Goal: Information Seeking & Learning: Check status

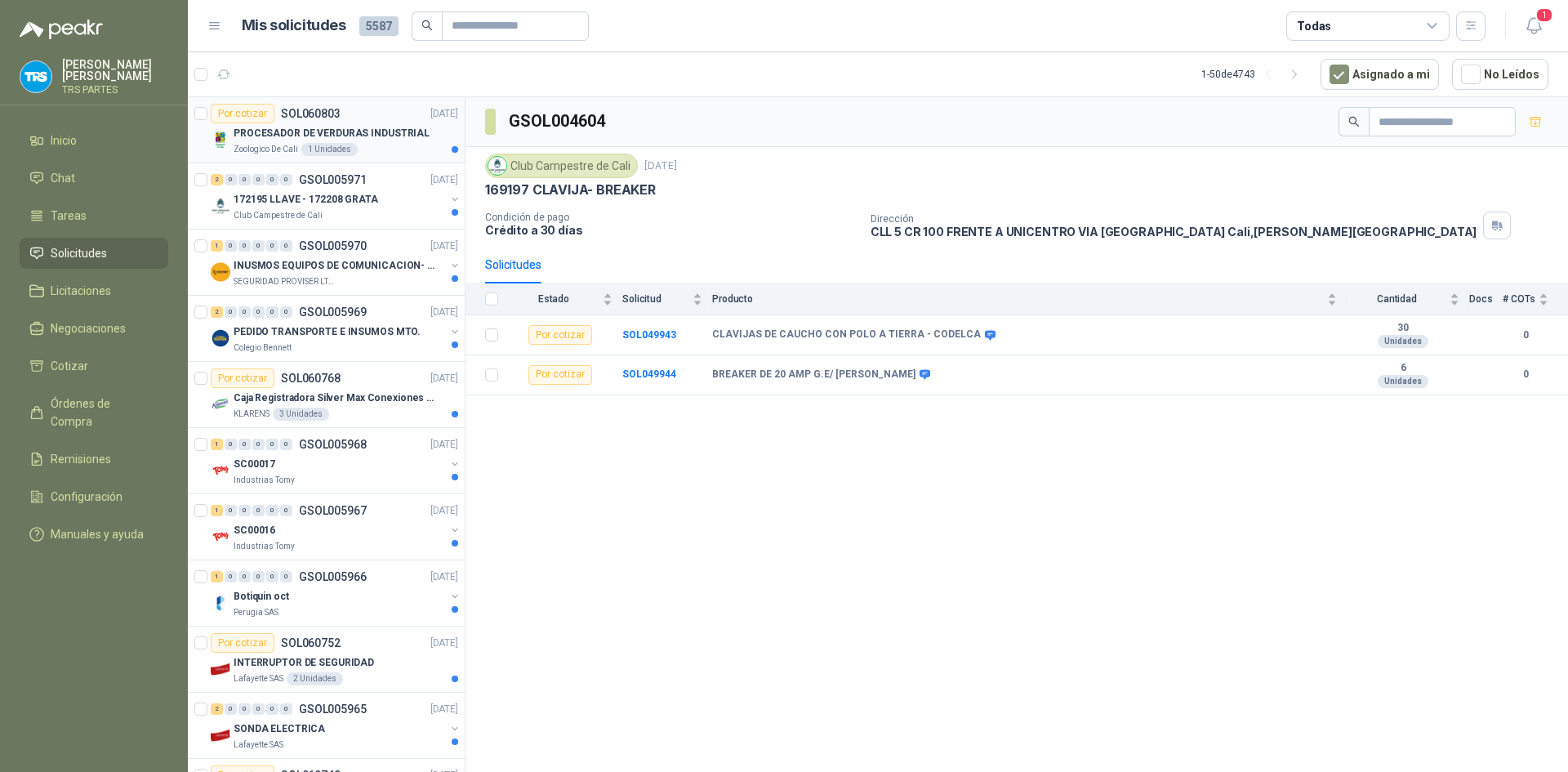
click at [347, 133] on p "PROCESADOR DE VERDURAS INDUSTRIAL" at bounding box center [331, 133] width 196 height 15
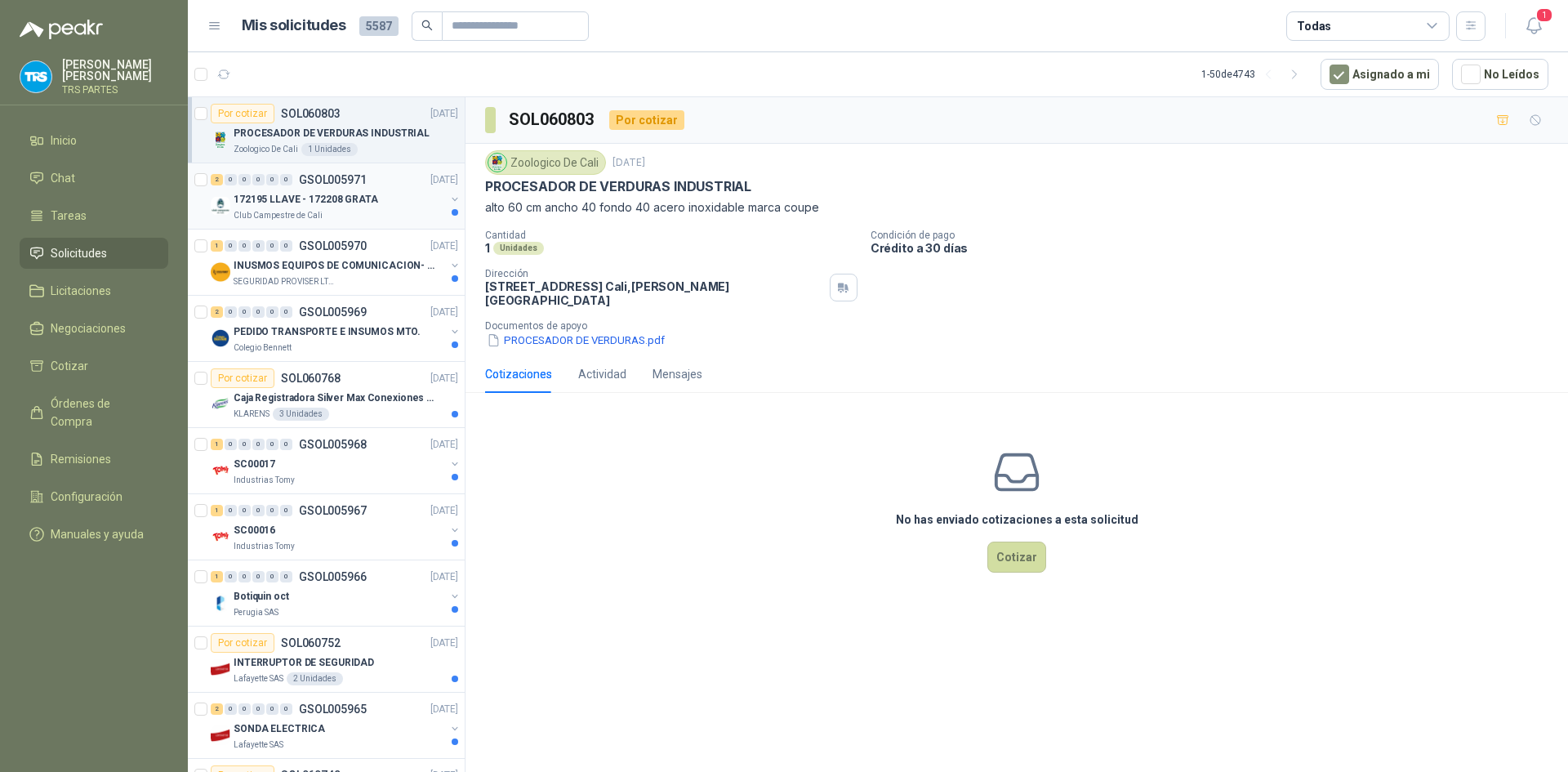
click at [365, 192] on p "172195 LLAVE - 172208 GRATA" at bounding box center [306, 200] width 145 height 15
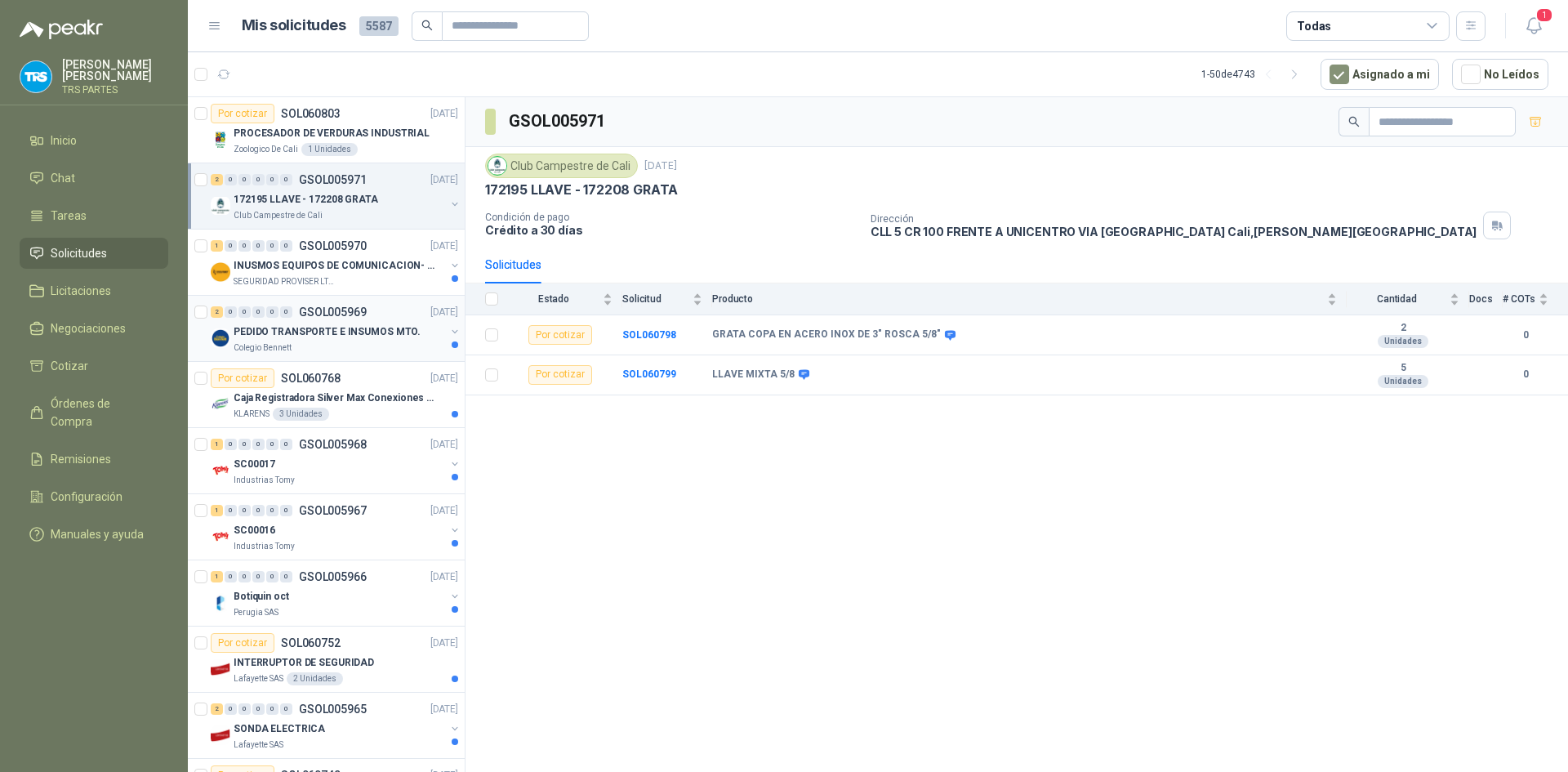
click at [353, 319] on div "2 0 0 0 0 0 GSOL005969 [DATE]" at bounding box center [335, 311] width 250 height 20
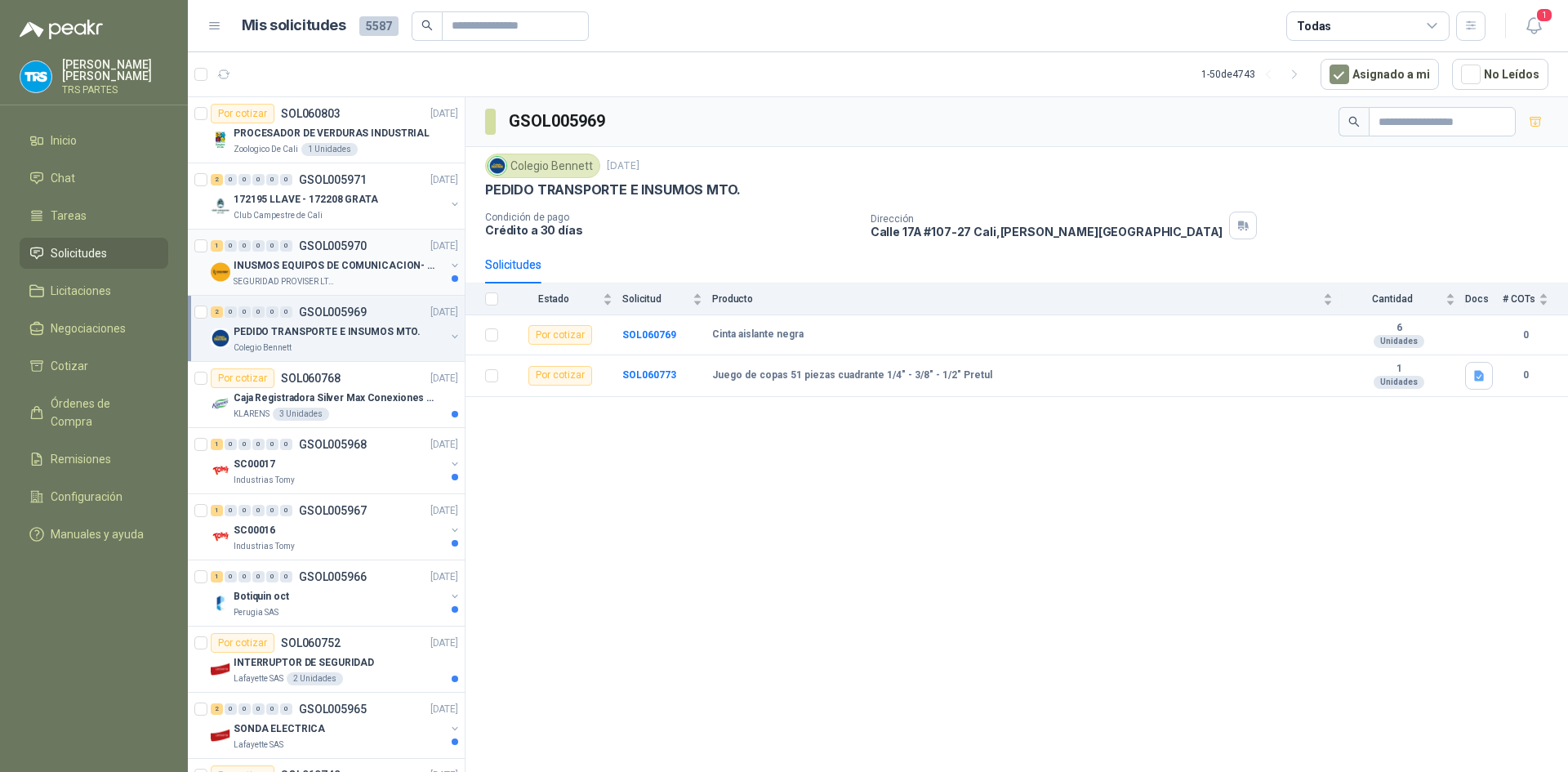
click at [378, 267] on p "INUSMOS EQUIPOS DE COMUNICACION- DGP 8550" at bounding box center [335, 266] width 204 height 15
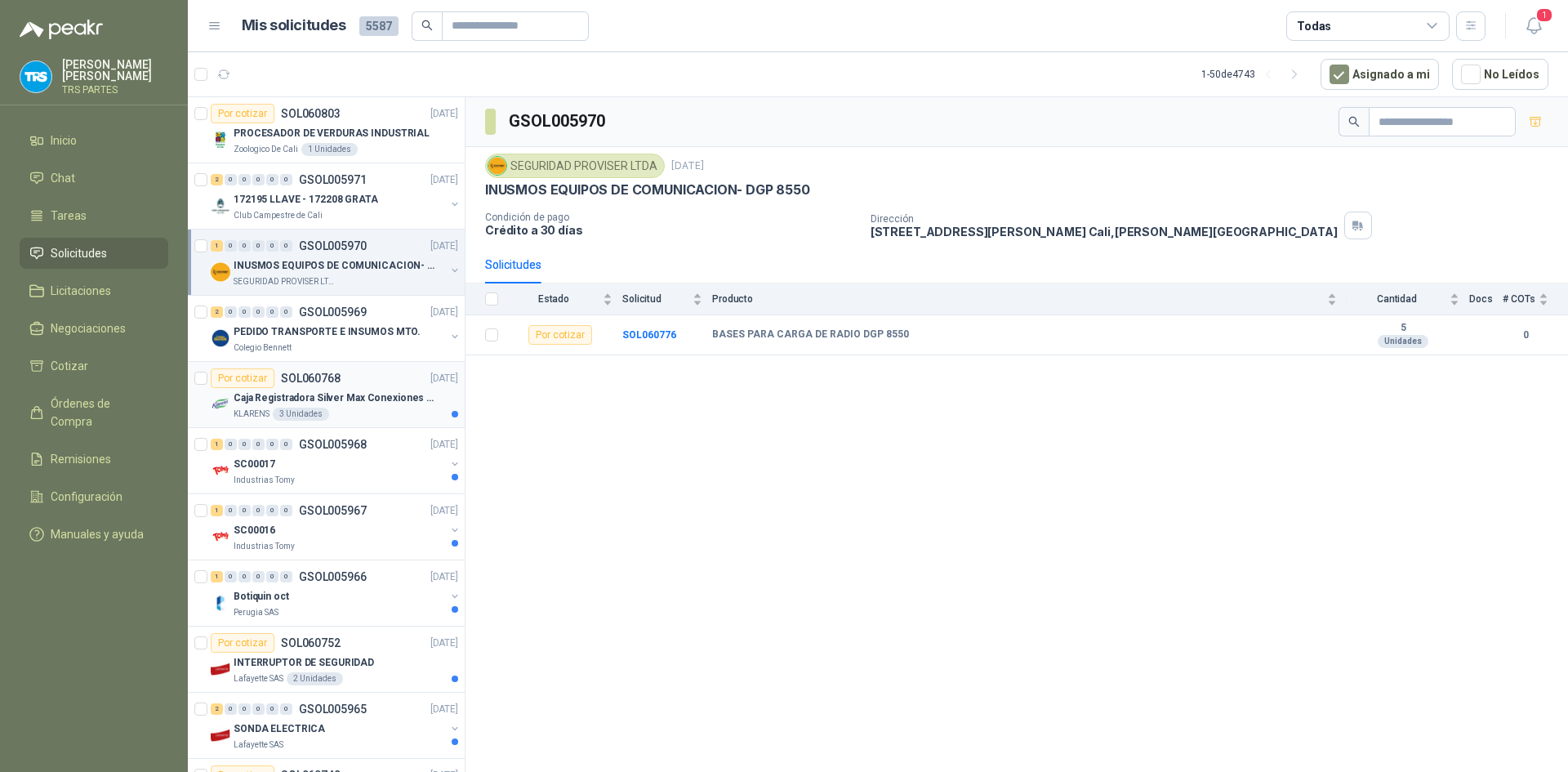
click at [379, 397] on p "Caja Registradora Silver Max Conexiones Usb 10000 Plus Led" at bounding box center [335, 398] width 204 height 15
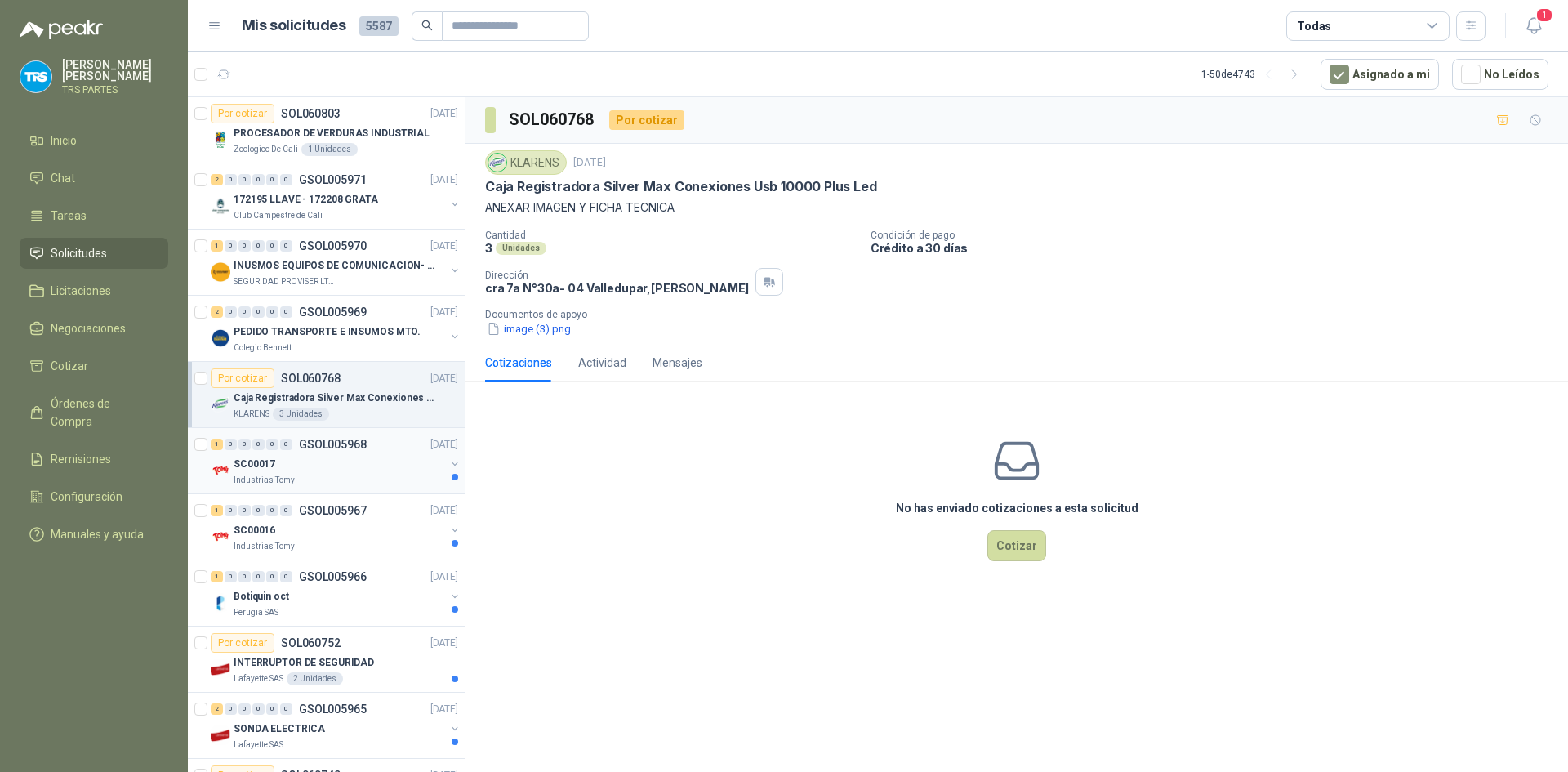
click at [382, 453] on div "1 0 0 0 0 0 GSOL005968 [DATE]" at bounding box center [335, 444] width 250 height 20
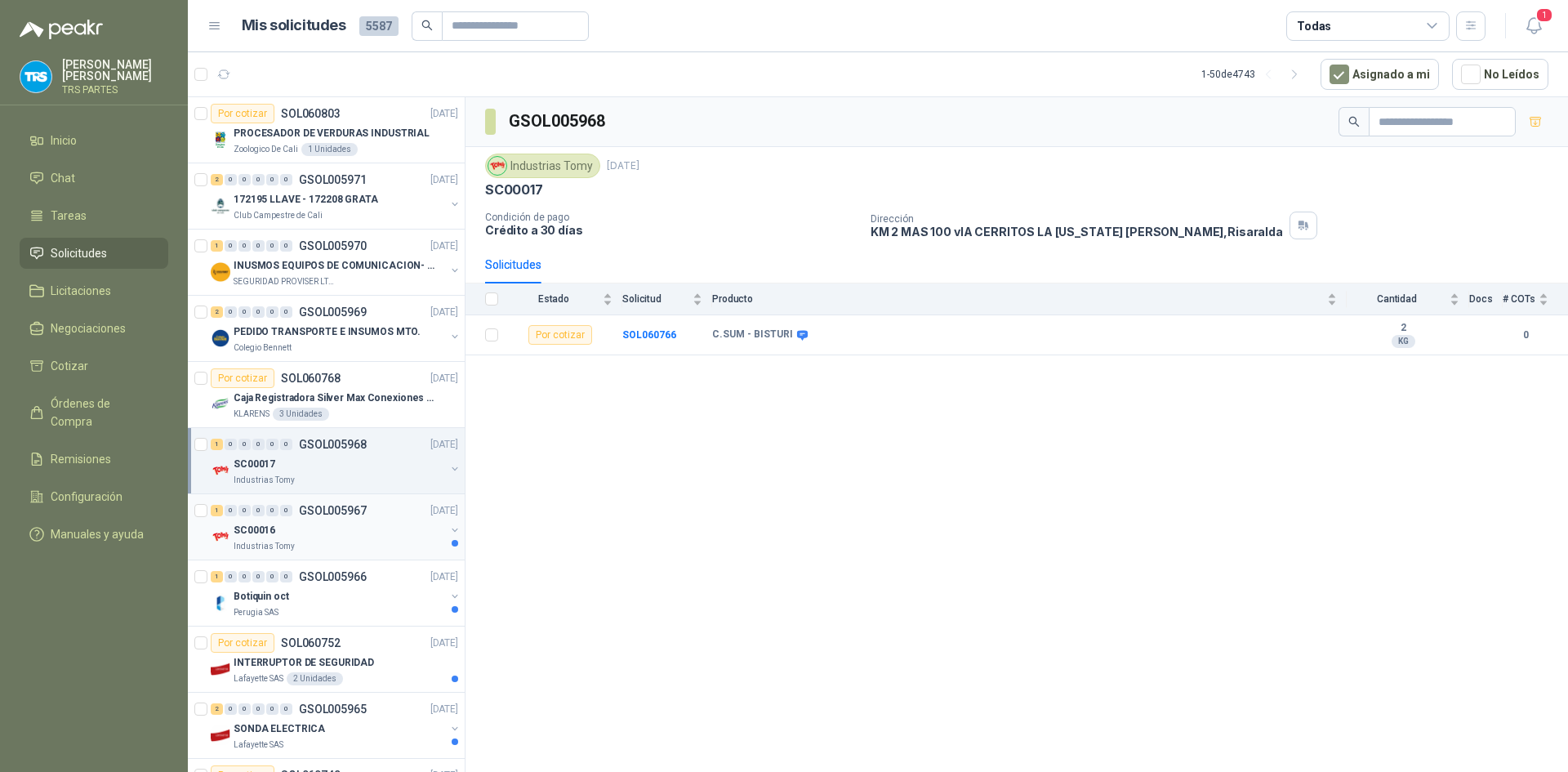
click at [379, 521] on div "SC00016" at bounding box center [339, 529] width 211 height 20
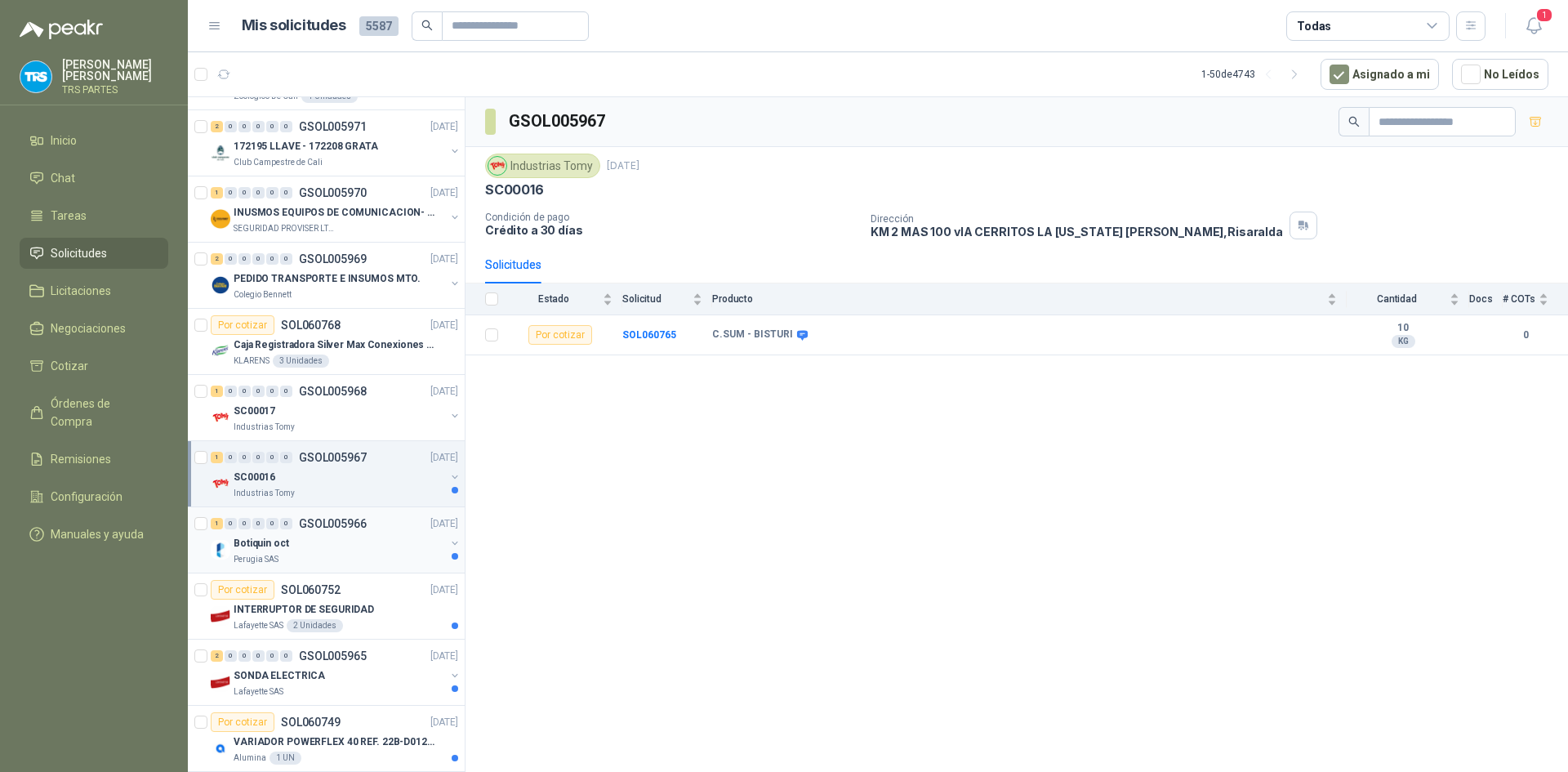
scroll to position [82, 0]
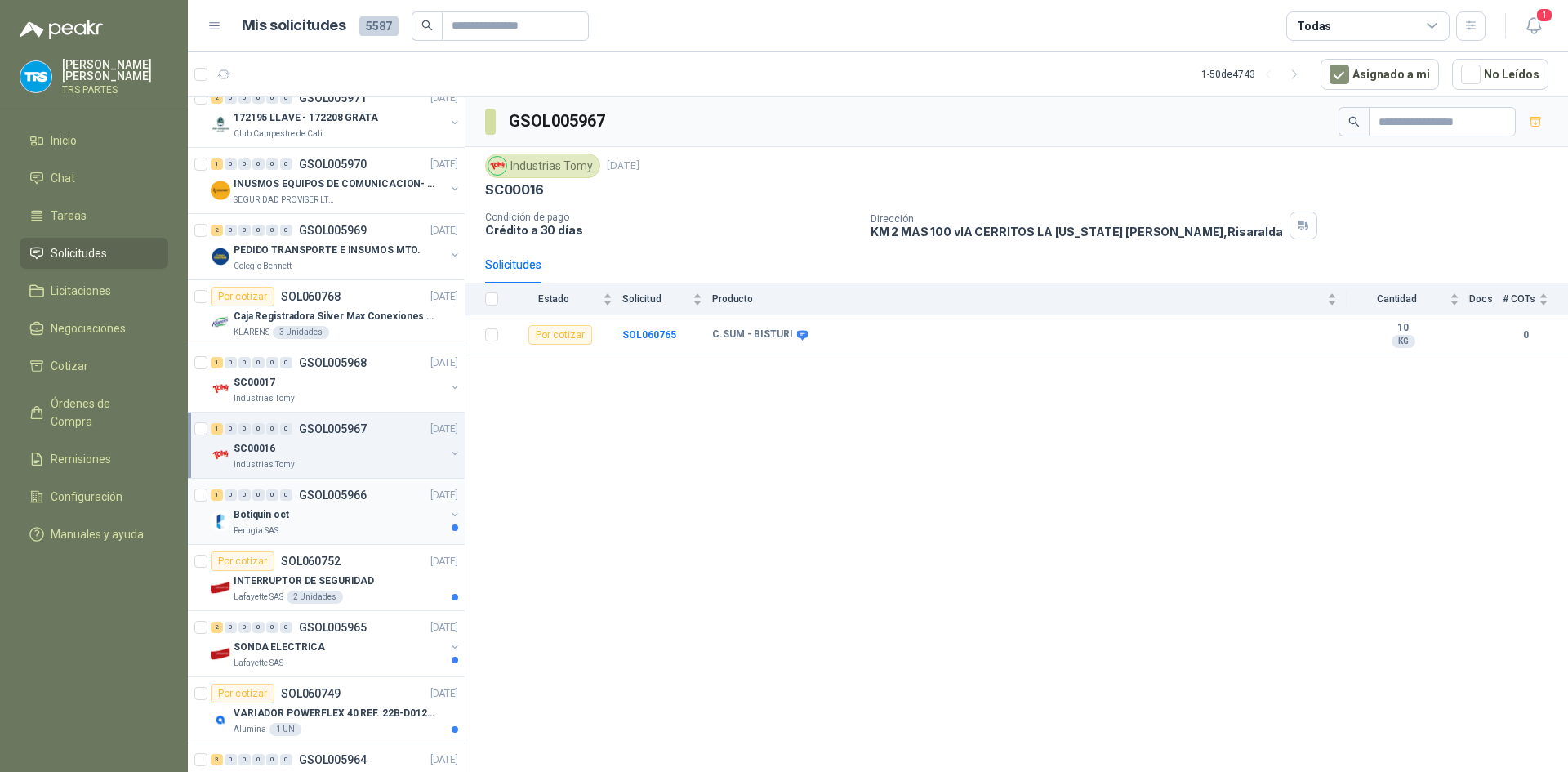
click at [381, 505] on div "Botiquin oct" at bounding box center [339, 514] width 211 height 20
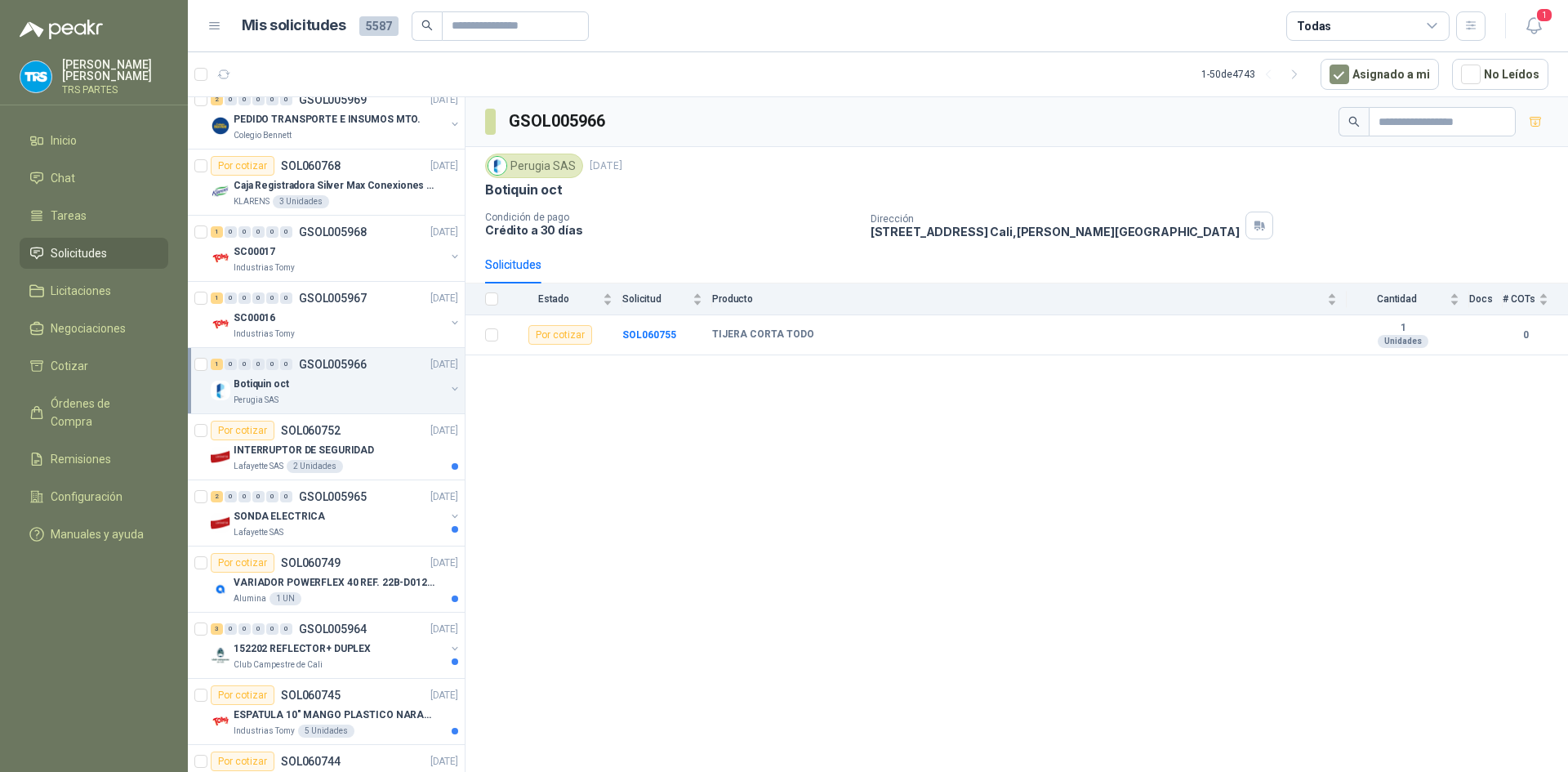
scroll to position [245, 0]
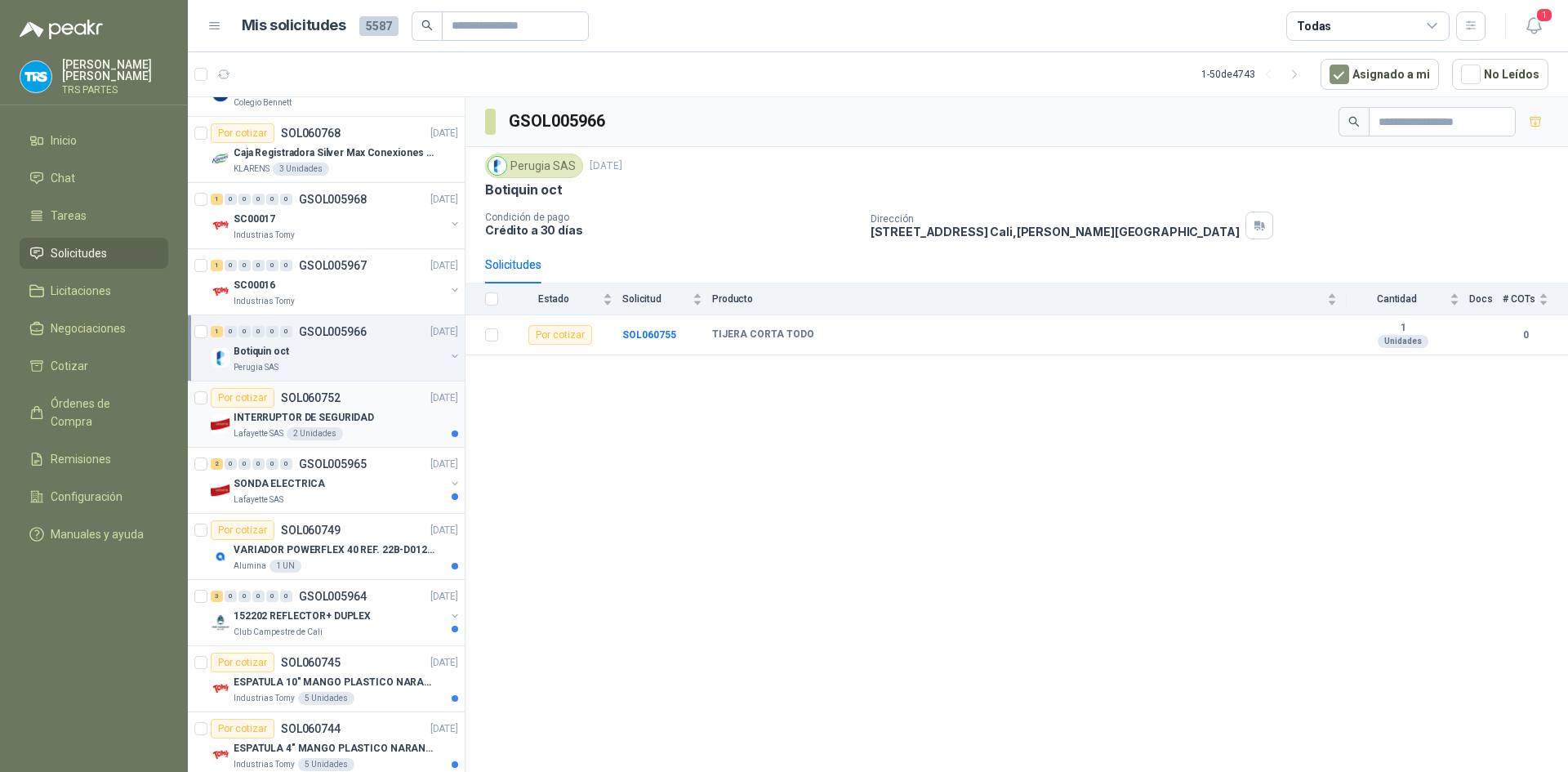
click at [380, 424] on div "INTERRUPTOR DE SEGURIDAD" at bounding box center [346, 417] width 225 height 20
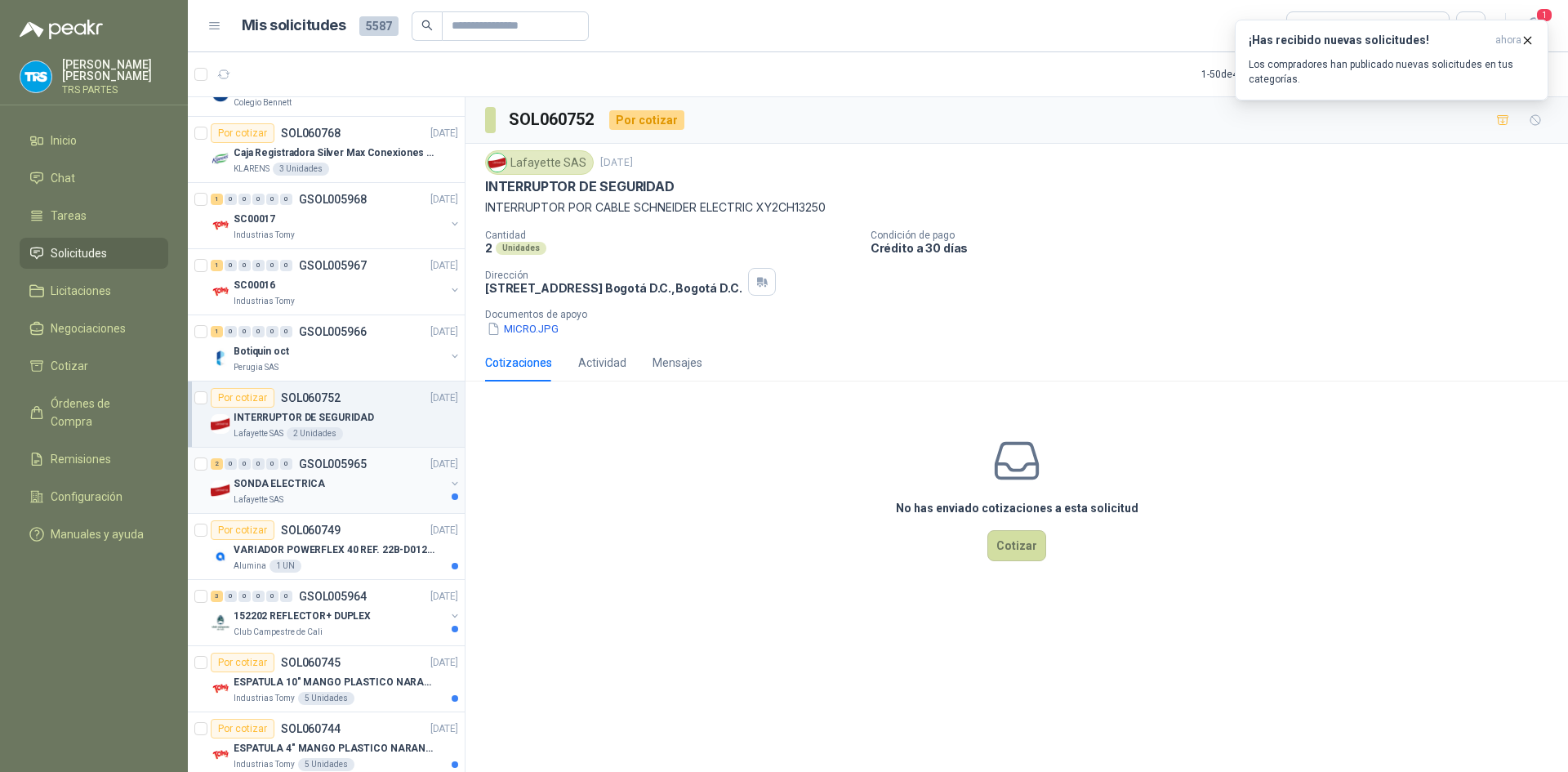
click at [387, 472] on div "2 0 0 0 0 0 GSOL005965 [DATE]" at bounding box center [335, 464] width 250 height 20
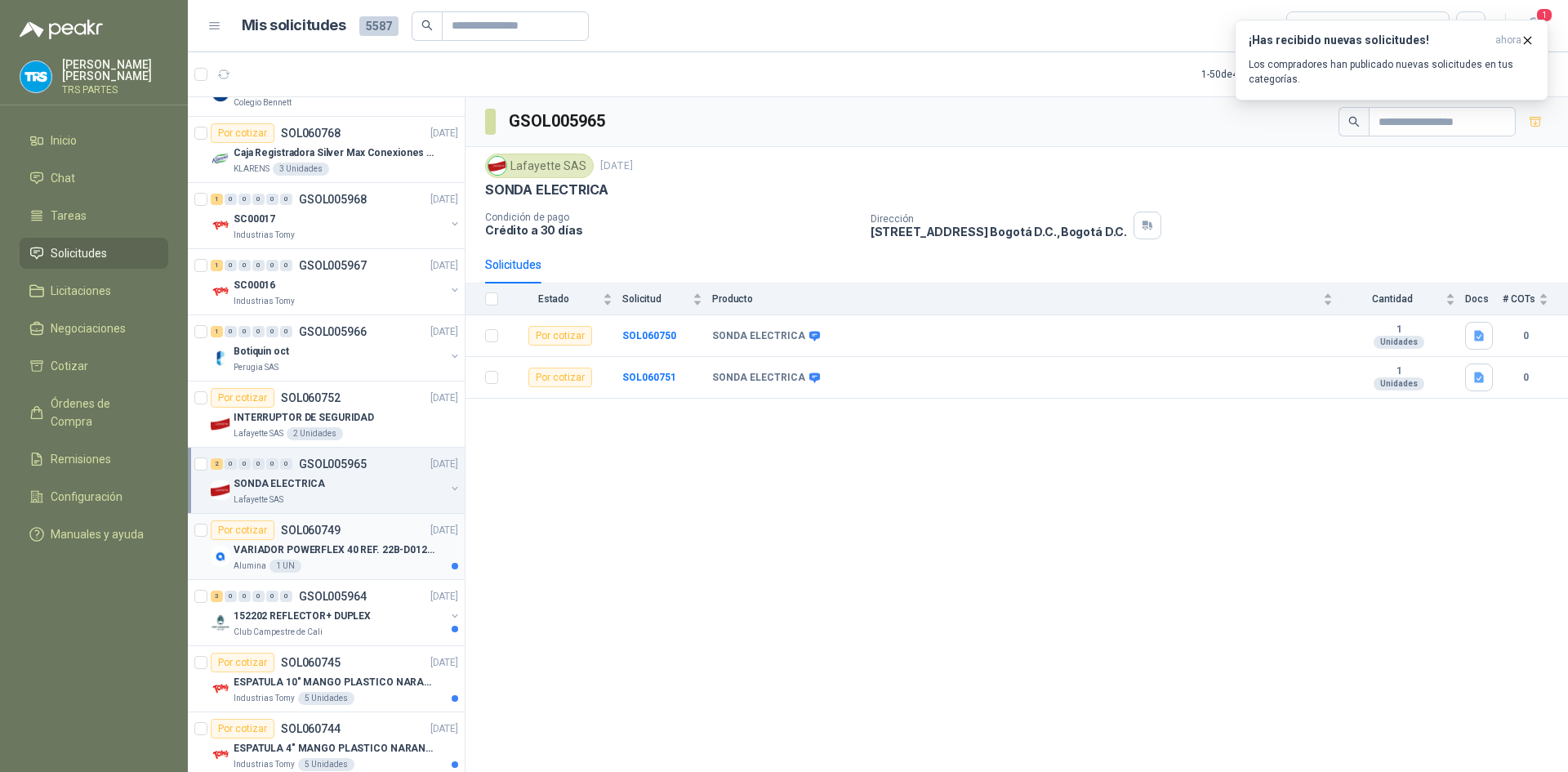
click at [365, 528] on div "Por cotizar SOL060749 [DATE]" at bounding box center [334, 529] width 248 height 20
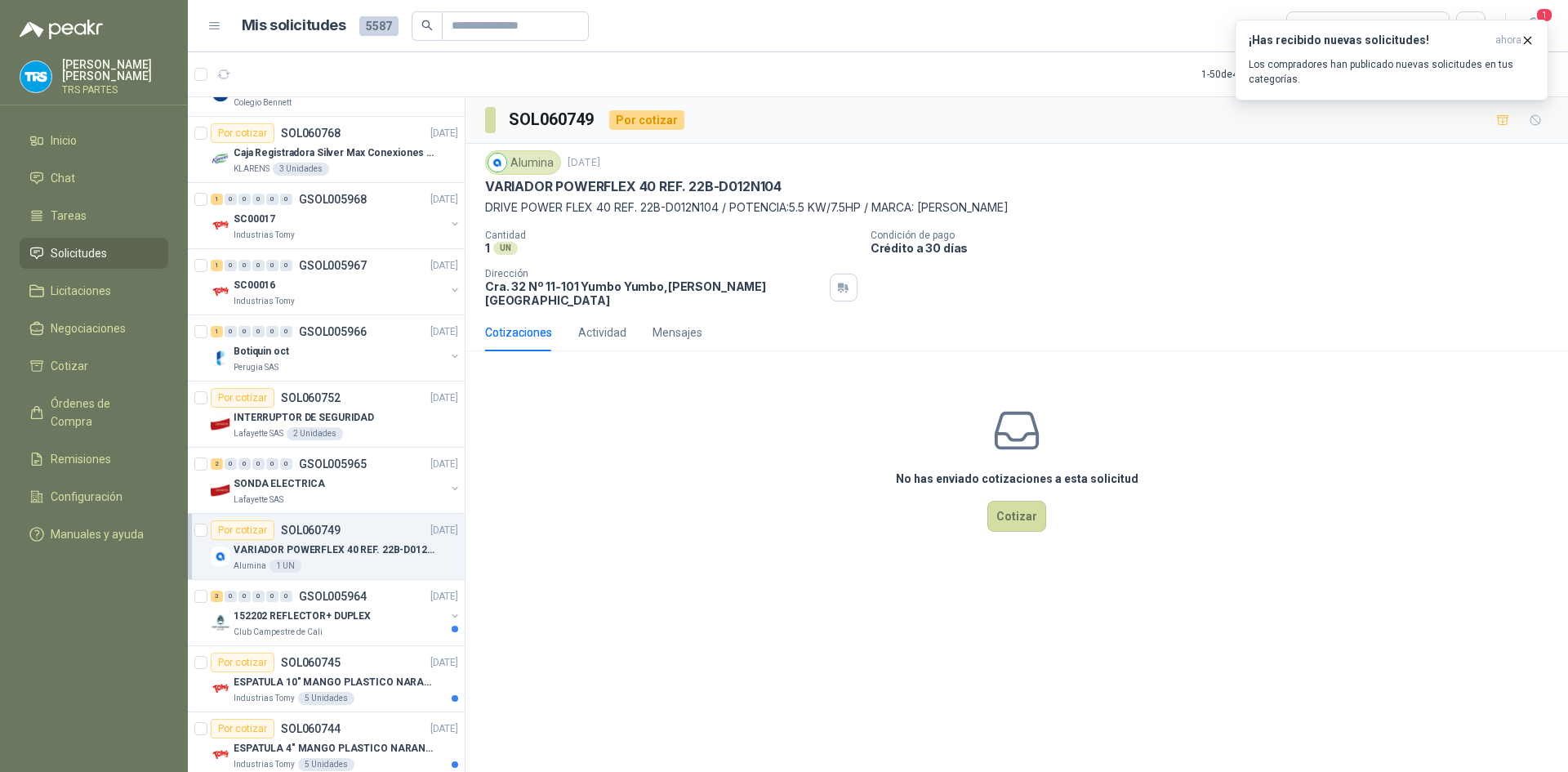
scroll to position [327, 0]
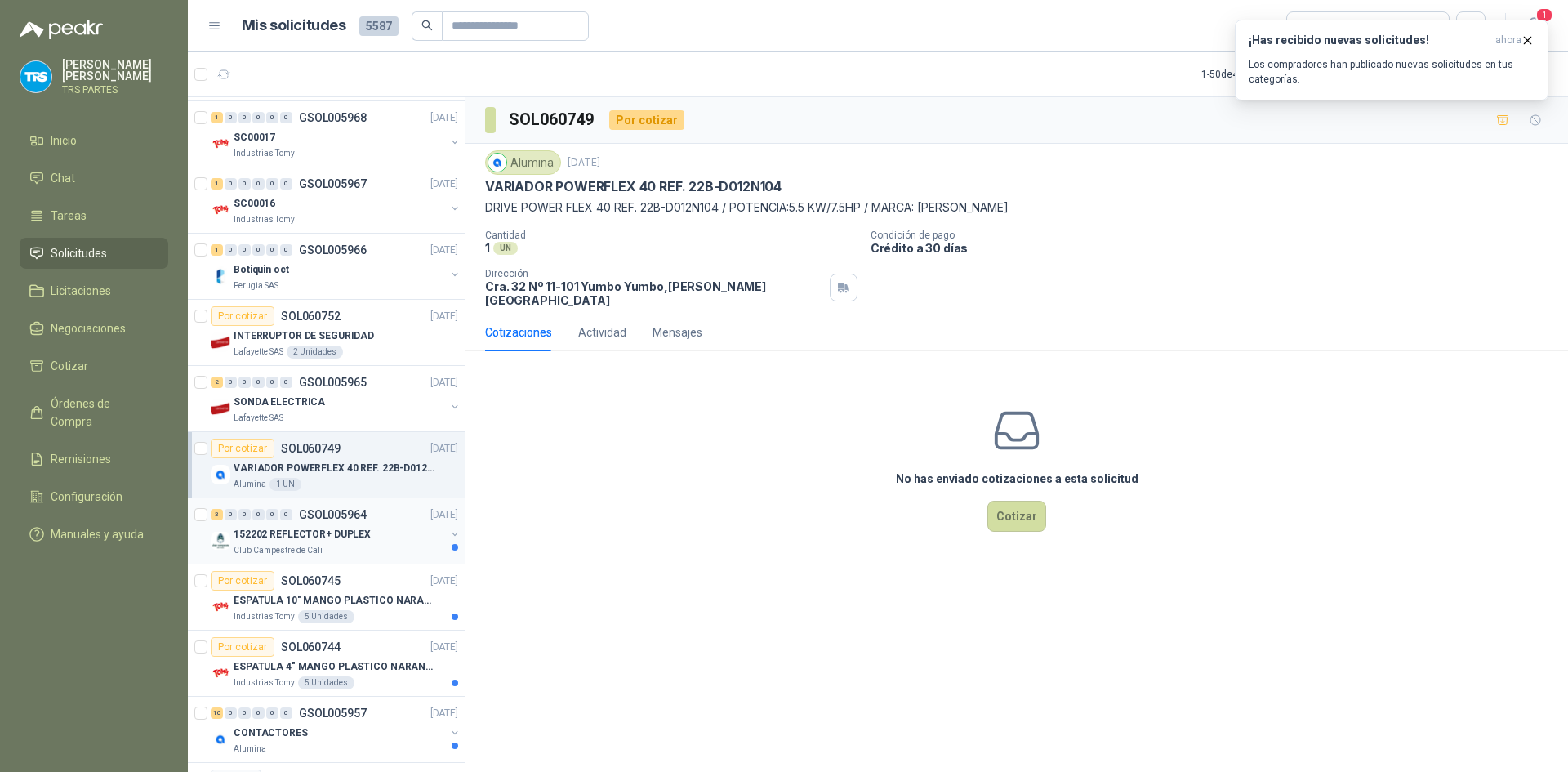
click at [367, 517] on div "3 0 0 0 0 0 GSOL005964 [DATE]" at bounding box center [335, 514] width 250 height 20
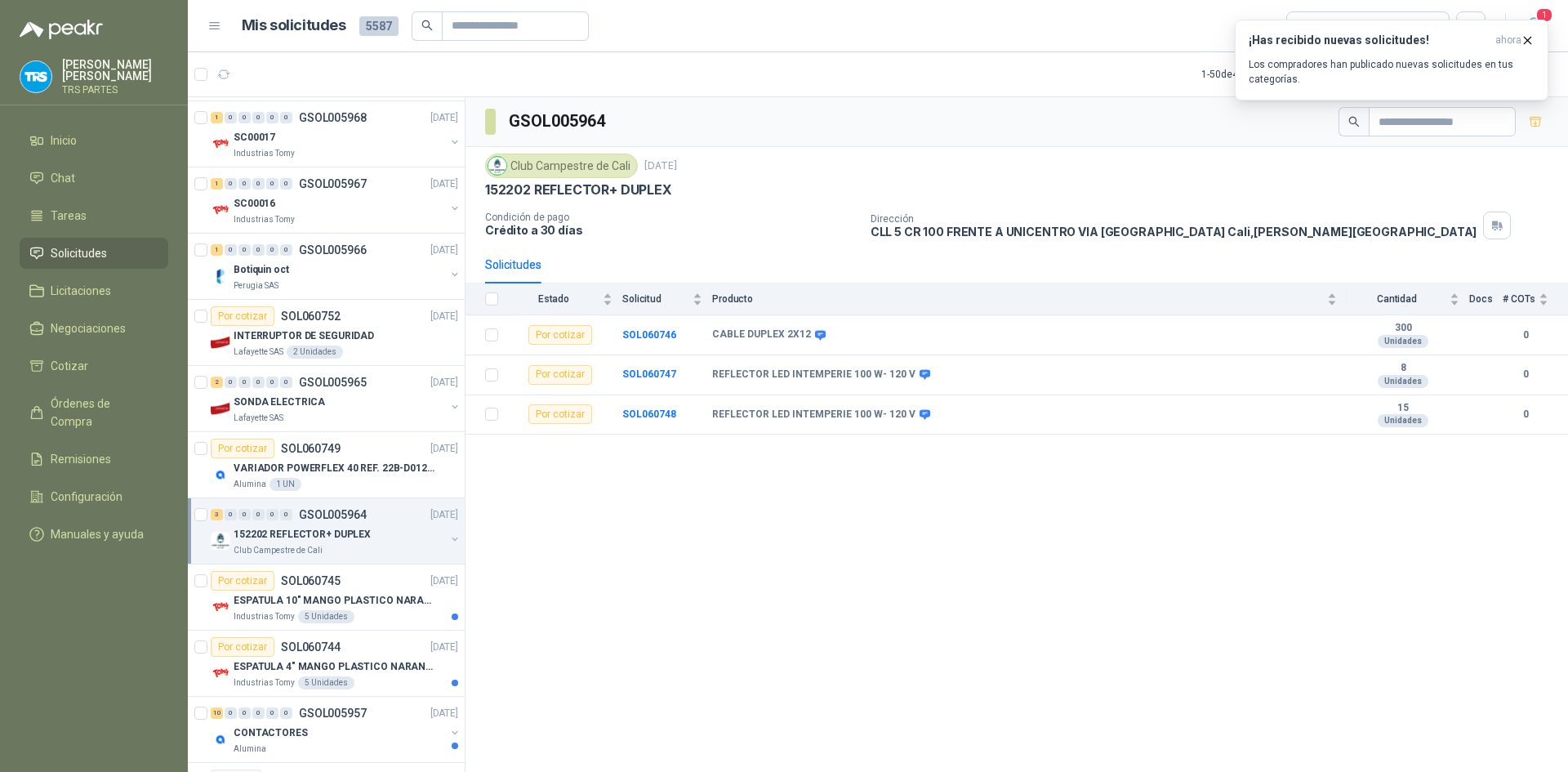
scroll to position [408, 0]
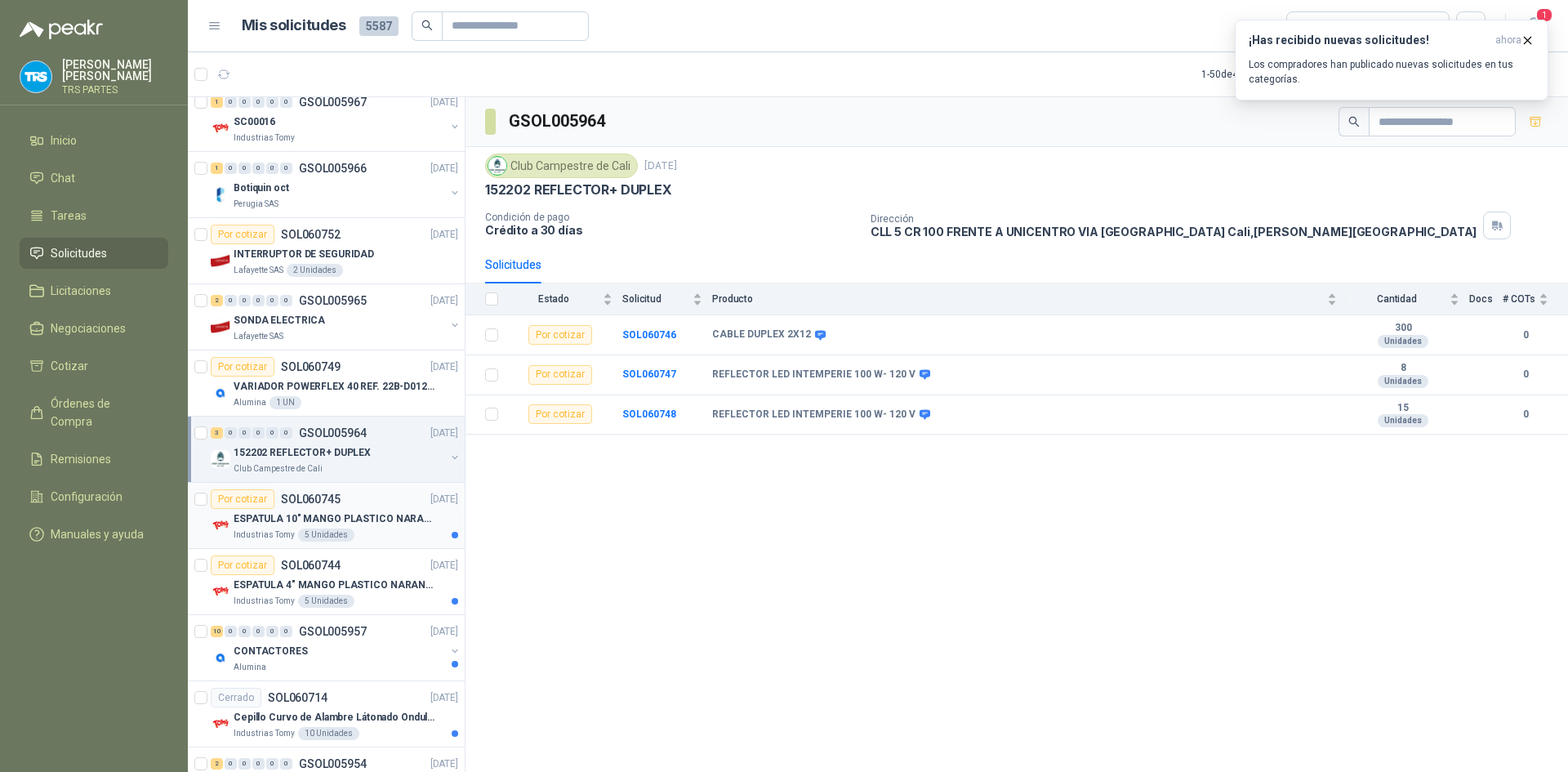
click at [379, 521] on p "ESPATULA 10" MANGO PLASTICO NARANJA MARCA TRUPPER" at bounding box center [335, 519] width 204 height 15
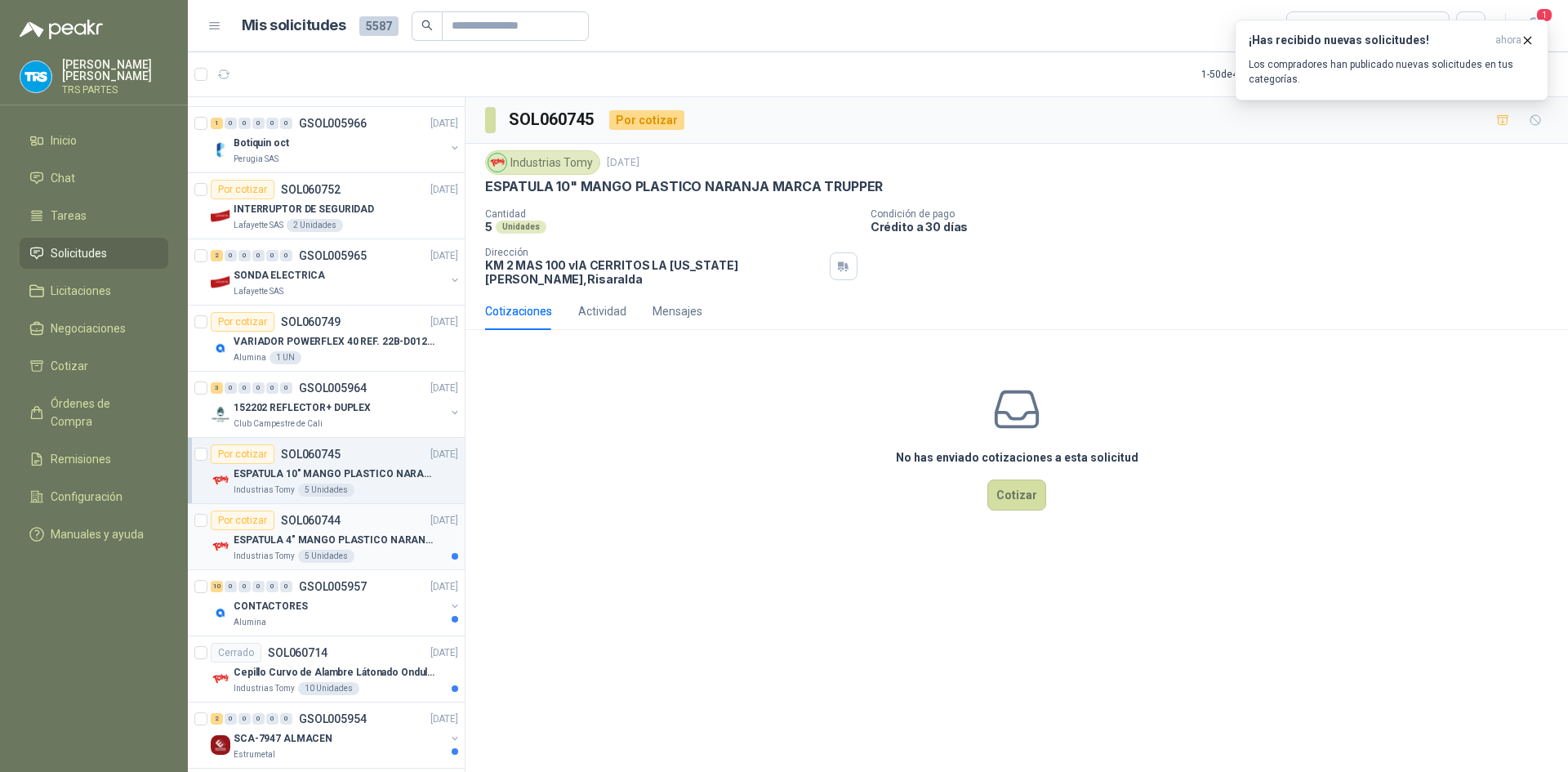
scroll to position [490, 0]
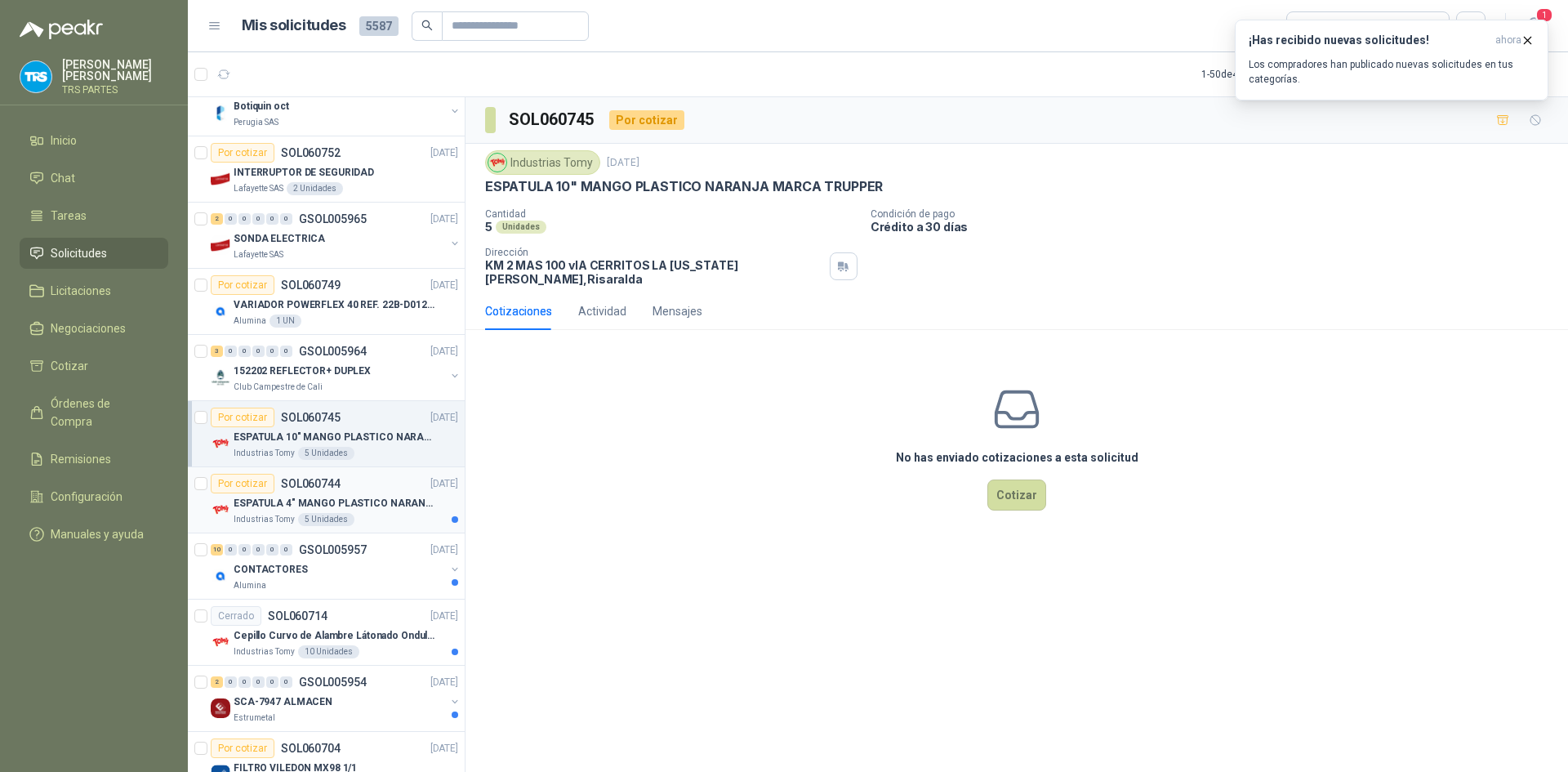
click at [384, 511] on div "ESPATULA 4" MANGO PLASTICO NARANJA MARCA TRUPPER" at bounding box center [346, 503] width 225 height 20
click at [373, 562] on div "CONTACTORES" at bounding box center [339, 569] width 211 height 20
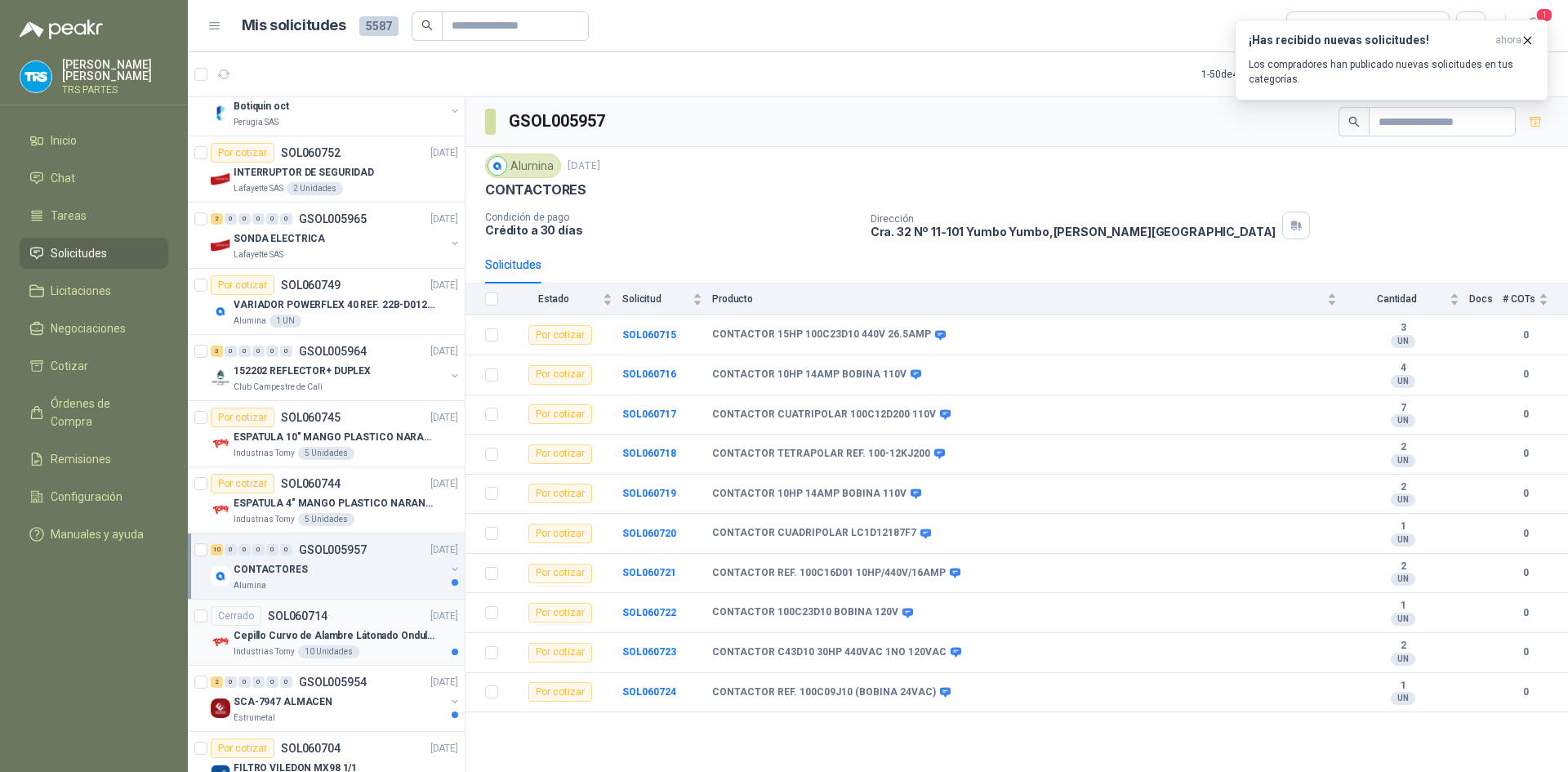
click at [385, 616] on div "Cerrado SOL060714 [DATE]" at bounding box center [334, 615] width 248 height 20
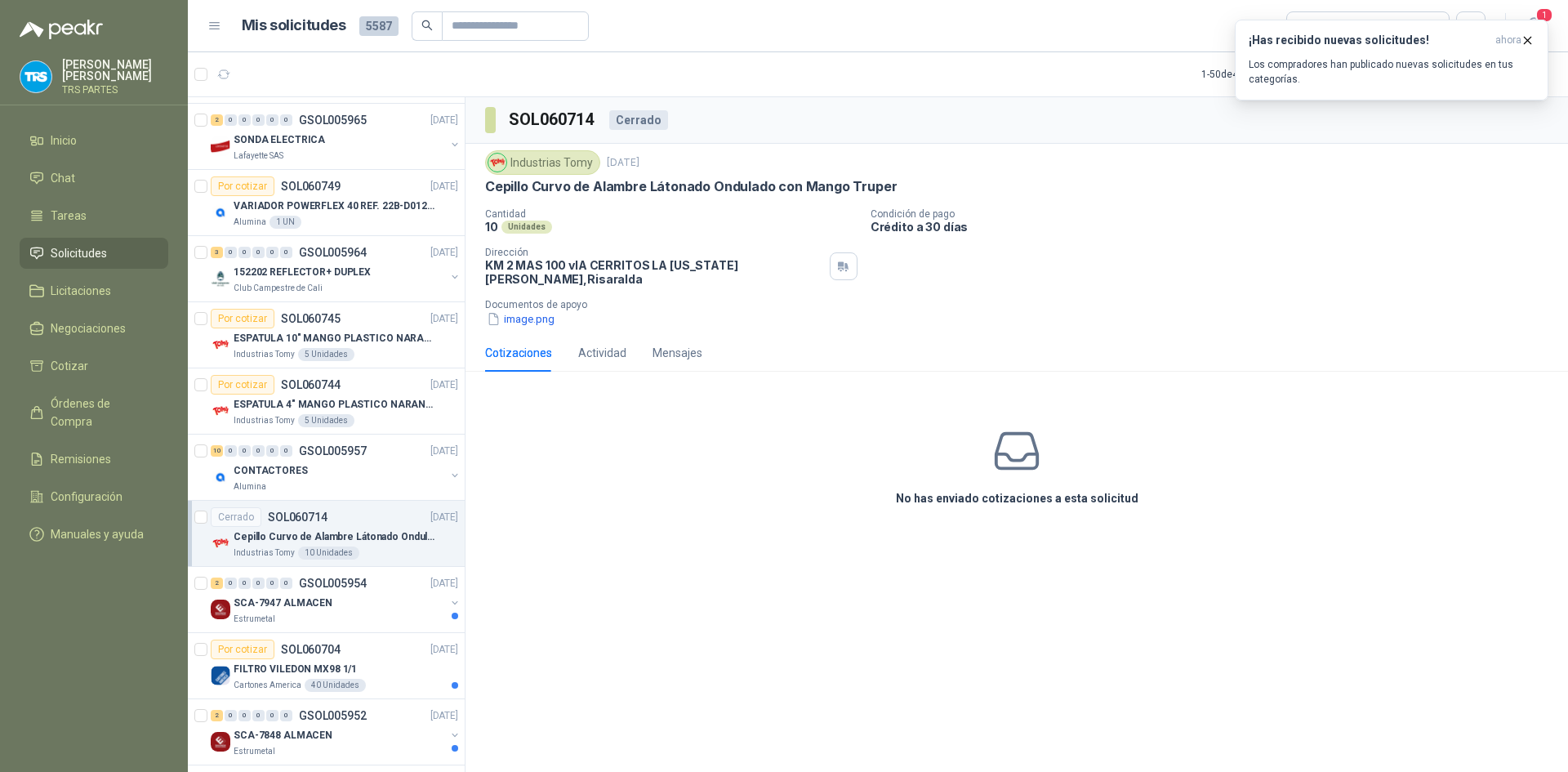
scroll to position [653, 0]
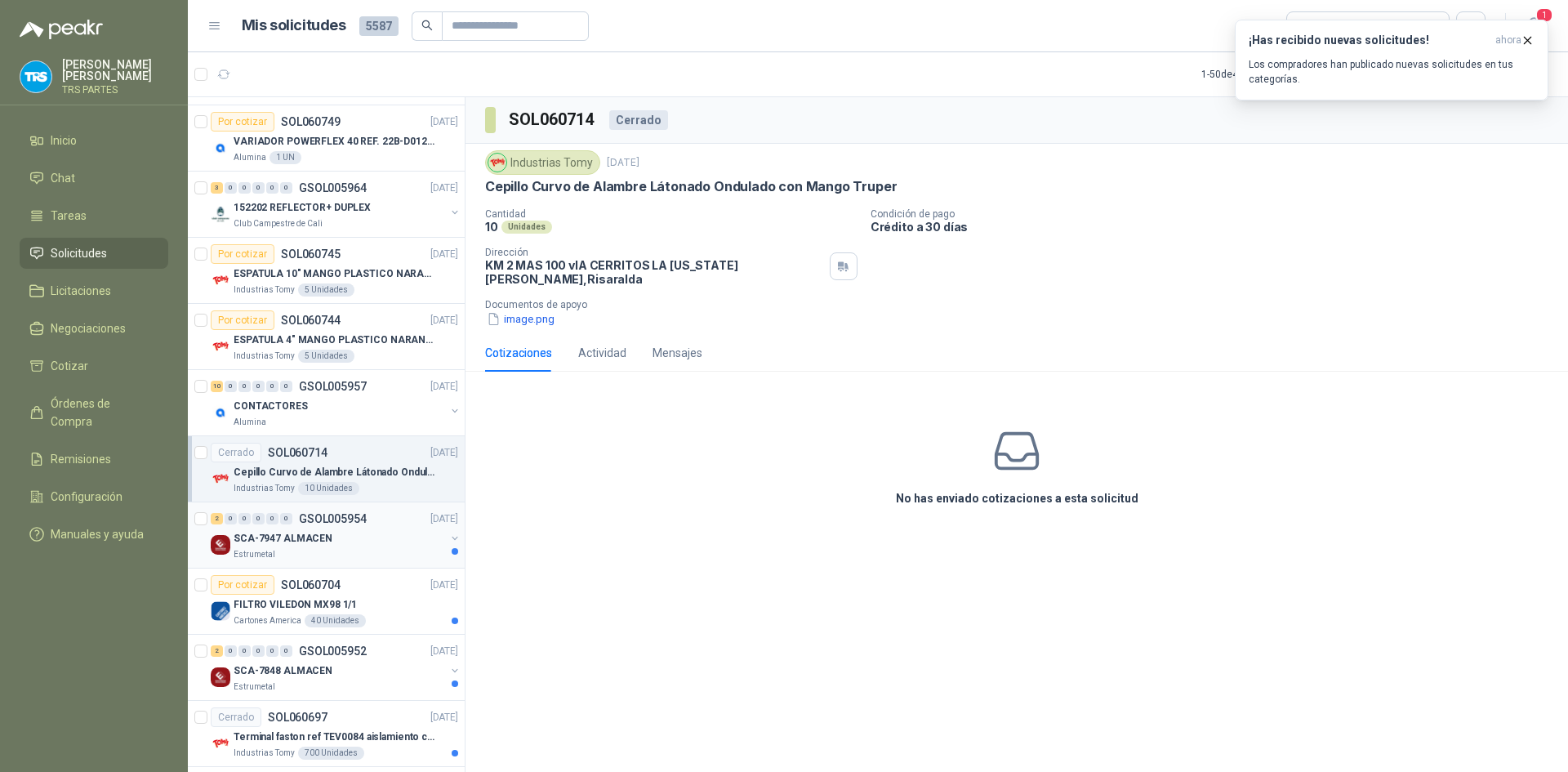
click at [392, 537] on div "SCA-7947 ALMACEN" at bounding box center [339, 538] width 211 height 20
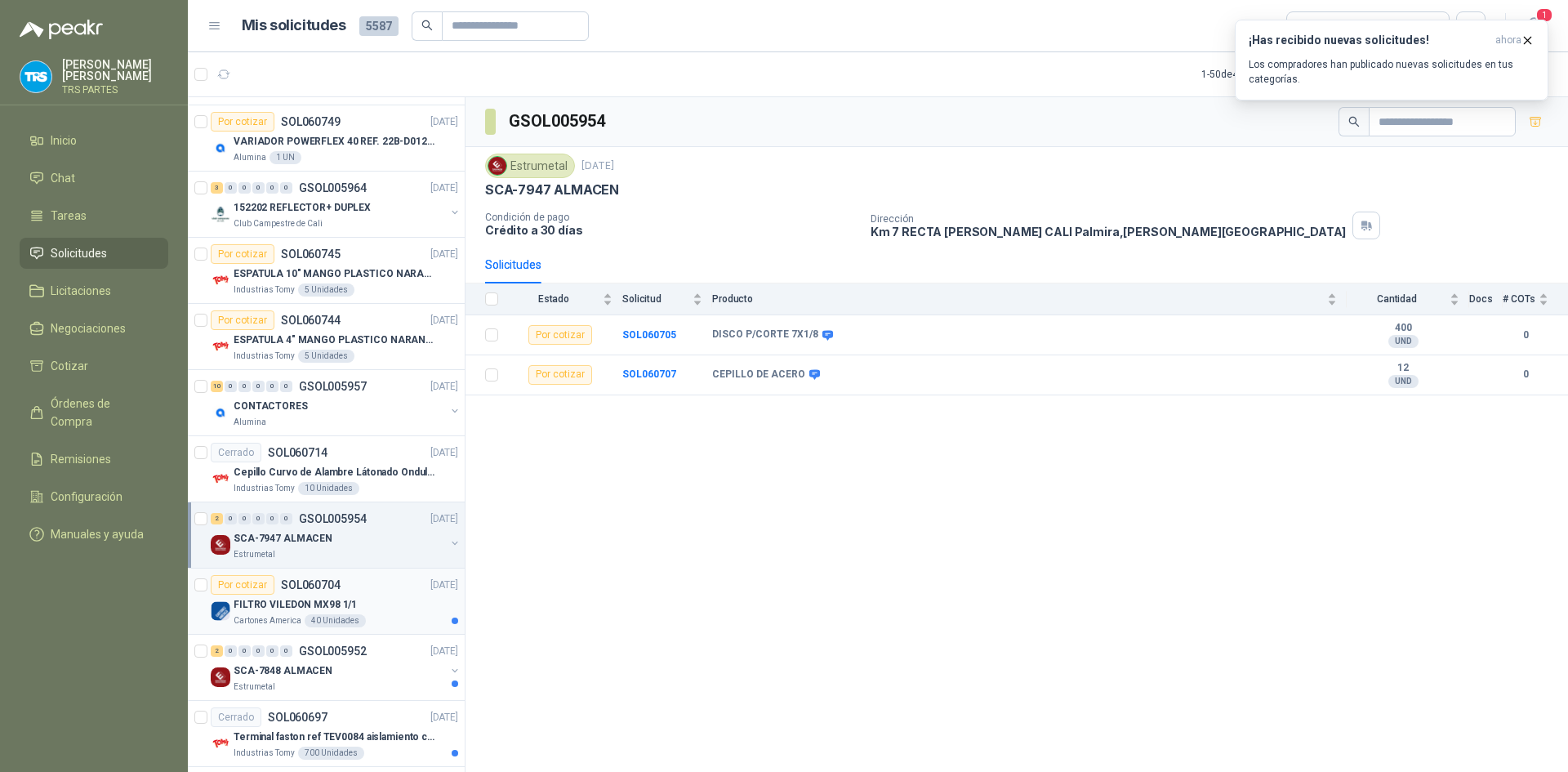
click at [387, 583] on div "Por cotizar SOL060704 [DATE]" at bounding box center [334, 584] width 248 height 20
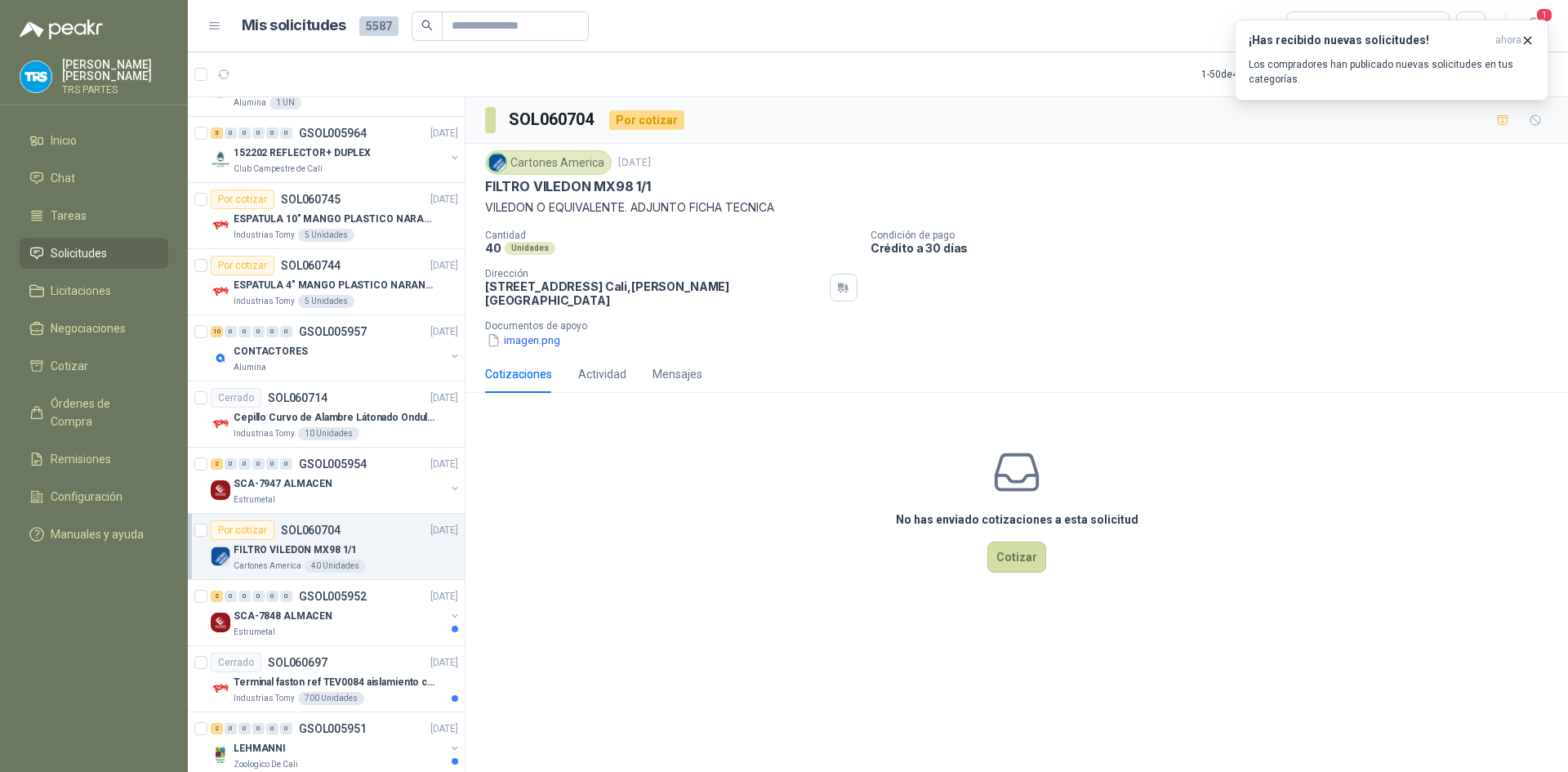
scroll to position [735, 0]
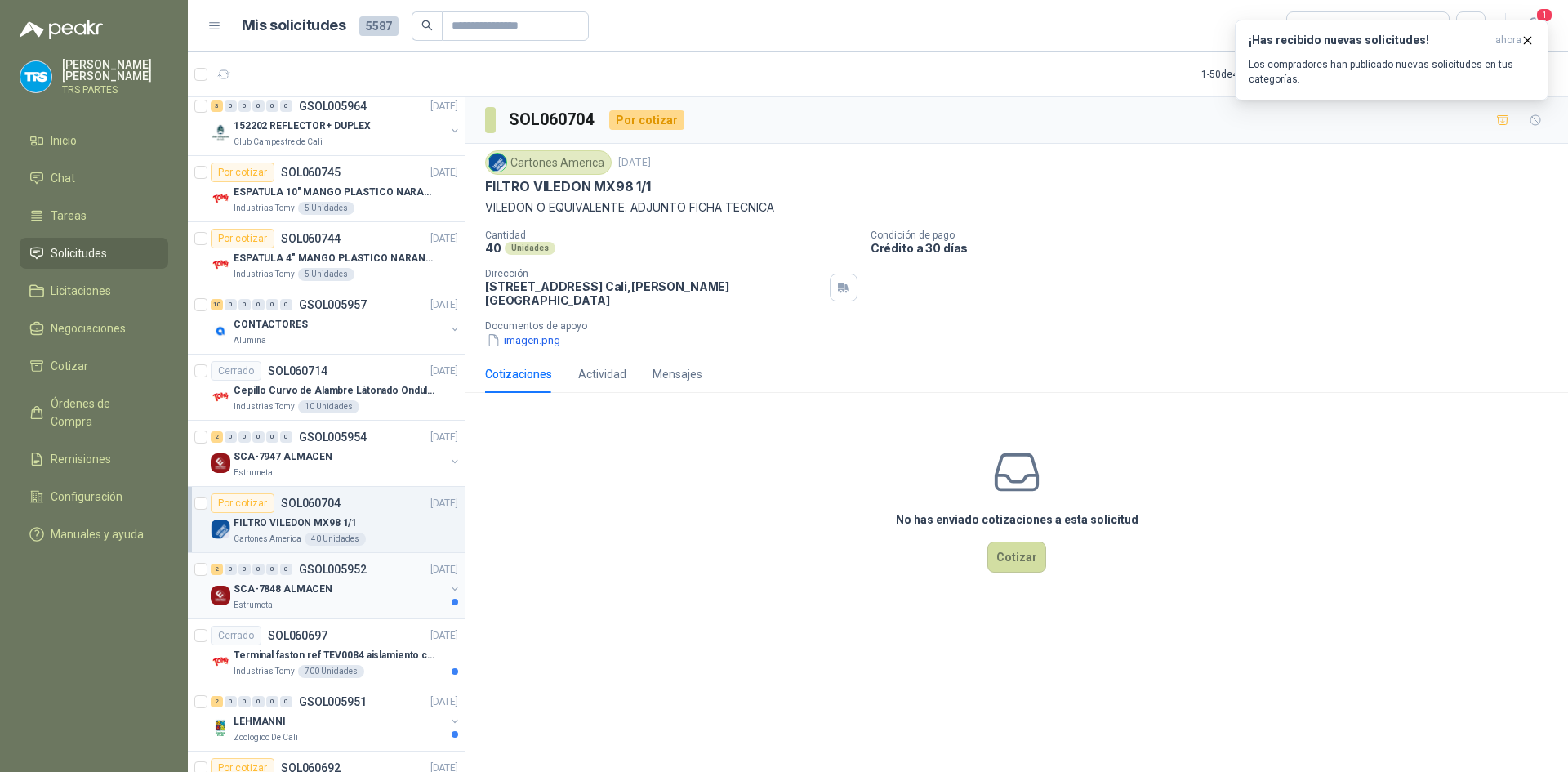
click at [407, 589] on div "SCA-7848 ALMACEN" at bounding box center [339, 588] width 211 height 20
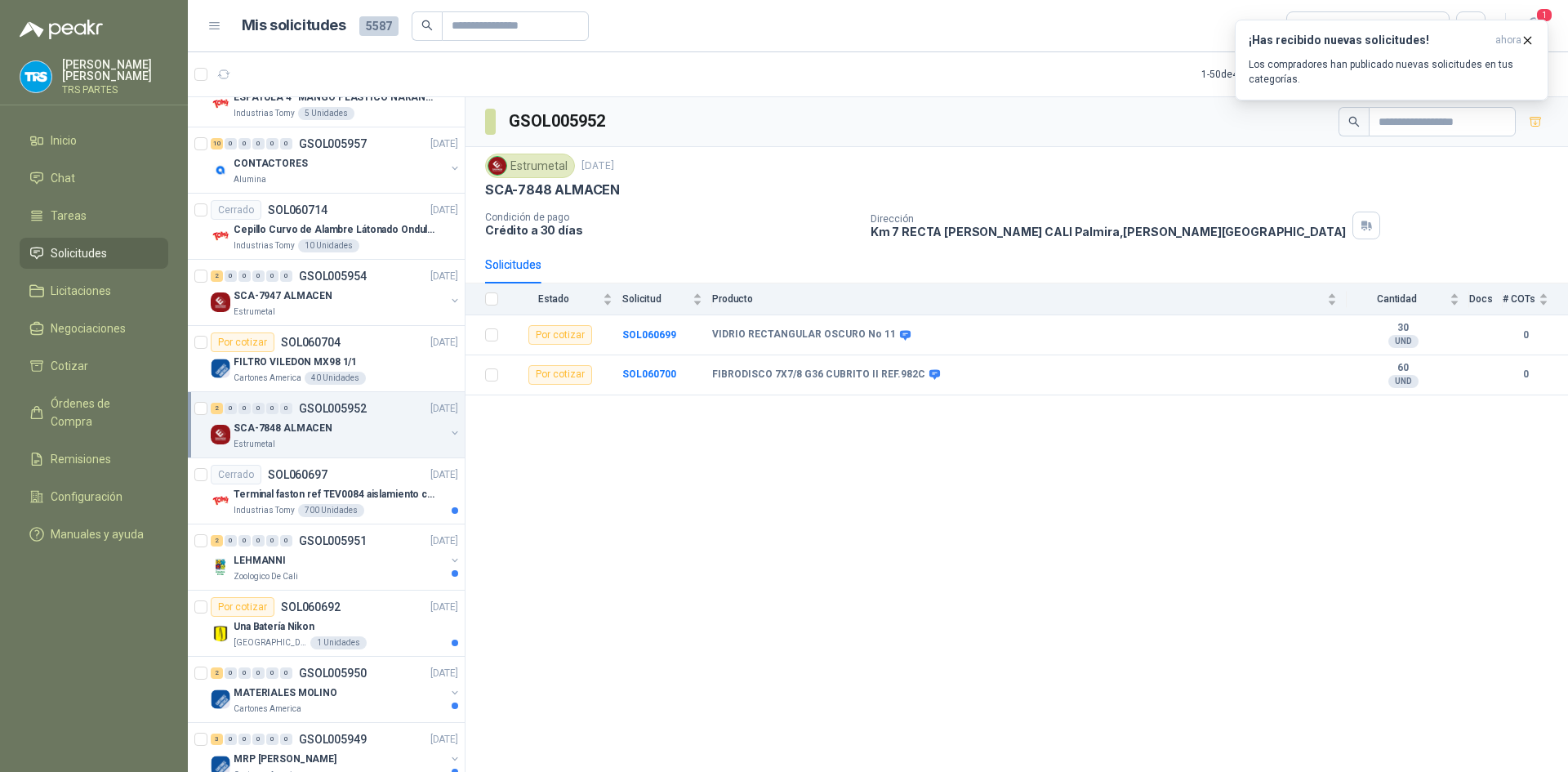
scroll to position [899, 0]
click at [397, 472] on div "Cerrado SOL060697 [DATE]" at bounding box center [334, 471] width 248 height 20
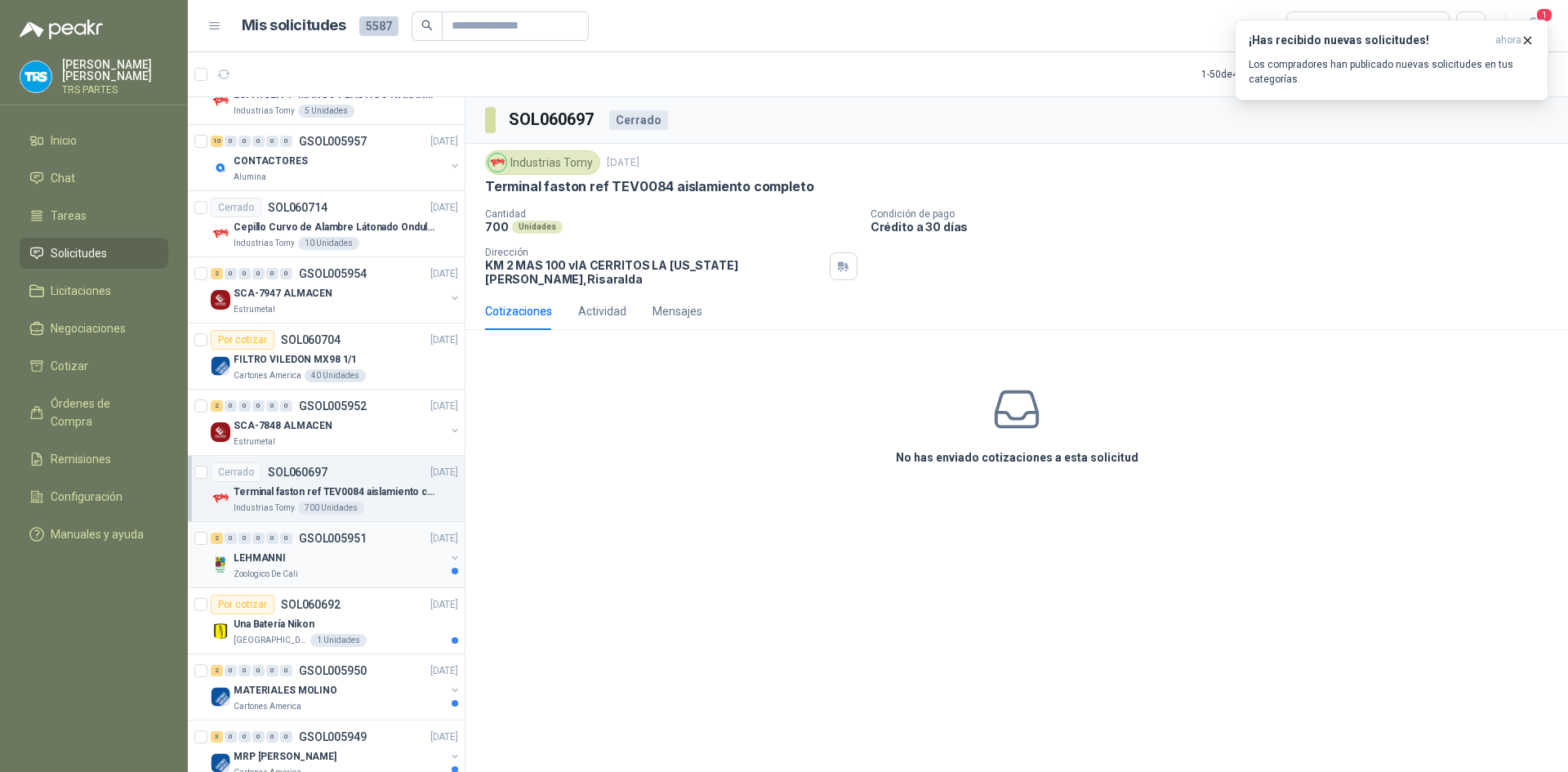
click at [381, 540] on div "2 0 0 0 0 0 GSOL005951 [DATE]" at bounding box center [335, 538] width 250 height 20
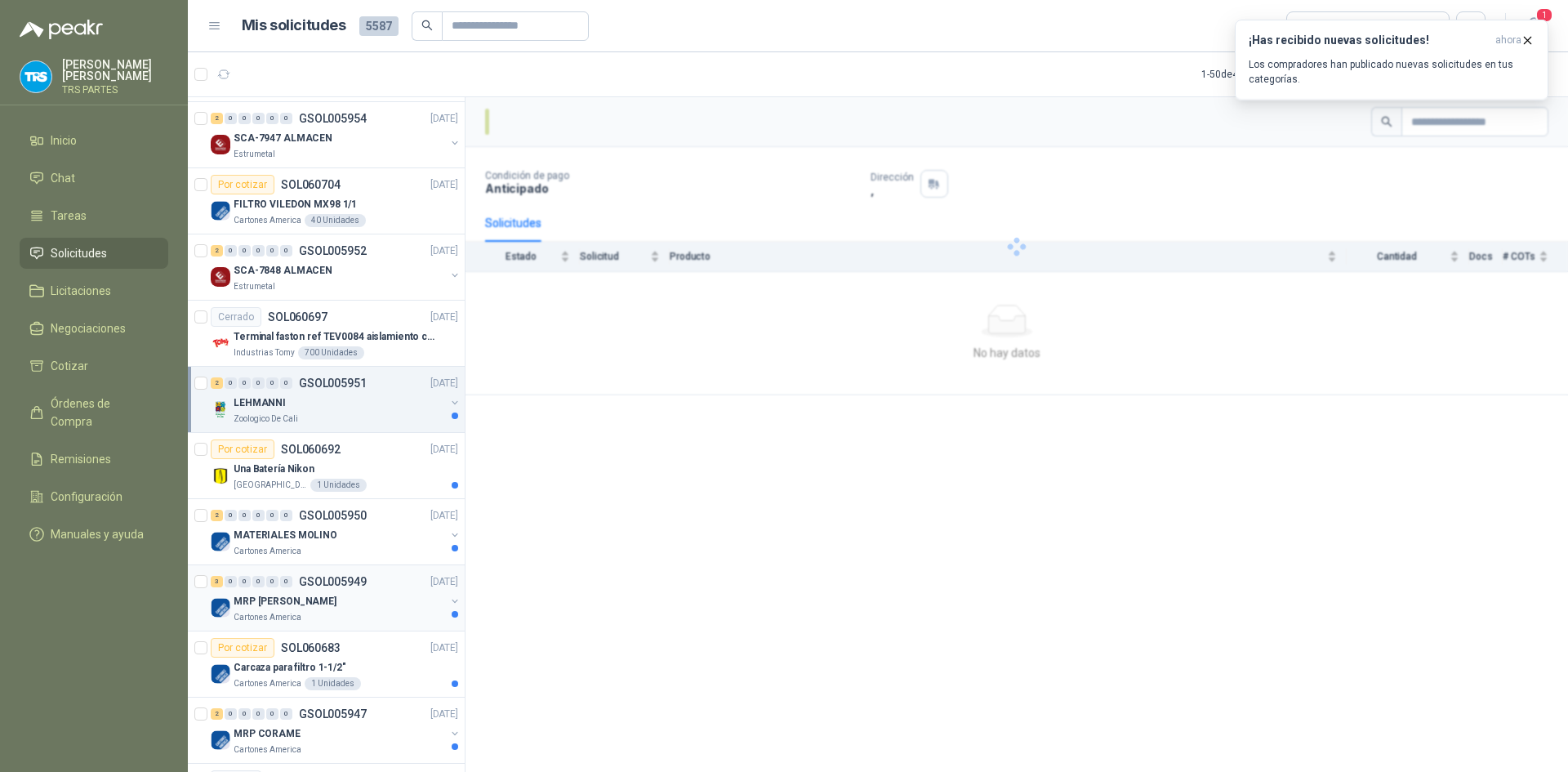
scroll to position [1061, 0]
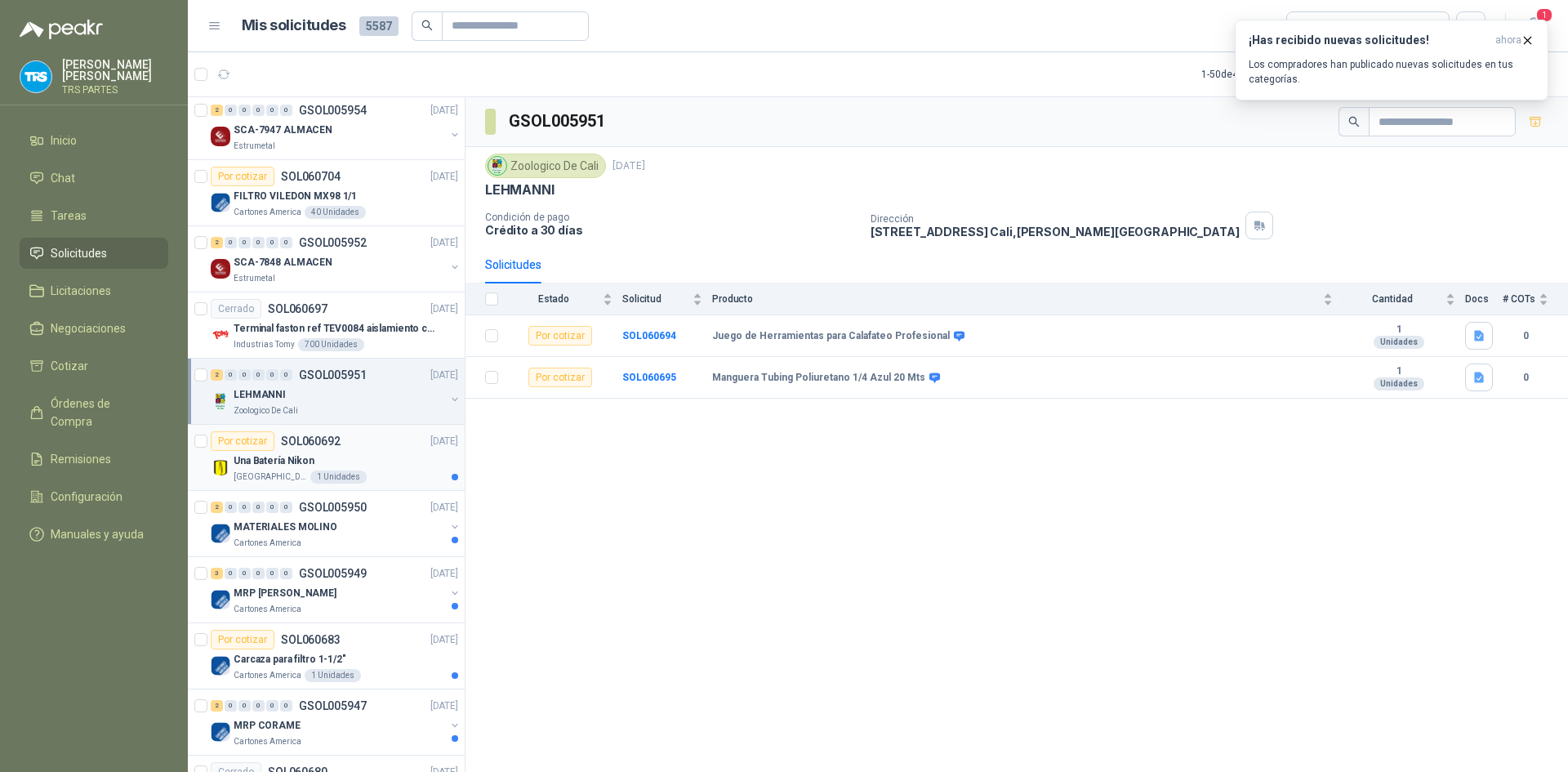
click at [382, 465] on div "Una Batería Nikon" at bounding box center [346, 460] width 225 height 20
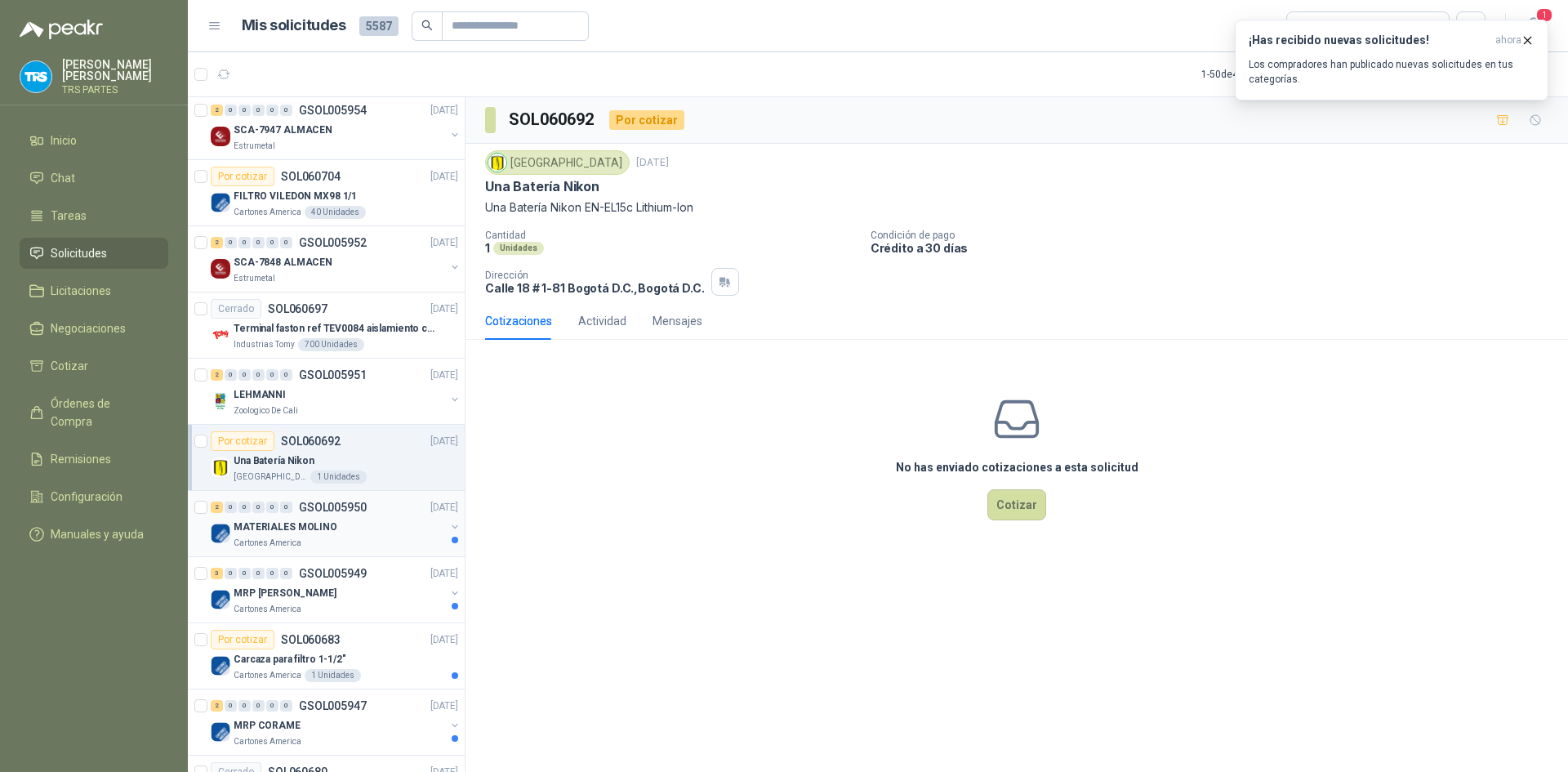
click at [380, 514] on div "2 0 0 0 0 0 GSOL005950 [DATE]" at bounding box center [335, 506] width 250 height 20
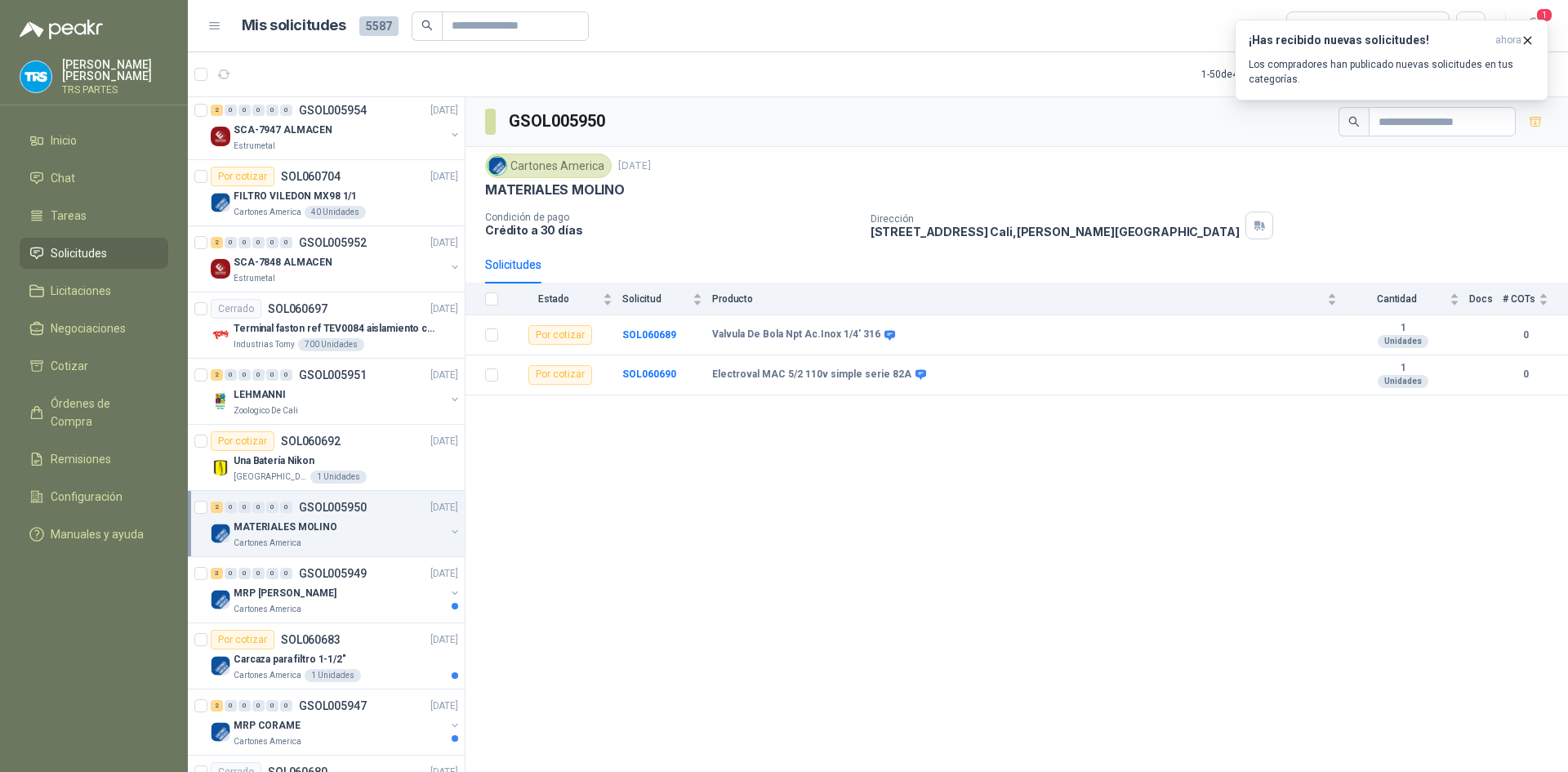
scroll to position [1143, 0]
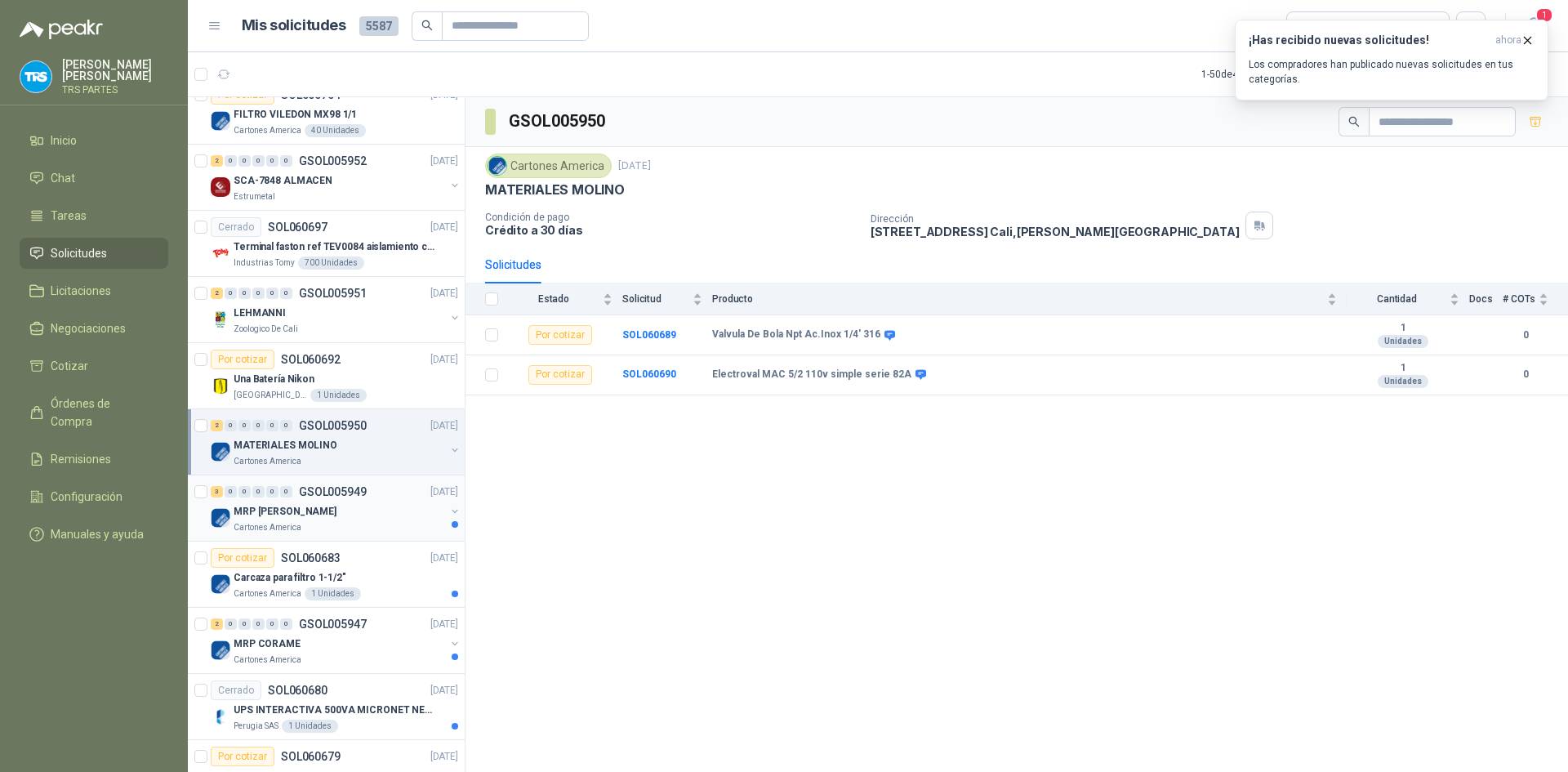
click at [382, 503] on div "MRP [PERSON_NAME]" at bounding box center [339, 511] width 211 height 20
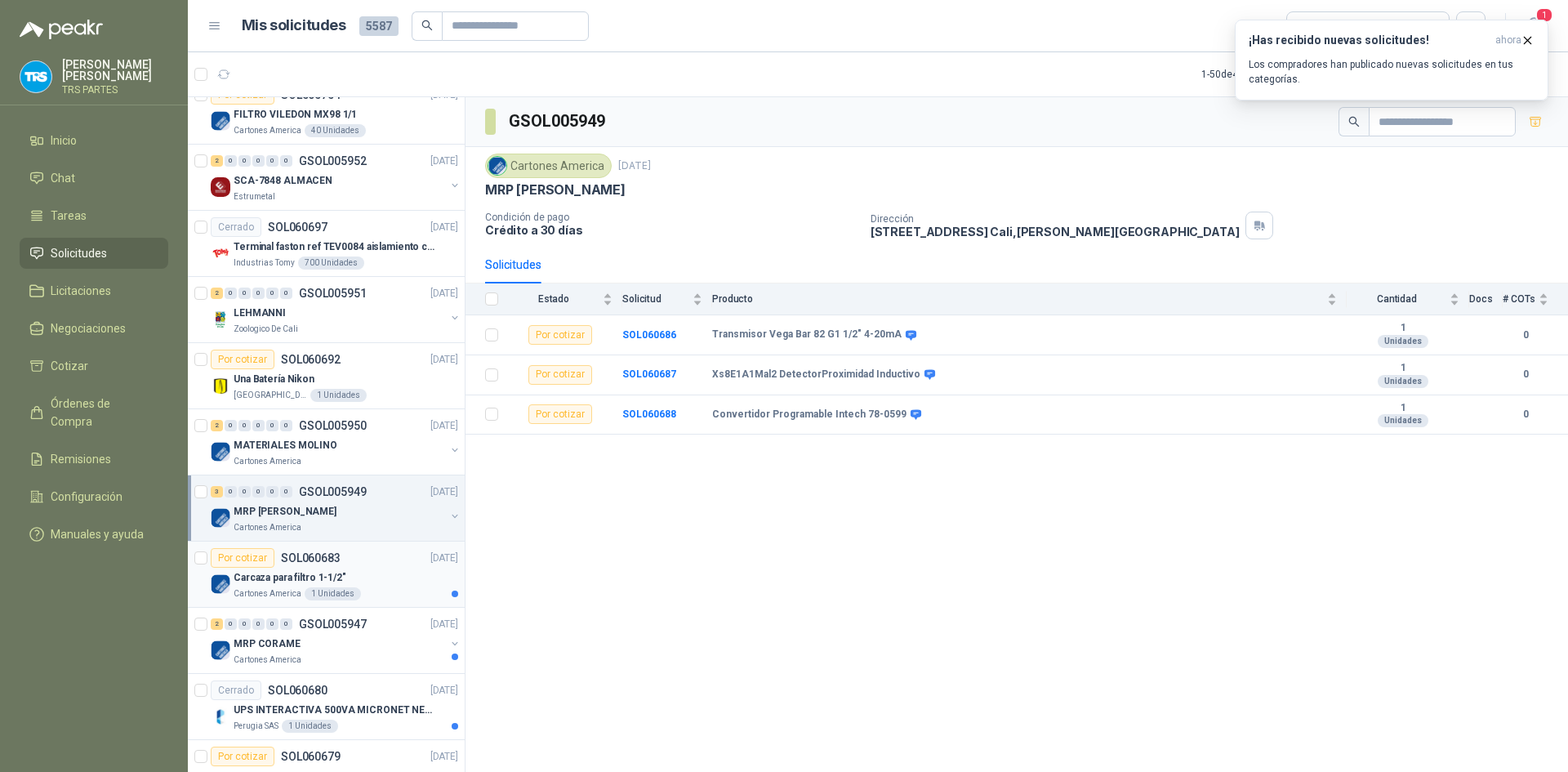
click at [376, 565] on div "Por cotizar SOL060683 [DATE]" at bounding box center [334, 558] width 248 height 20
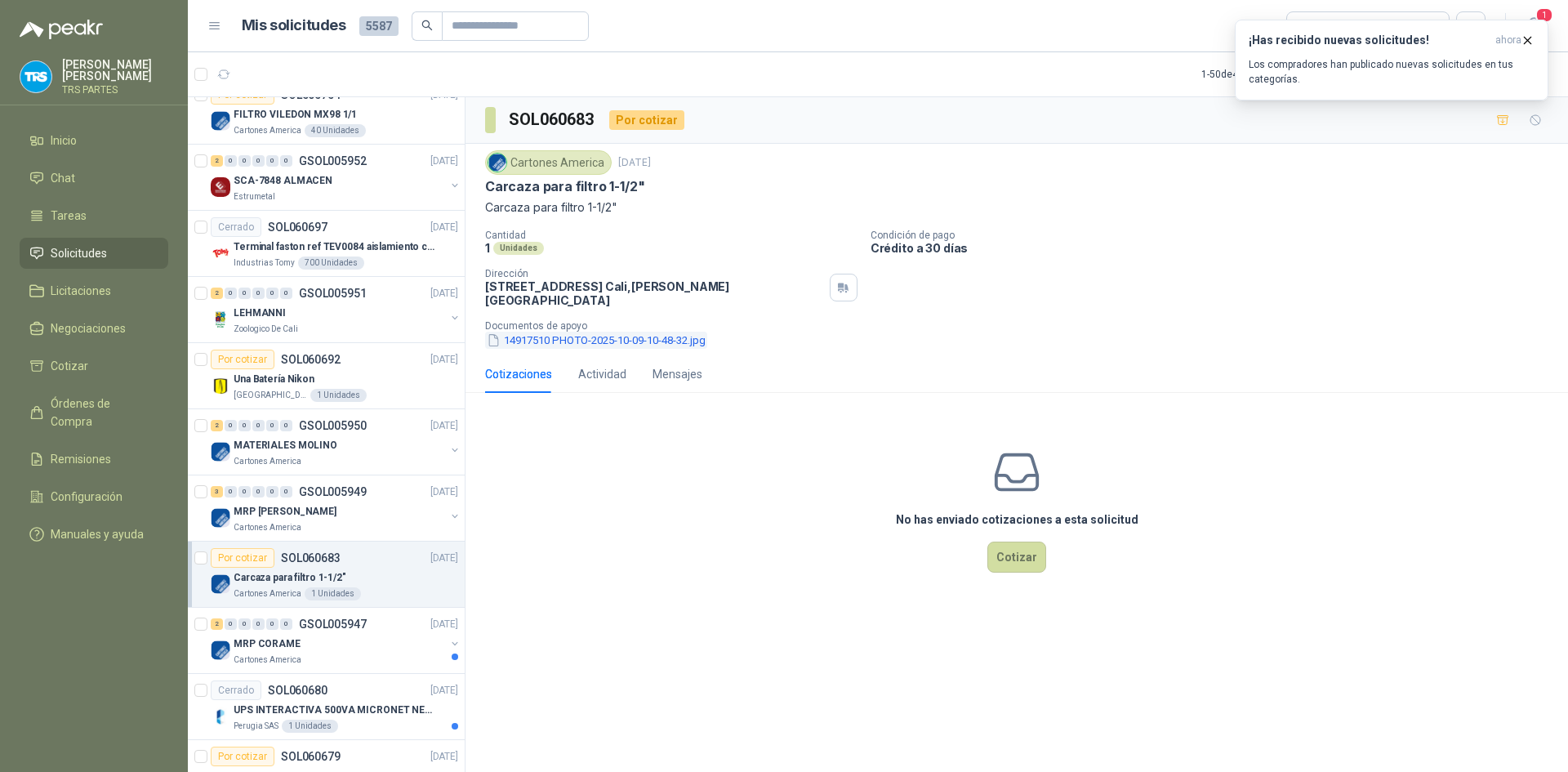
click at [611, 331] on button "14917510 PHOTO-2025-10-09-10-48-32.jpg" at bounding box center [595, 340] width 222 height 17
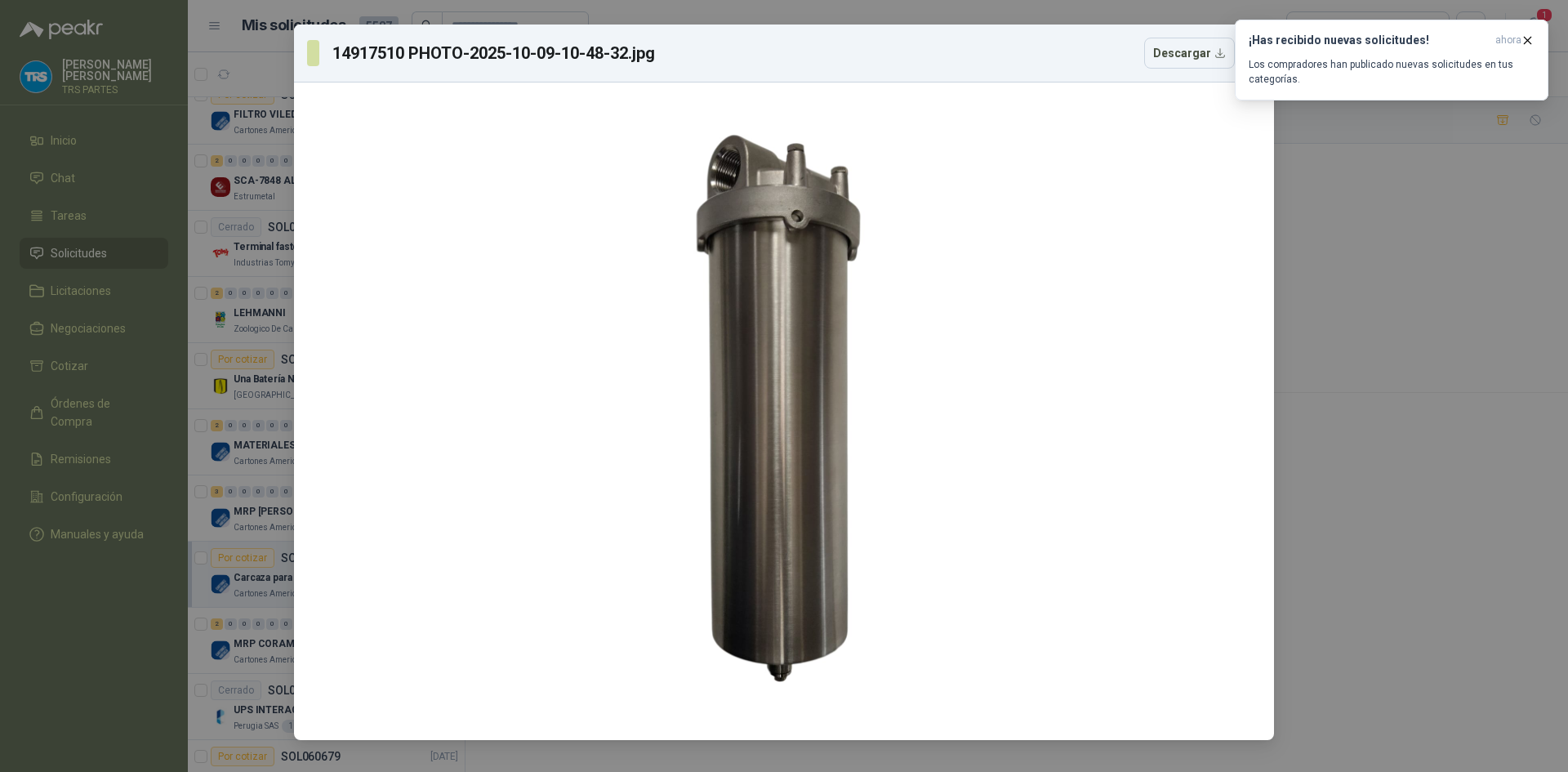
click at [1336, 372] on div "14917510 PHOTO-2025-10-09-10-48-32.jpg Descargar" at bounding box center [784, 386] width 1568 height 772
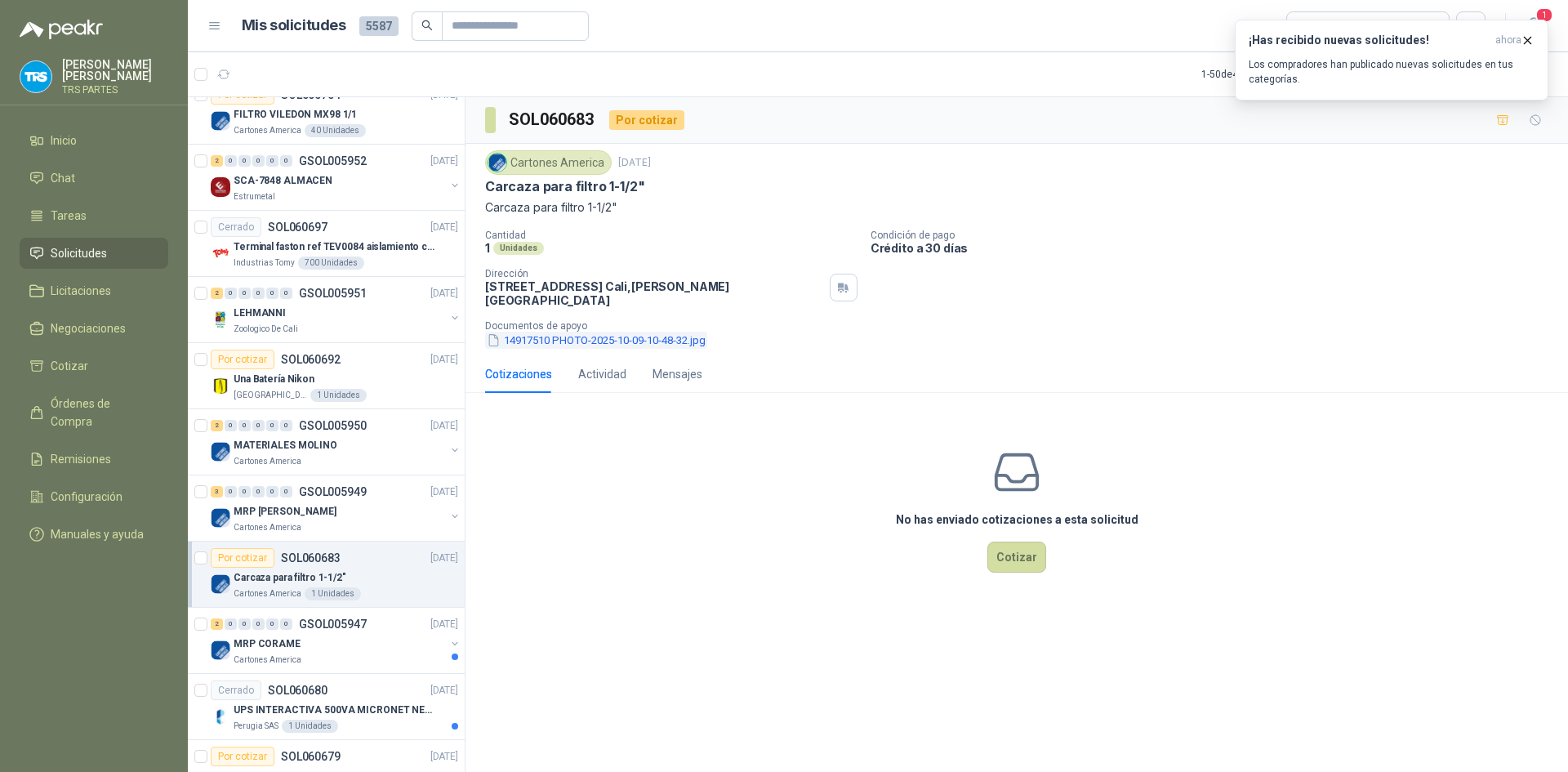
click at [611, 331] on button "14917510 PHOTO-2025-10-09-10-48-32.jpg" at bounding box center [595, 340] width 222 height 17
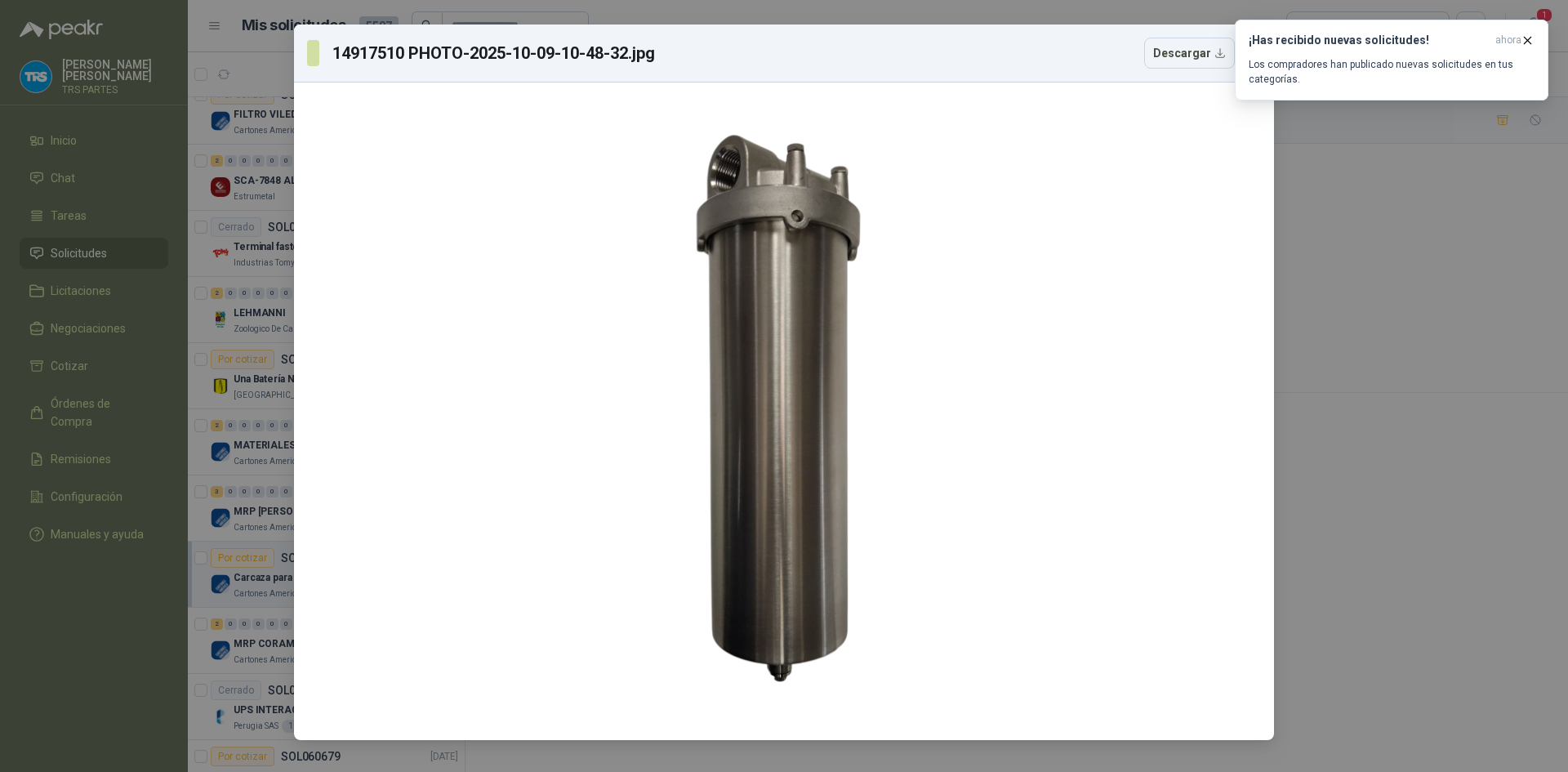
click at [1366, 433] on div "14917510 PHOTO-2025-10-09-10-48-32.jpg Descargar" at bounding box center [784, 386] width 1568 height 772
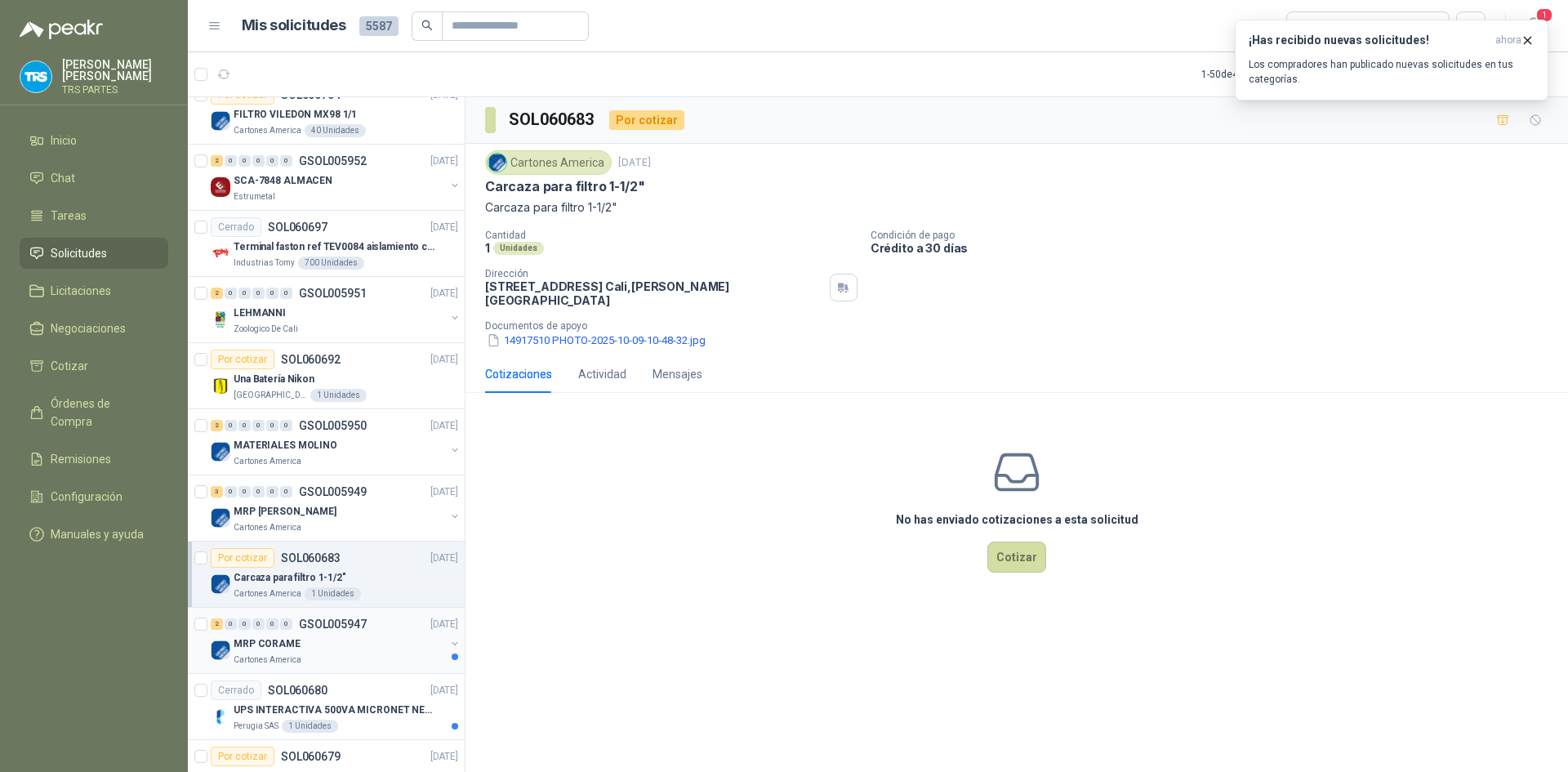
click at [337, 640] on div "MRP CORAME" at bounding box center [339, 643] width 211 height 20
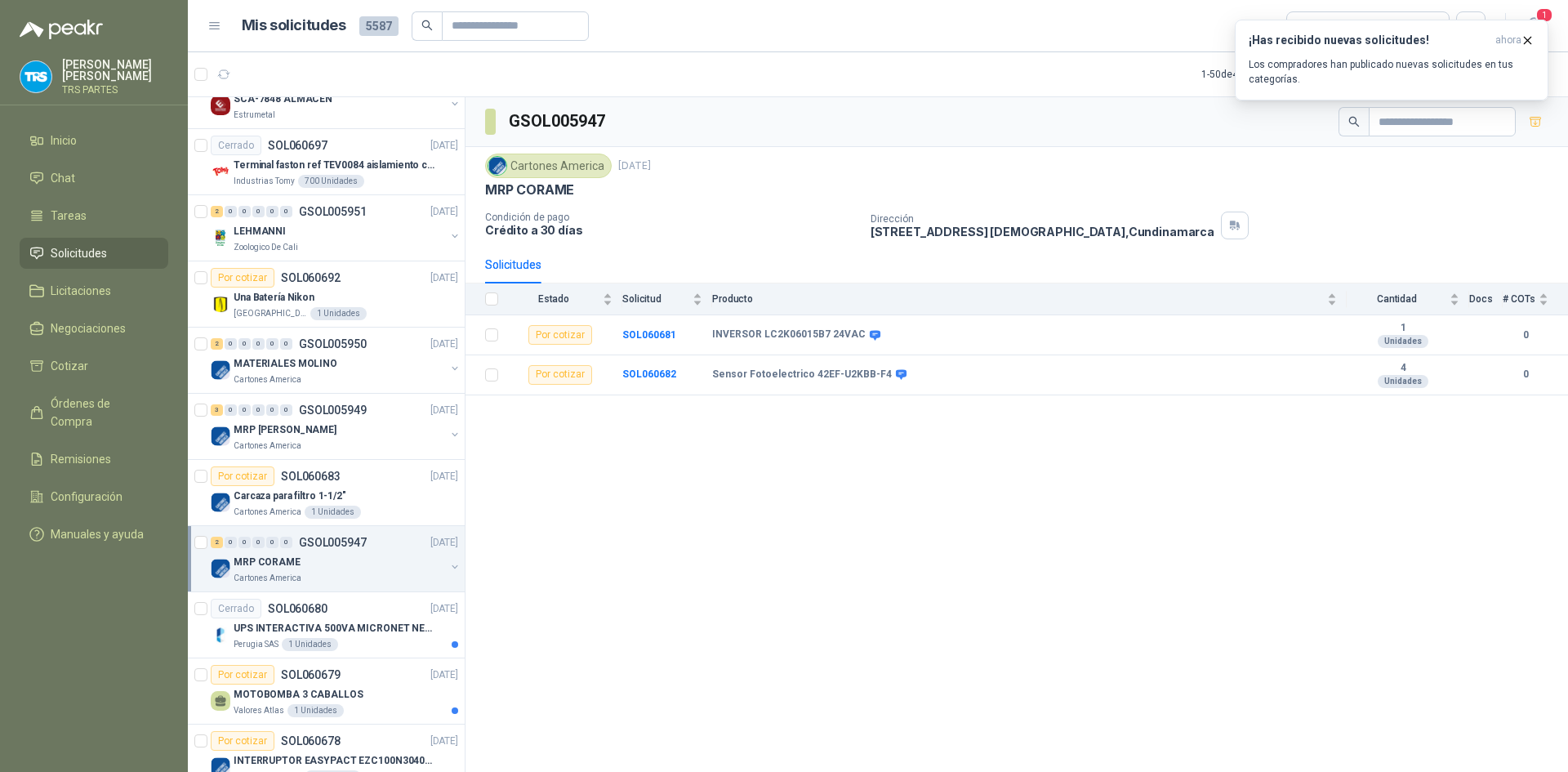
scroll to position [1306, 0]
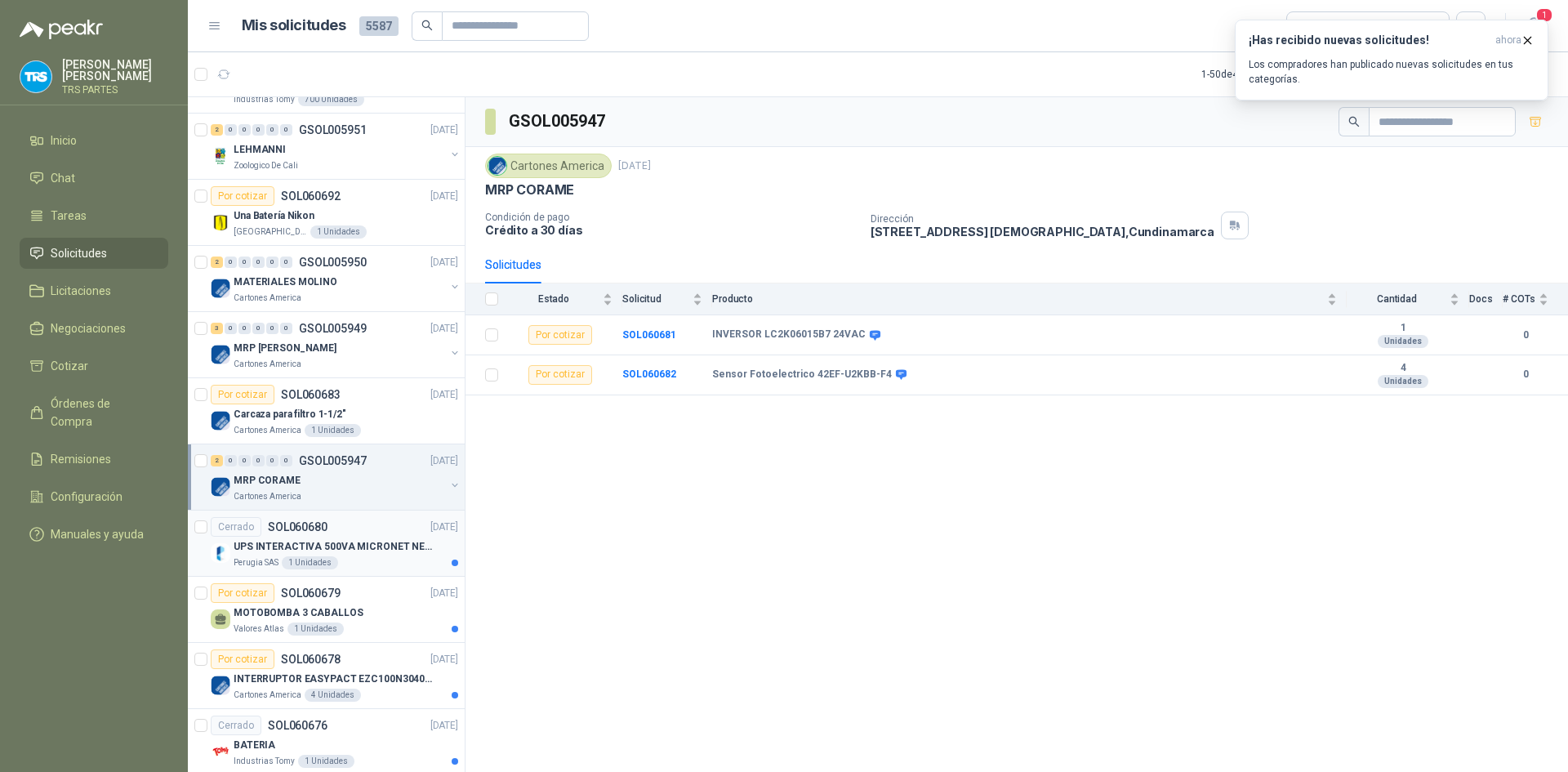
click at [346, 543] on p "UPS INTERACTIVA 500VA MICRONET NEGRA MARCA: POWEST NICOMAR" at bounding box center [335, 546] width 204 height 15
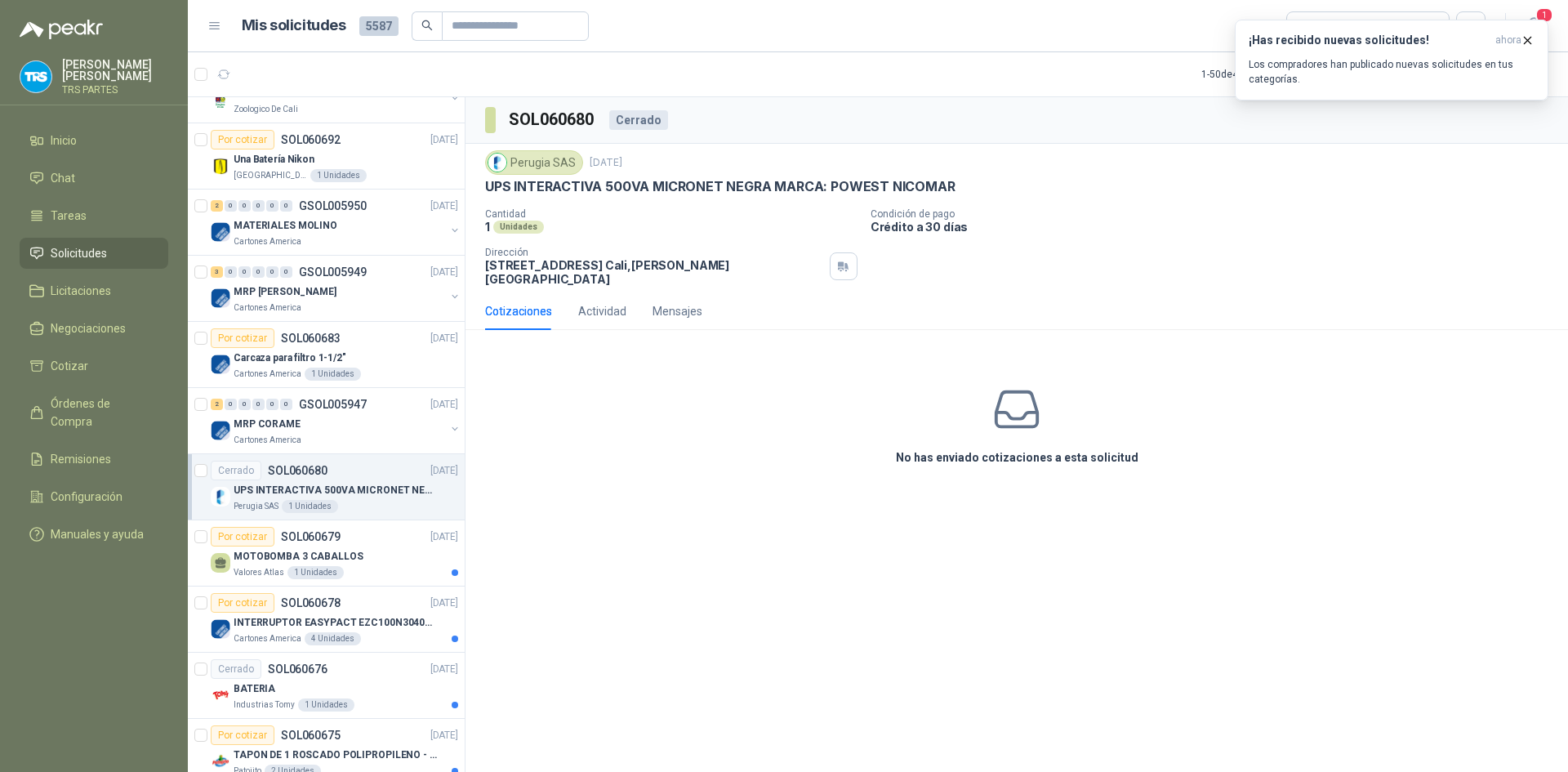
scroll to position [1388, 0]
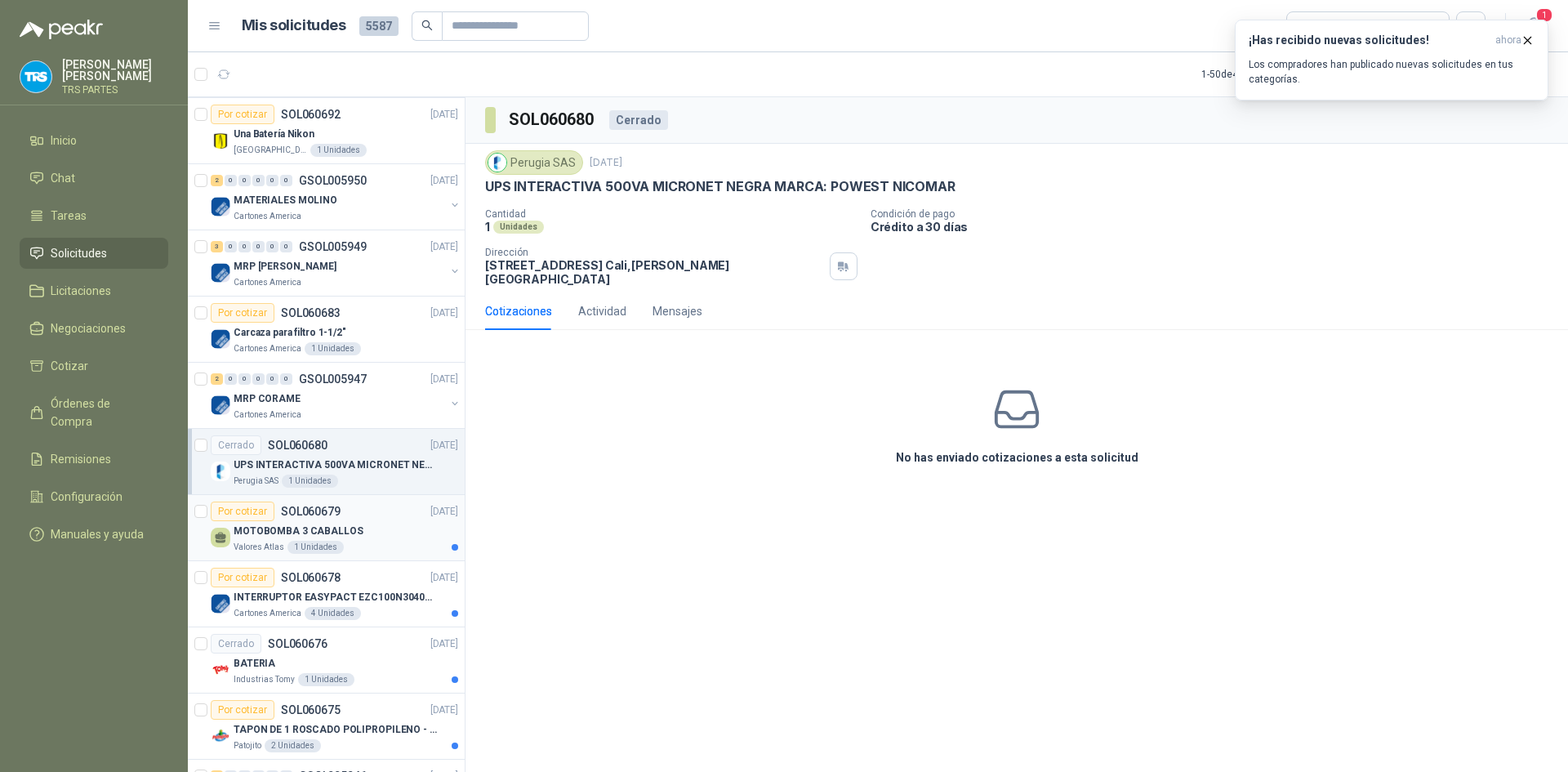
click at [352, 525] on p "MOTOBOMBA 3 CABALLOS" at bounding box center [298, 531] width 129 height 15
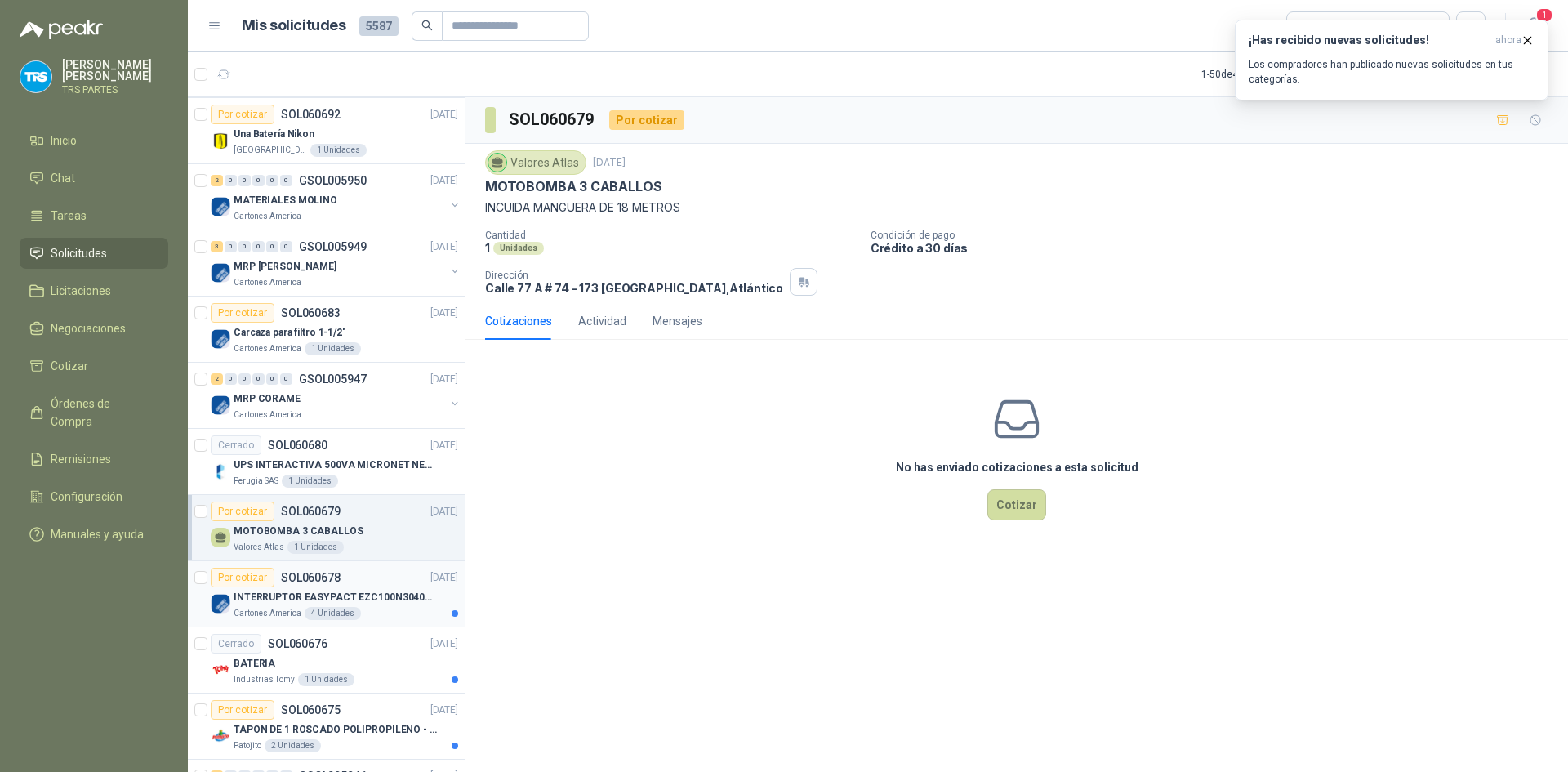
click at [361, 575] on div "Por cotizar SOL060678 [DATE]" at bounding box center [334, 577] width 248 height 20
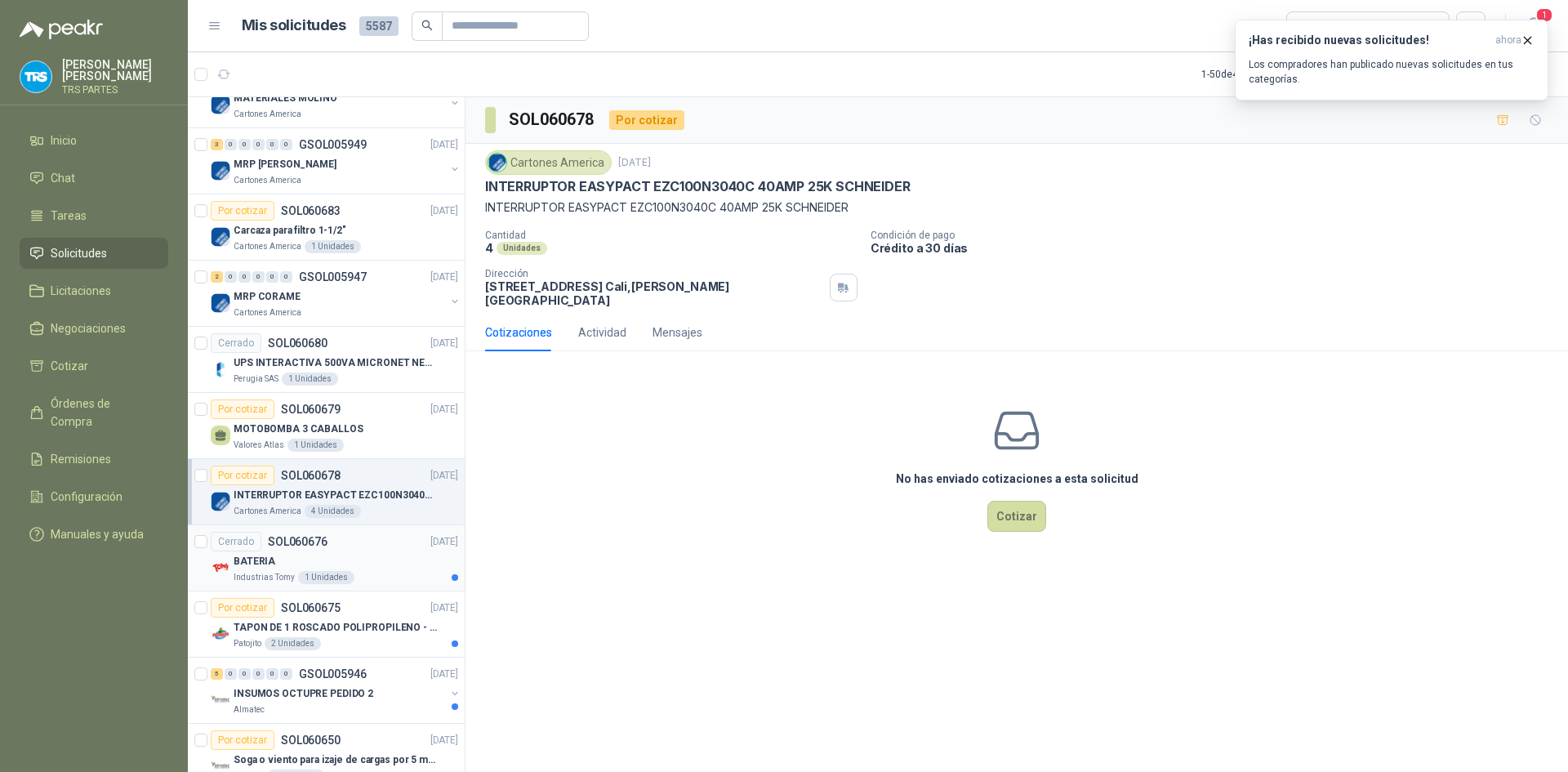
scroll to position [1552, 0]
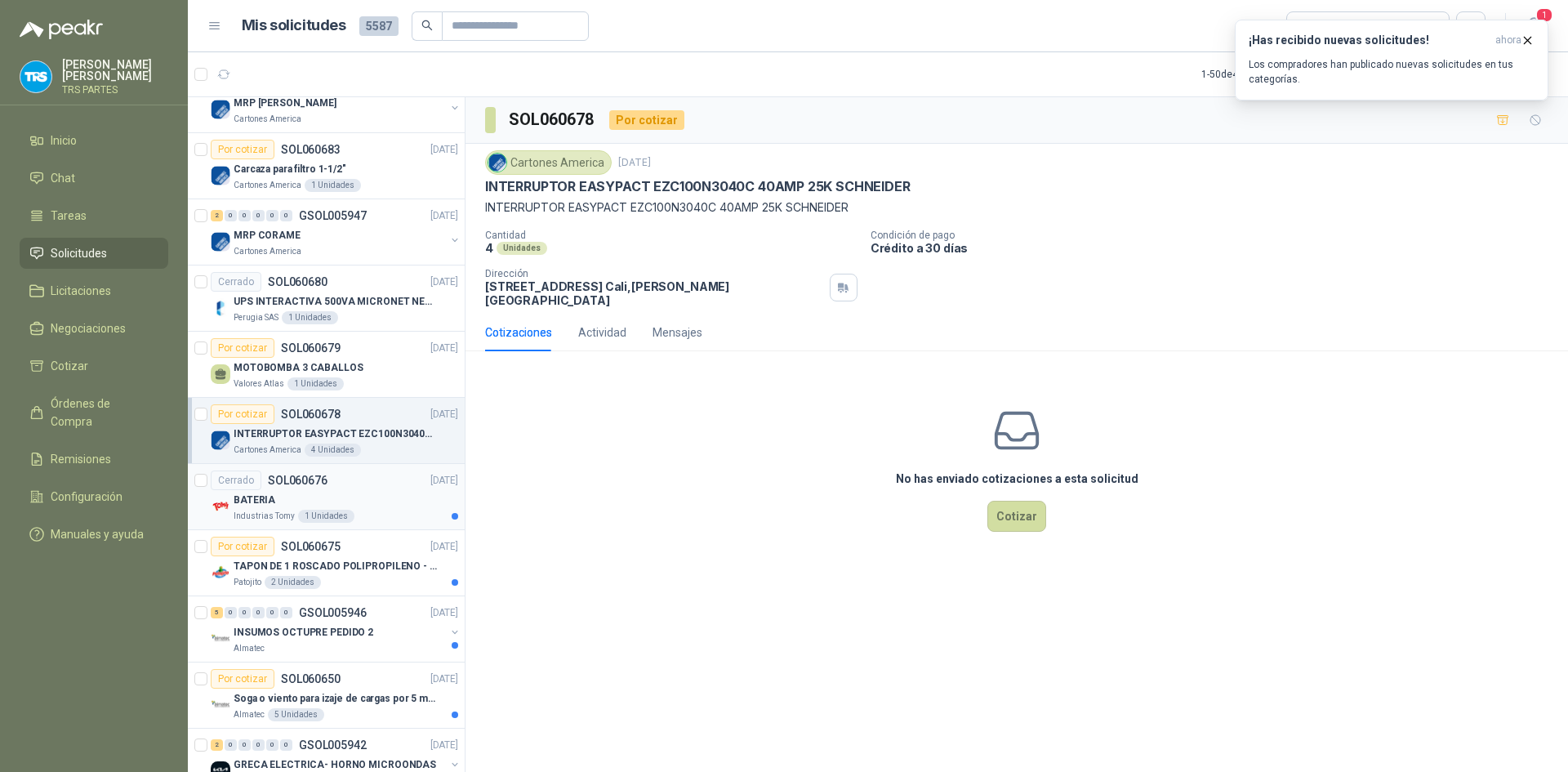
click at [387, 501] on div "BATERIA" at bounding box center [346, 500] width 225 height 20
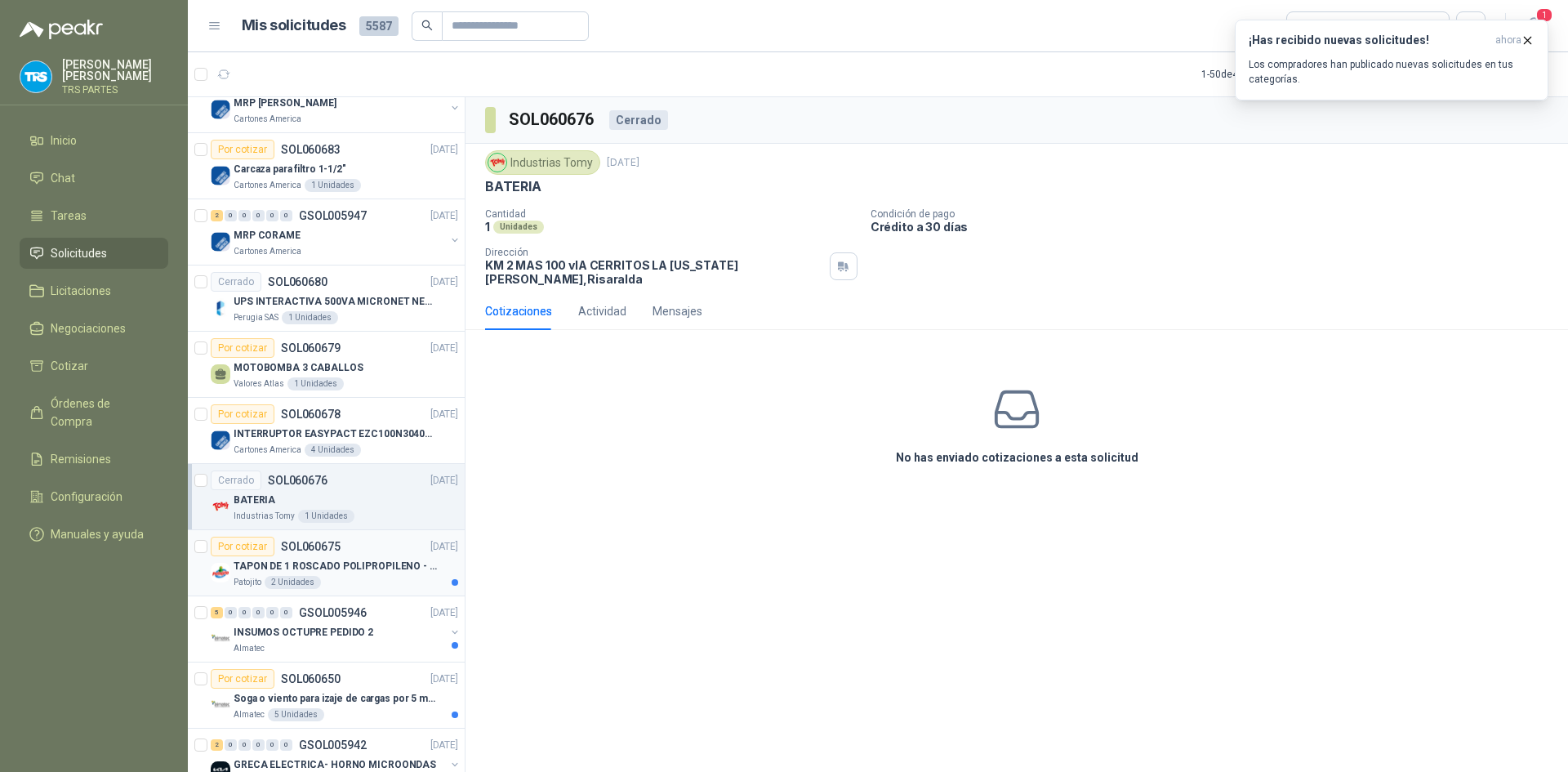
click at [381, 561] on p "TAPON DE 1 ROSCADO POLIPROPILENO - HEMBRA NPT" at bounding box center [335, 566] width 204 height 15
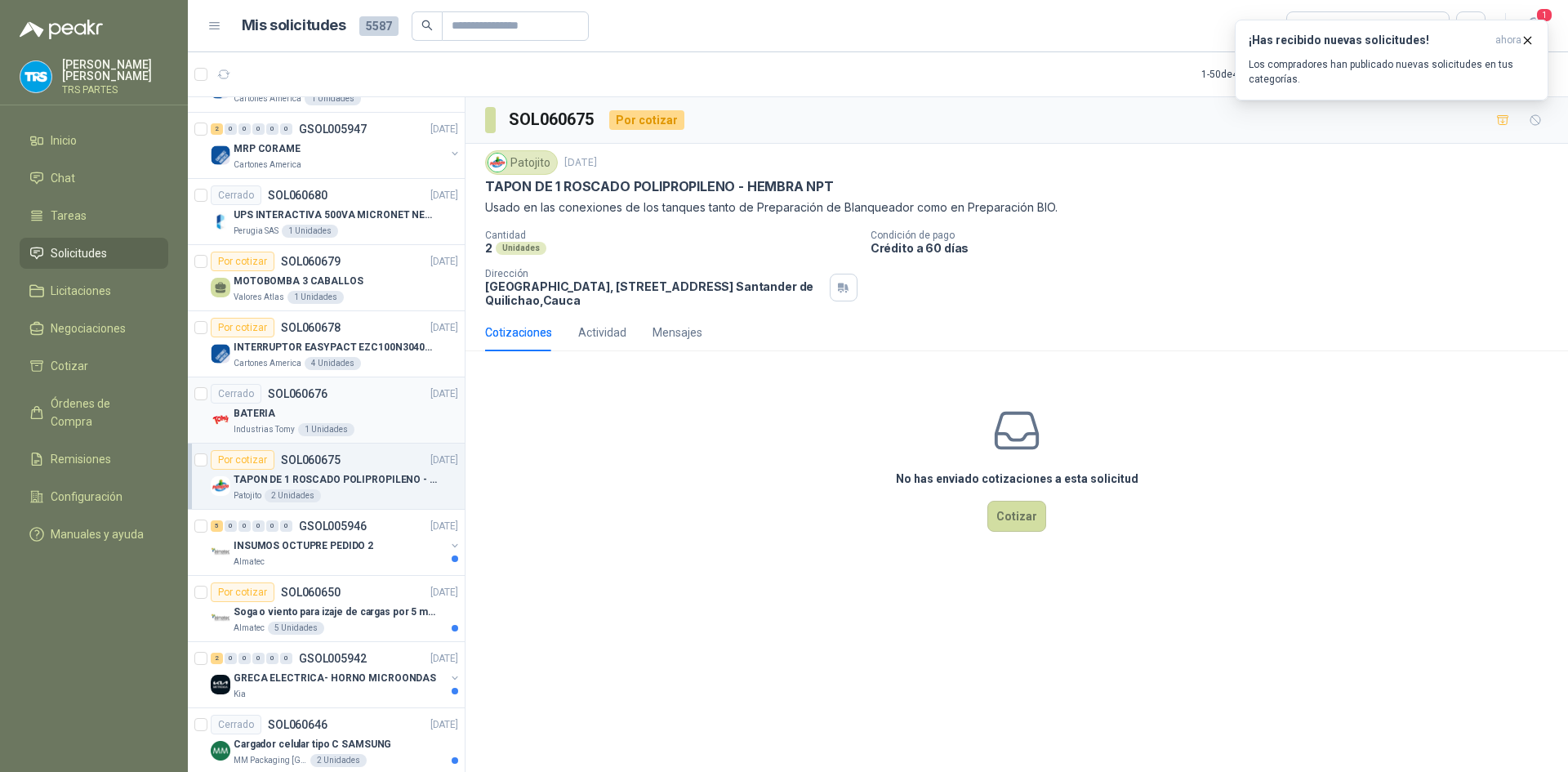
scroll to position [1714, 0]
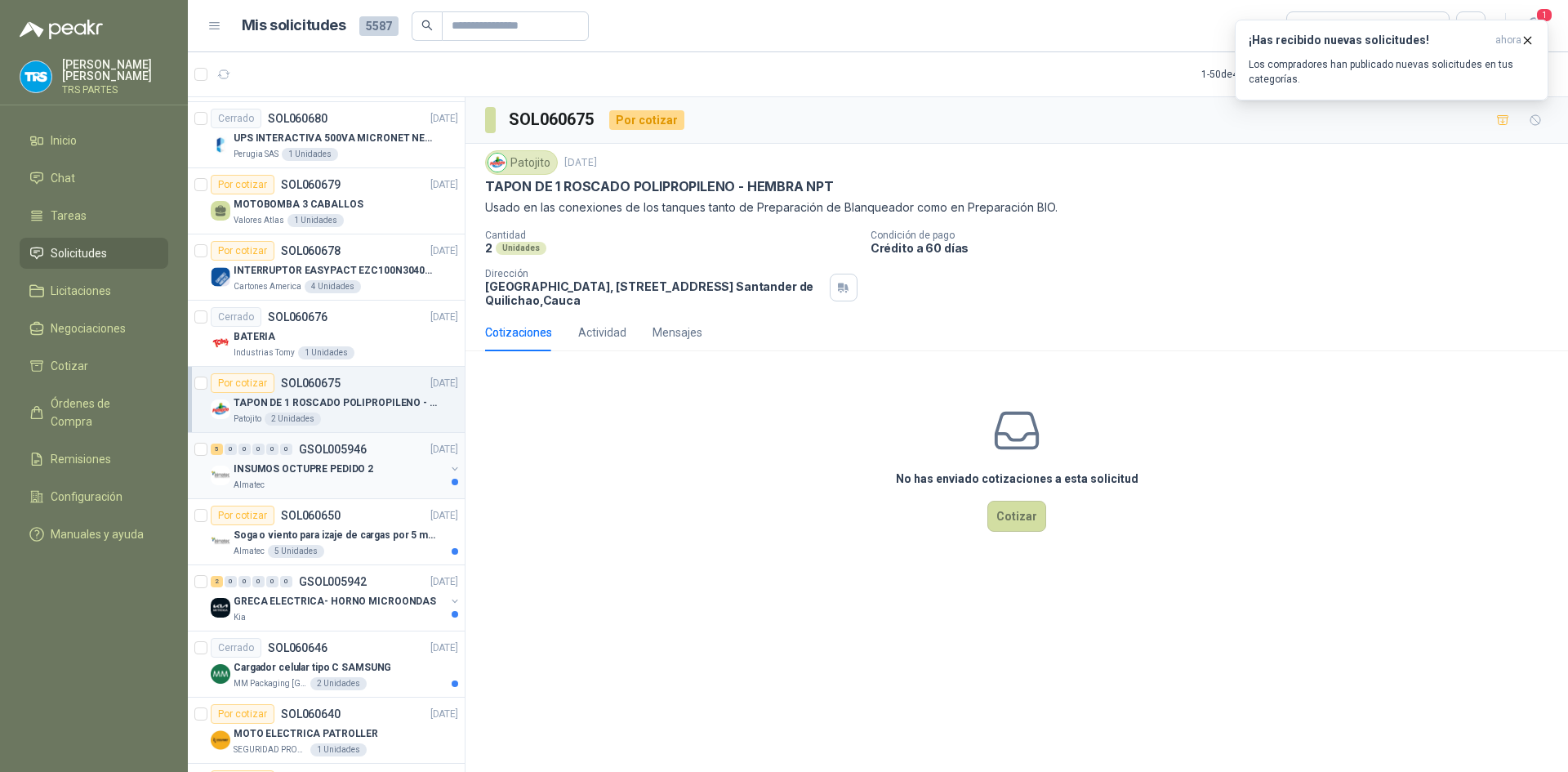
click at [382, 450] on div "5 0 0 0 0 0 GSOL005946 [DATE]" at bounding box center [335, 448] width 250 height 20
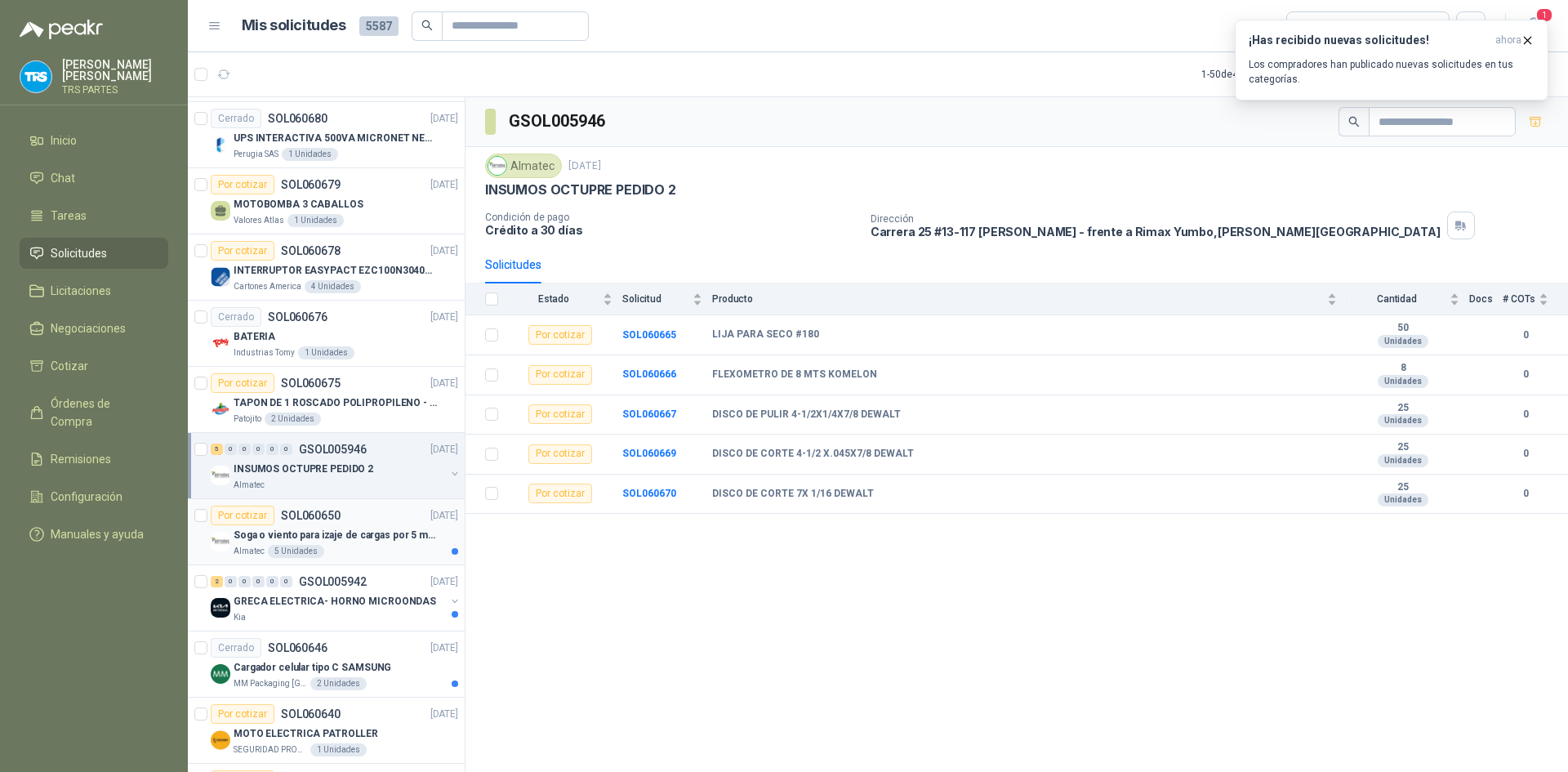
click at [355, 540] on p "Soga o viento para izaje de cargas por 5 metros" at bounding box center [335, 535] width 204 height 15
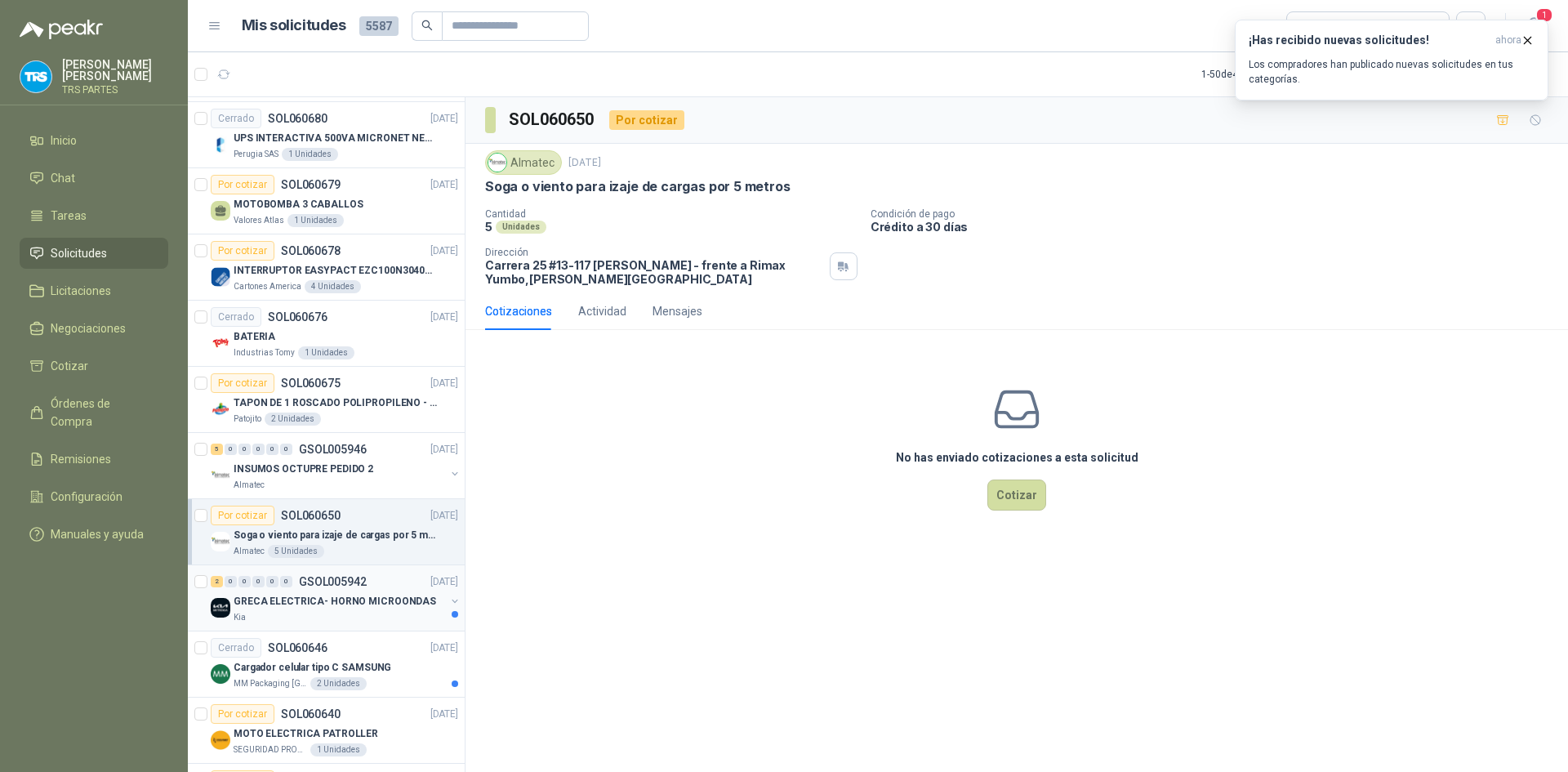
click at [352, 582] on p "GSOL005942" at bounding box center [332, 582] width 68 height 11
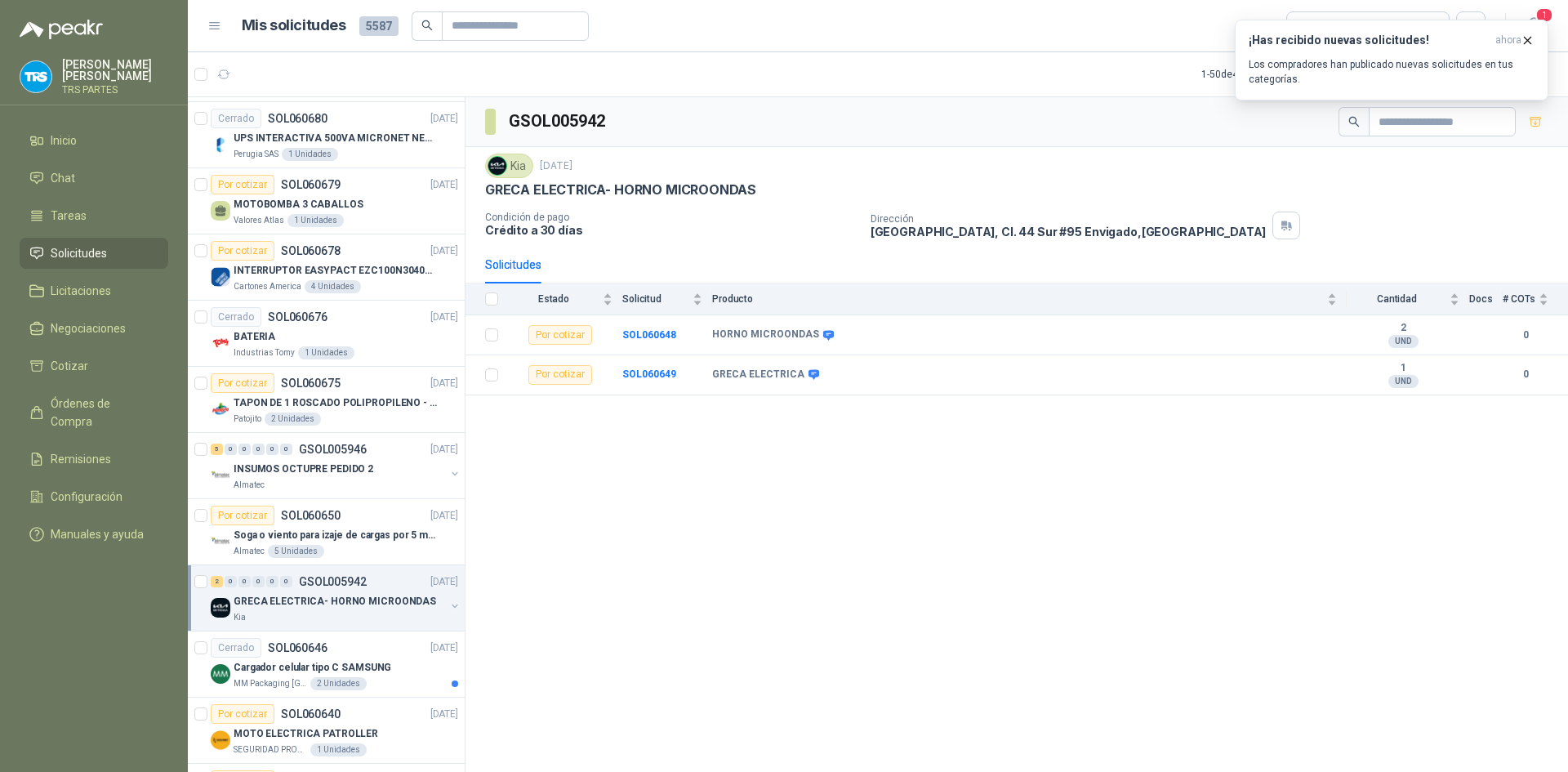
scroll to position [1796, 0]
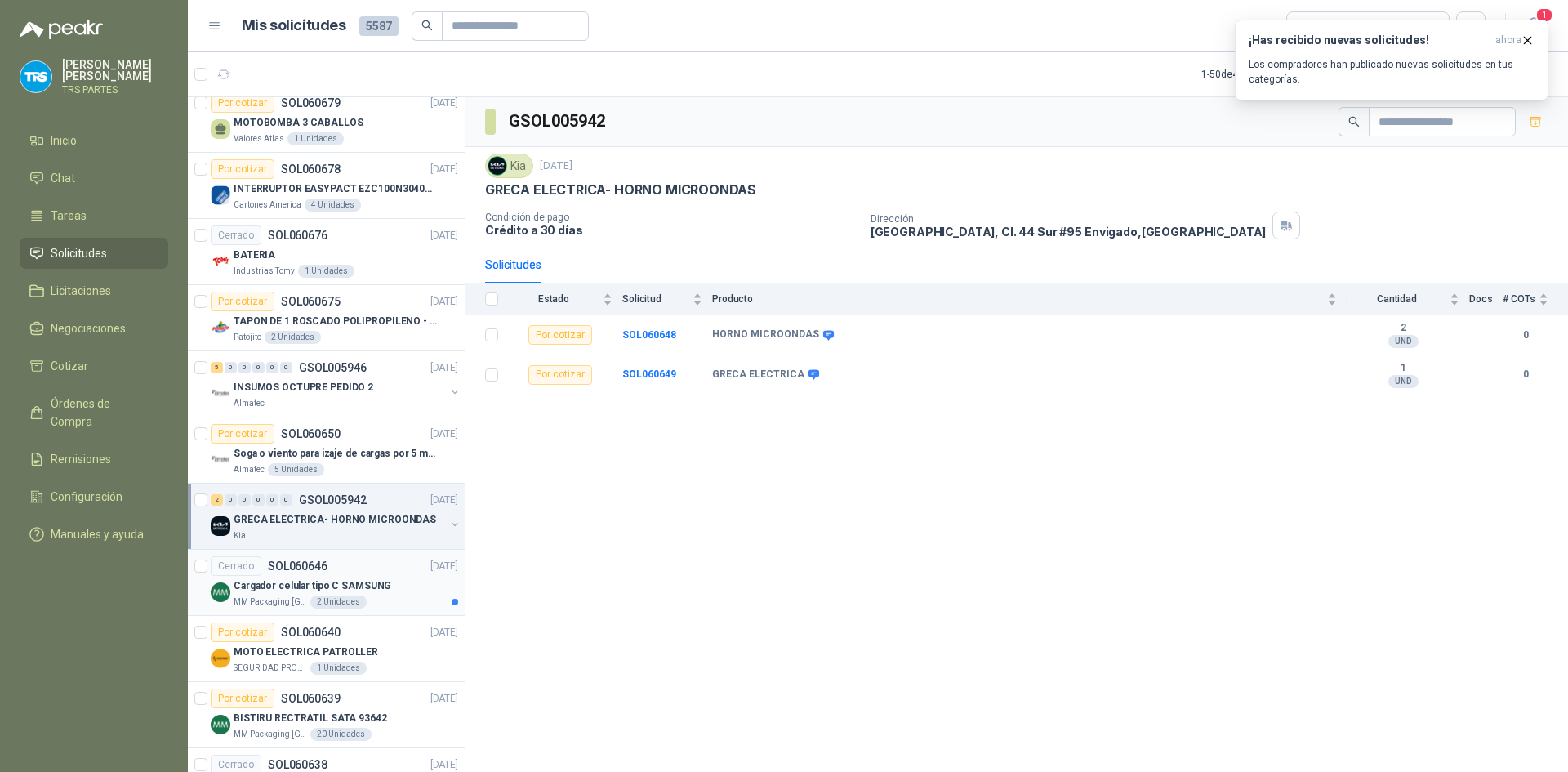
click at [370, 579] on p "Cargador celular tipo C SAMSUNG" at bounding box center [312, 585] width 158 height 15
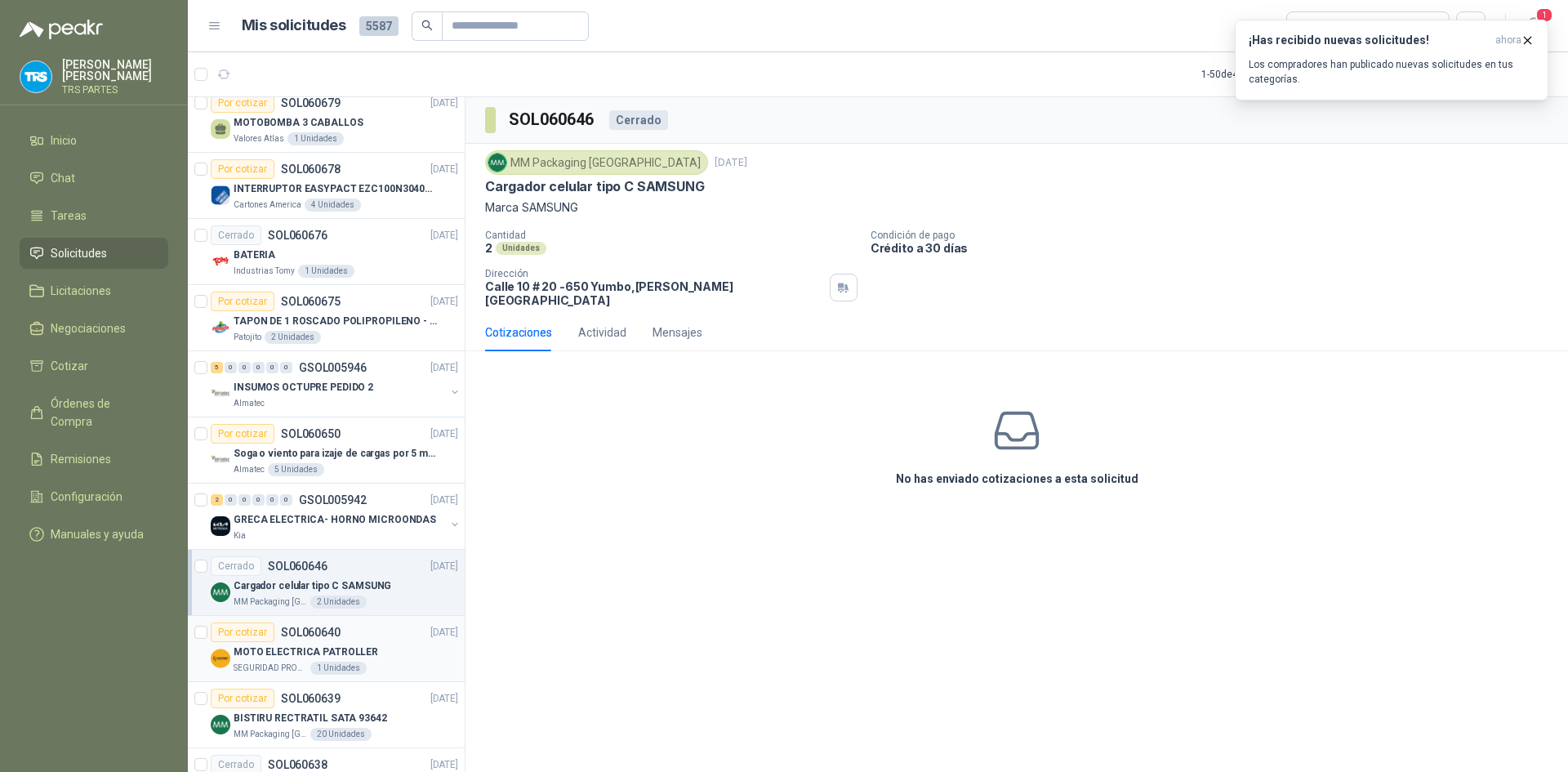
click at [363, 638] on div "Por cotizar SOL060640 [DATE]" at bounding box center [334, 632] width 248 height 20
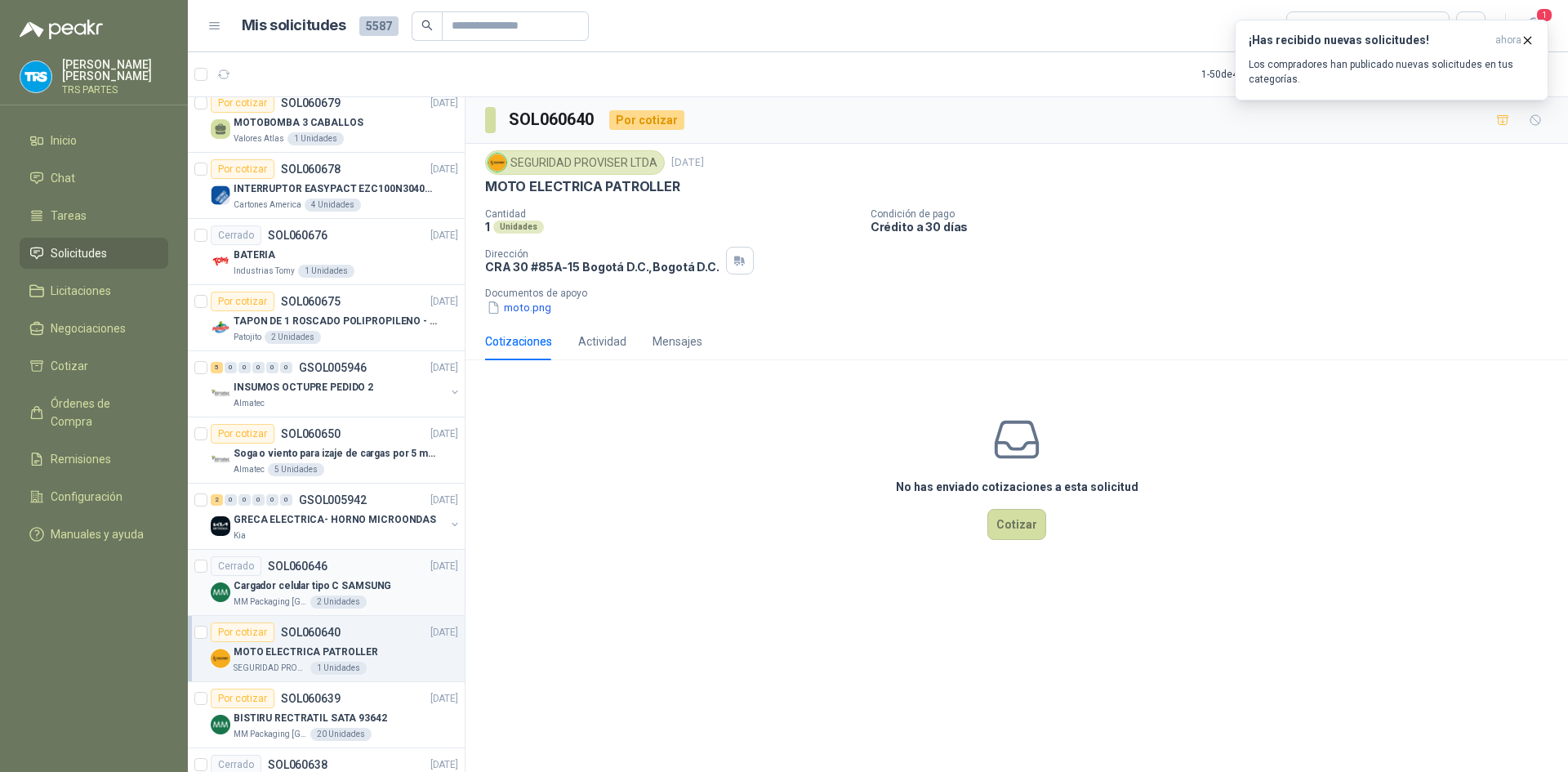
scroll to position [1878, 0]
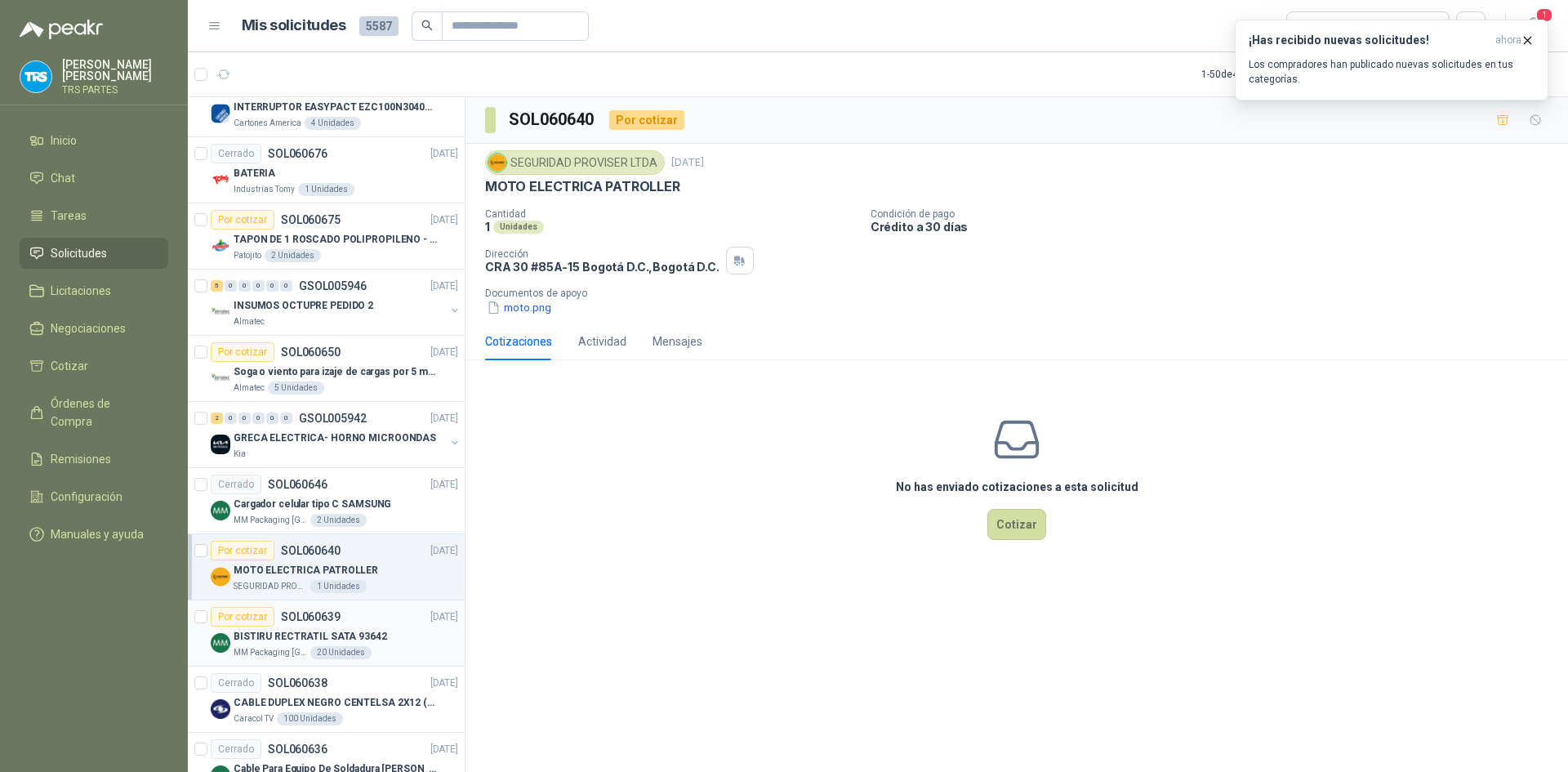
click at [359, 611] on div "Por cotizar SOL060639 [DATE]" at bounding box center [334, 616] width 248 height 20
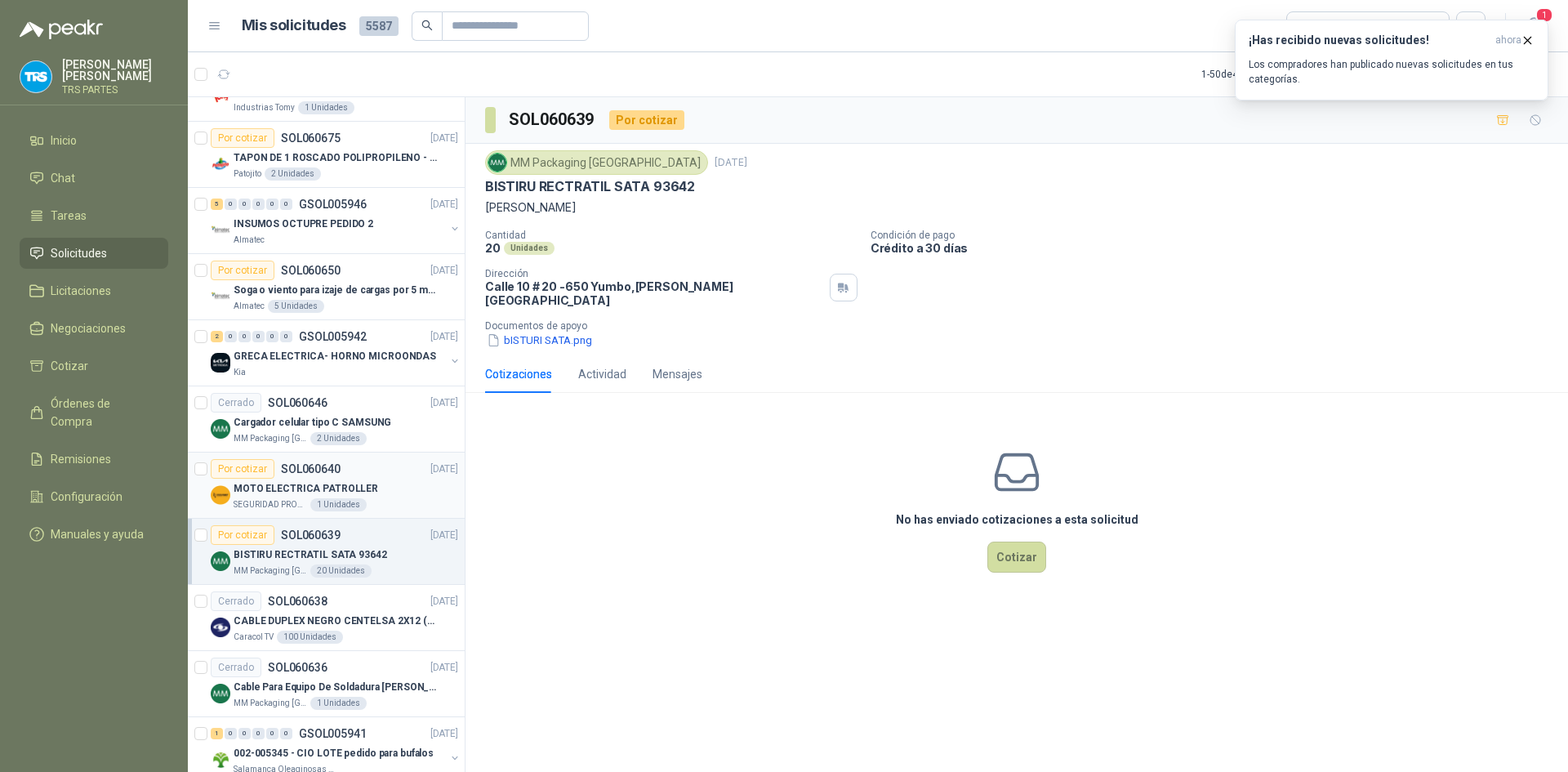
scroll to position [2041, 0]
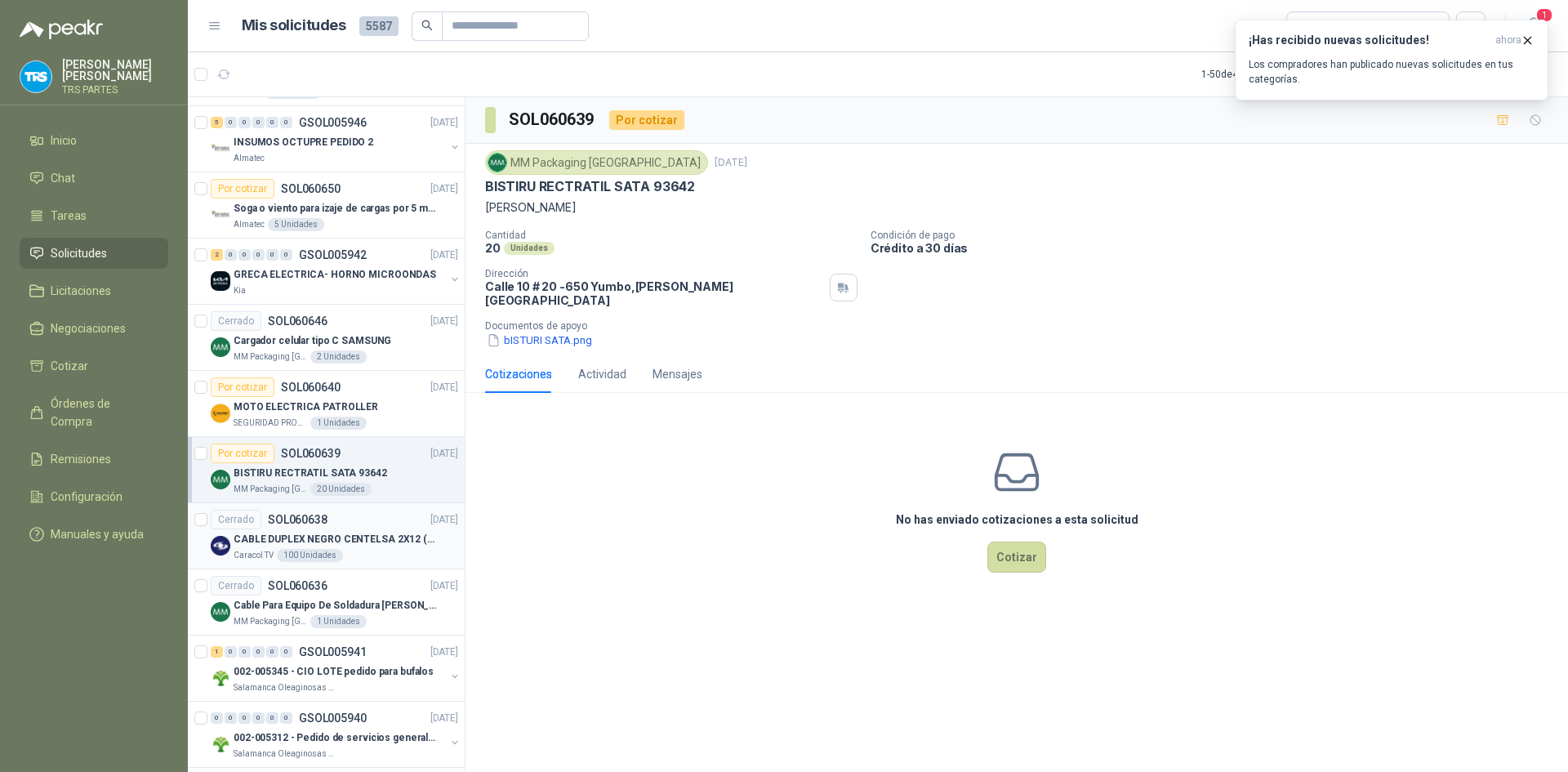
click at [364, 537] on p "CABLE DUPLEX NEGRO CENTELSA 2X12 (COLOR NEGRO)" at bounding box center [335, 539] width 204 height 15
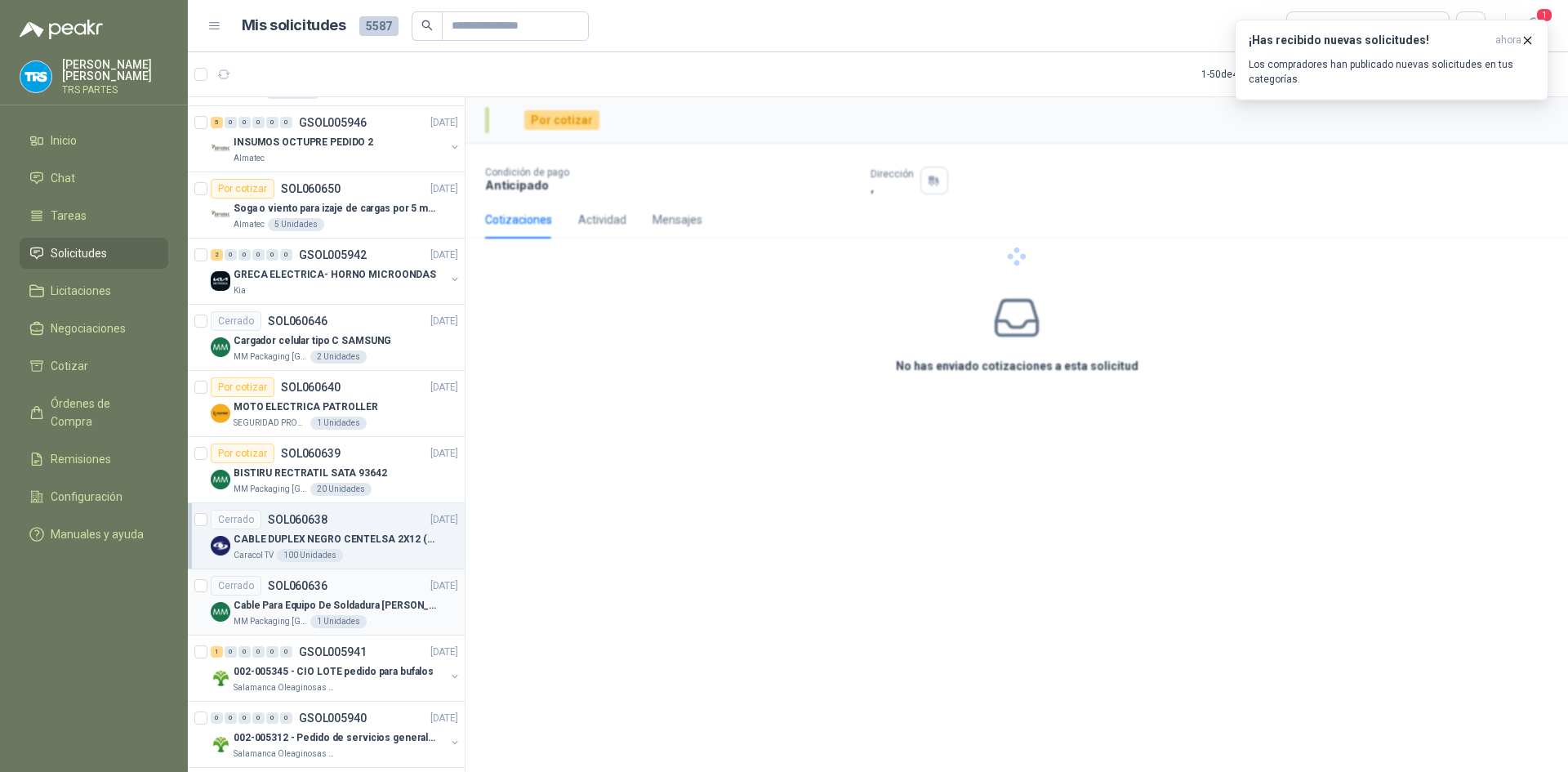
click at [359, 584] on div "Cerrado SOL060636 [DATE]" at bounding box center [334, 585] width 248 height 20
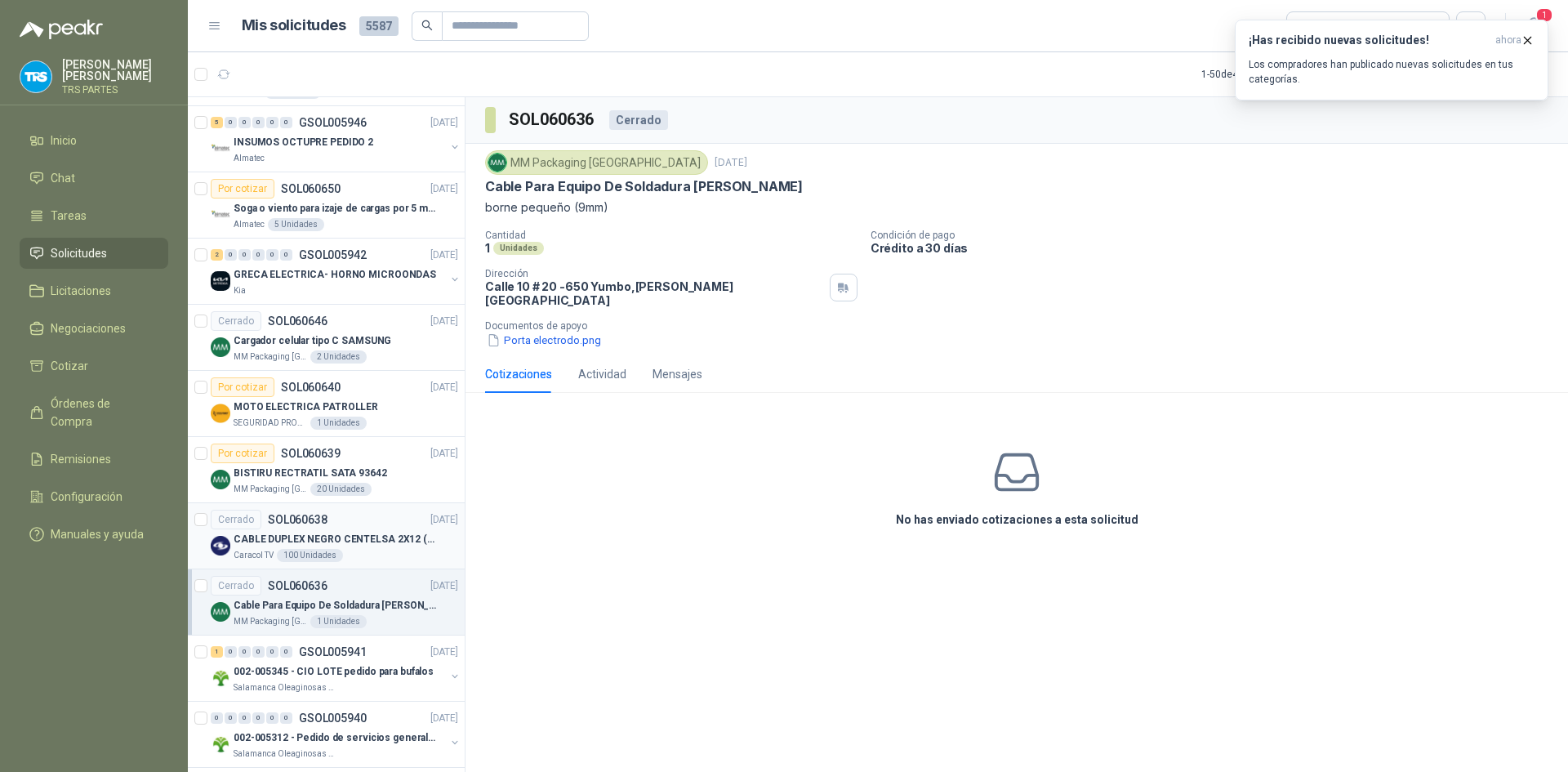
scroll to position [2123, 0]
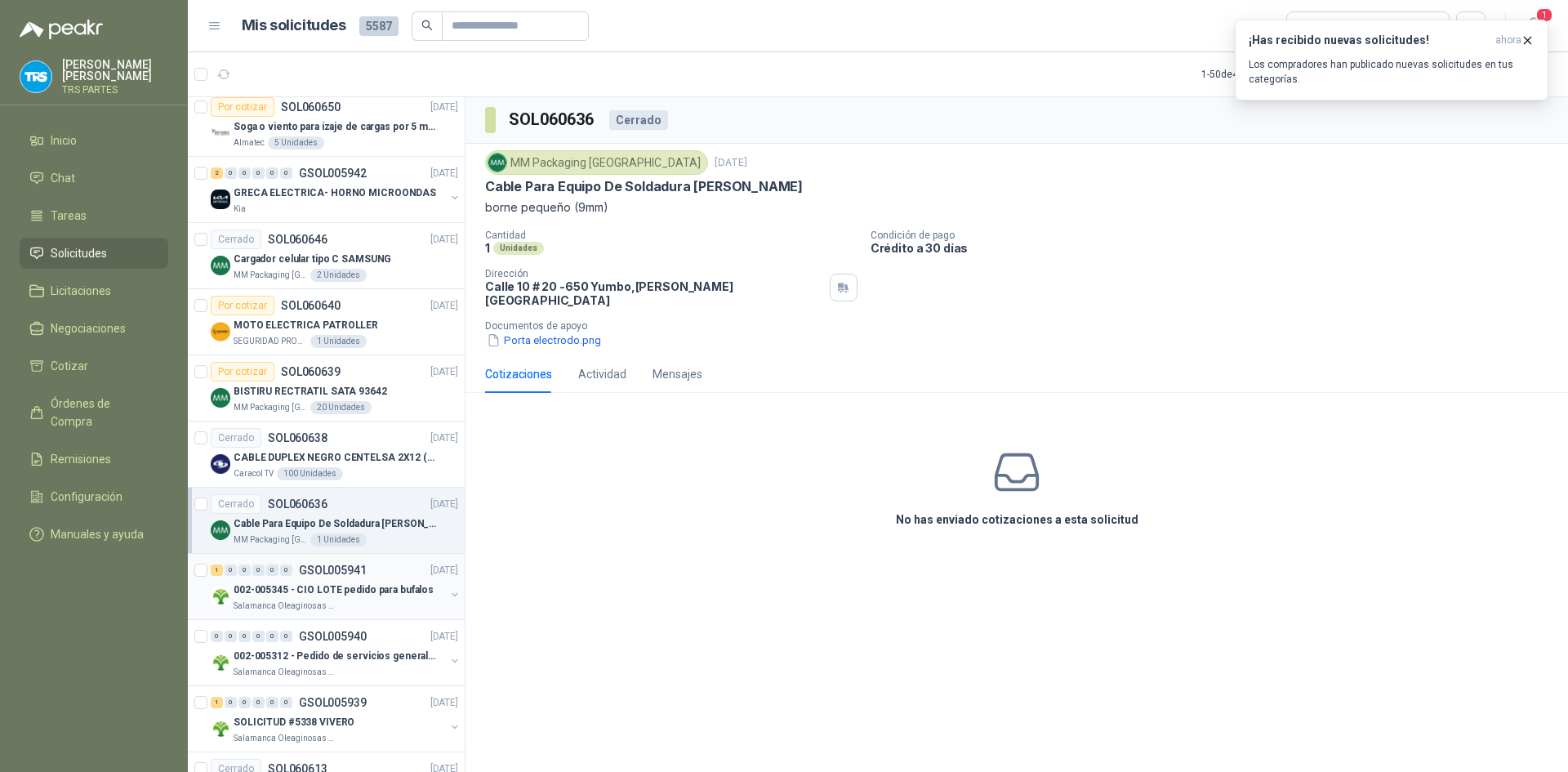
click at [371, 584] on p "002-005345 - CIO LOTE pedido para bufalos" at bounding box center [333, 590] width 200 height 15
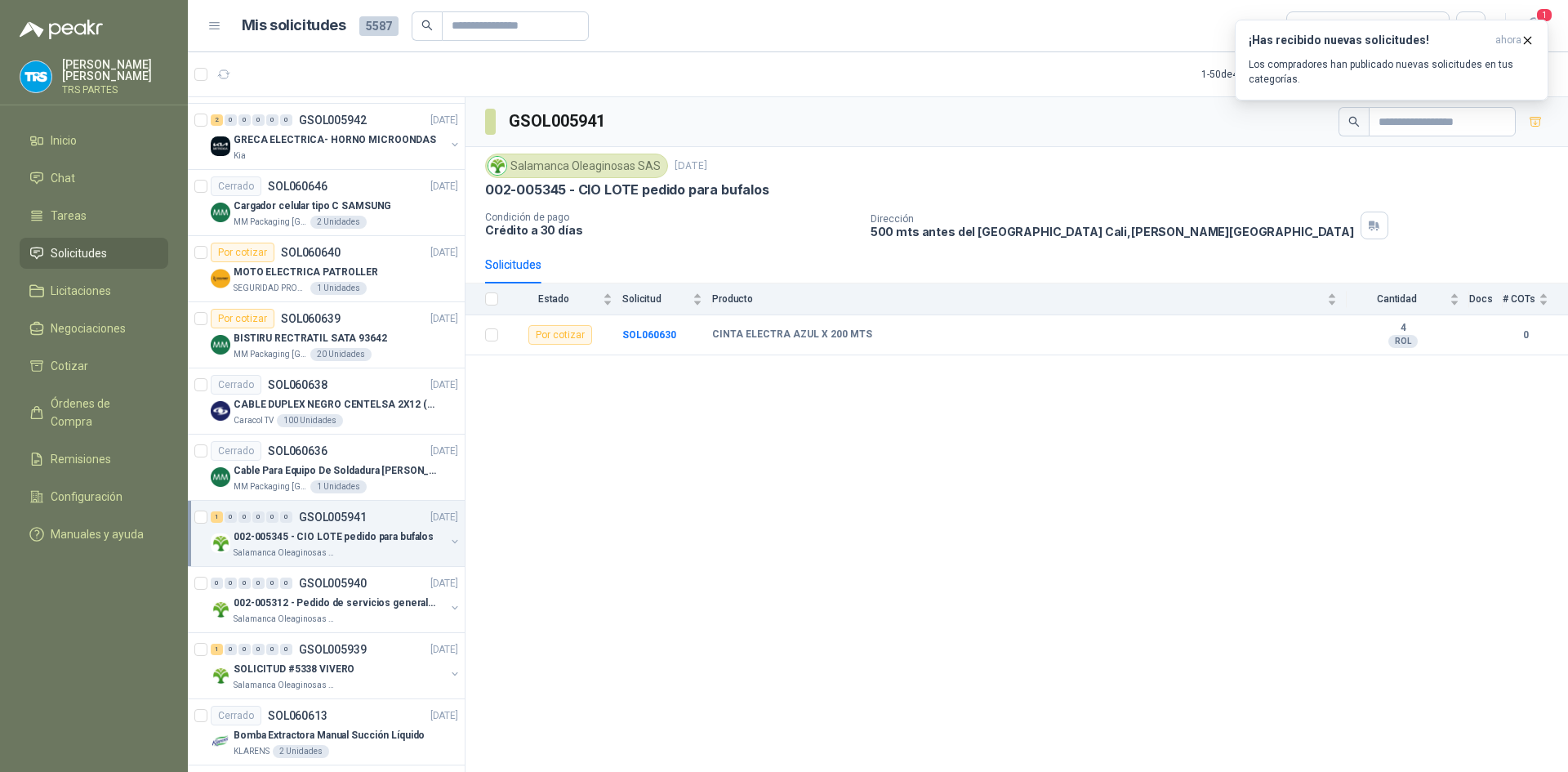
scroll to position [2205, 0]
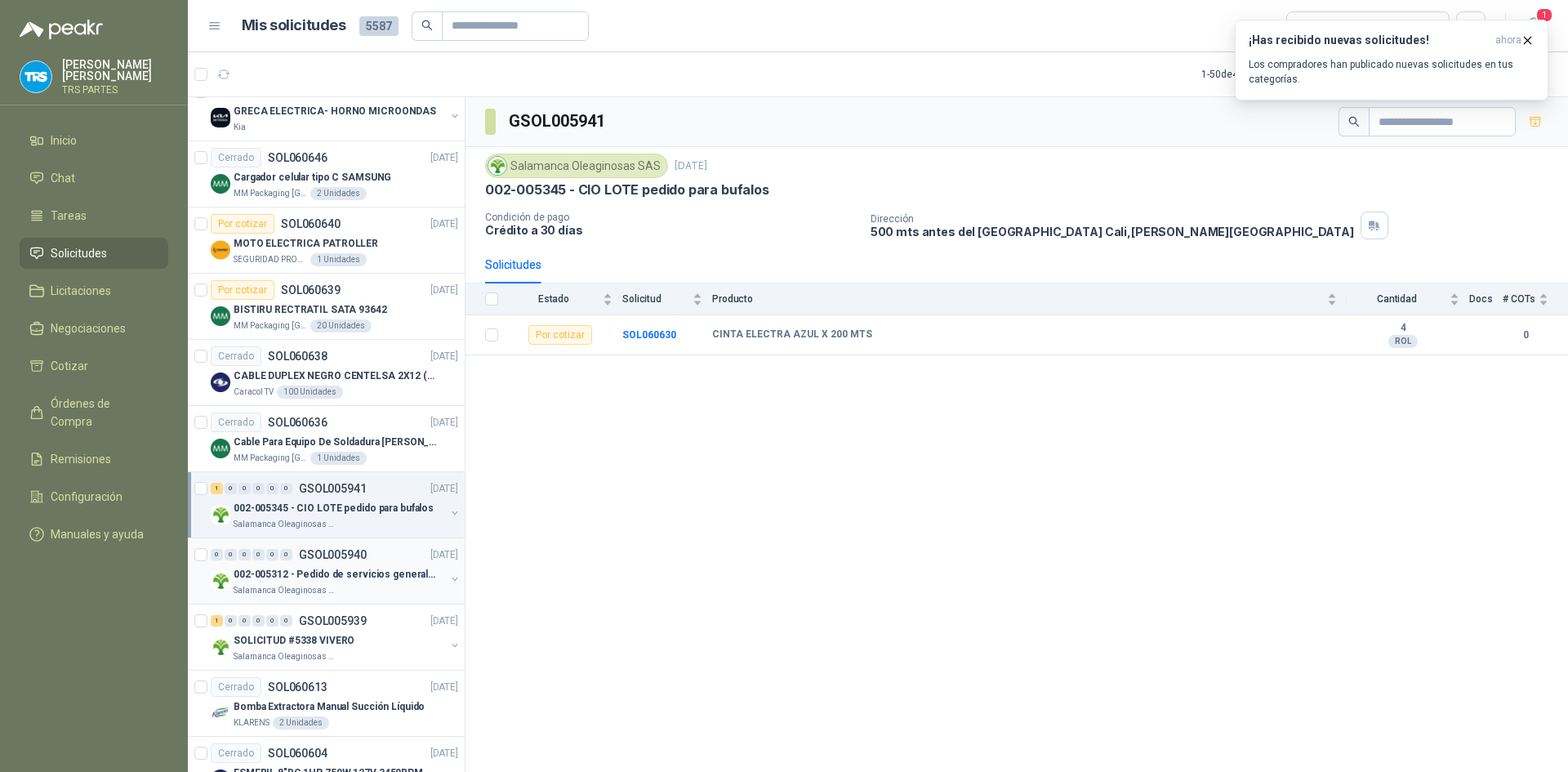
click at [381, 577] on p "002-005312 - Pedido de servicios generales CASA RO" at bounding box center [335, 574] width 204 height 15
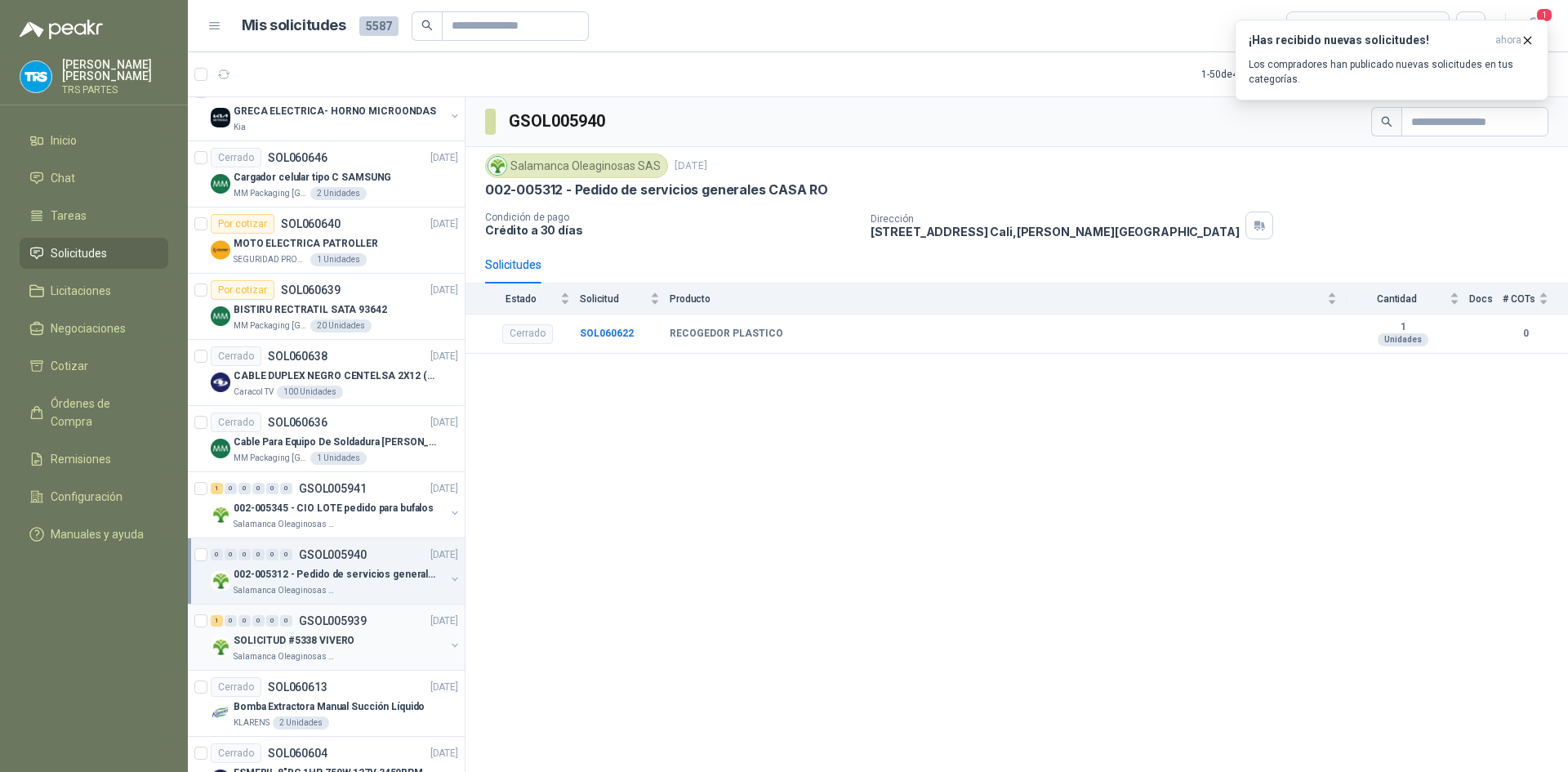
click at [367, 628] on div "1 0 0 0 0 0 GSOL005939 [DATE]" at bounding box center [335, 621] width 250 height 20
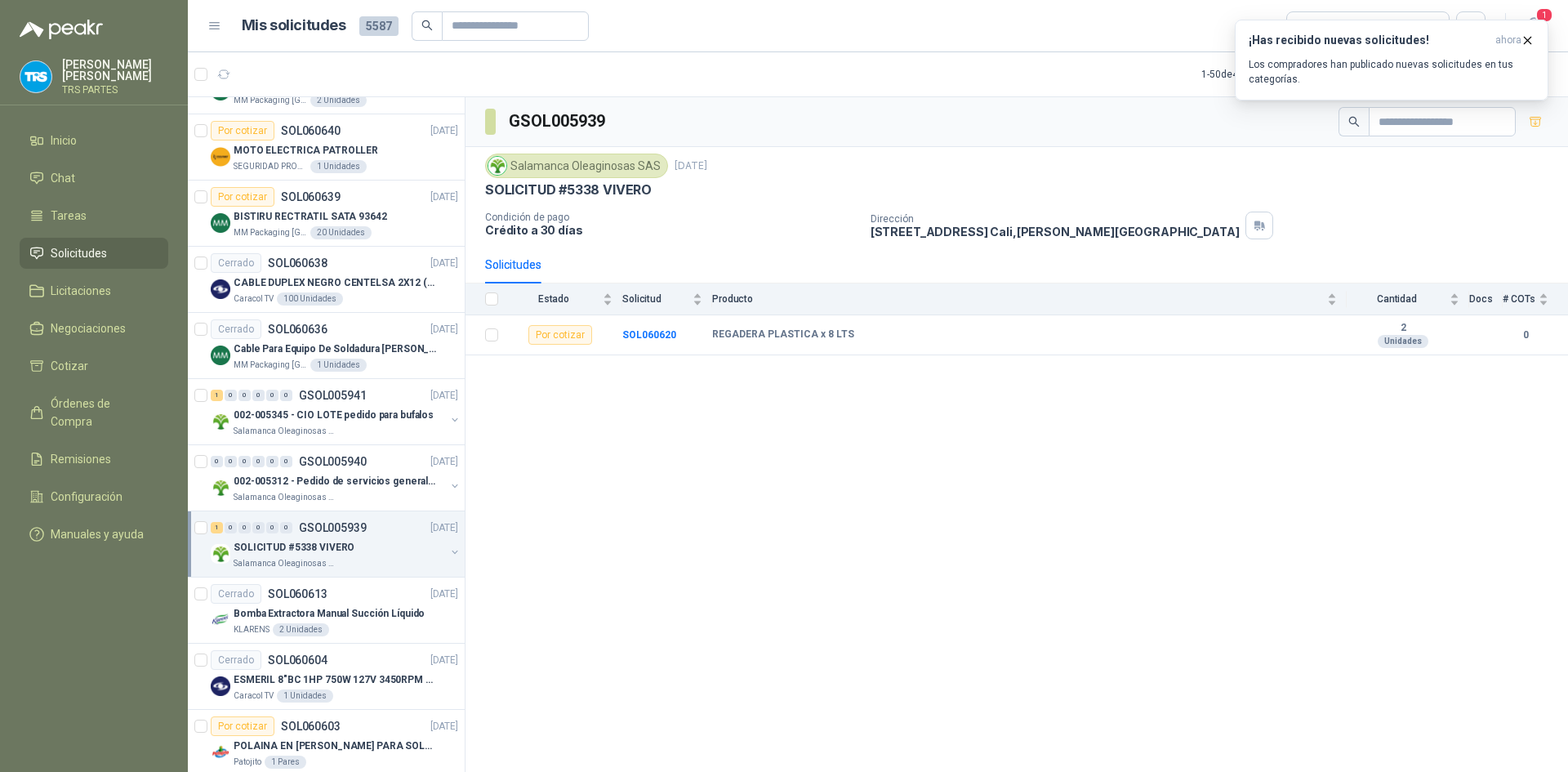
scroll to position [2367, 0]
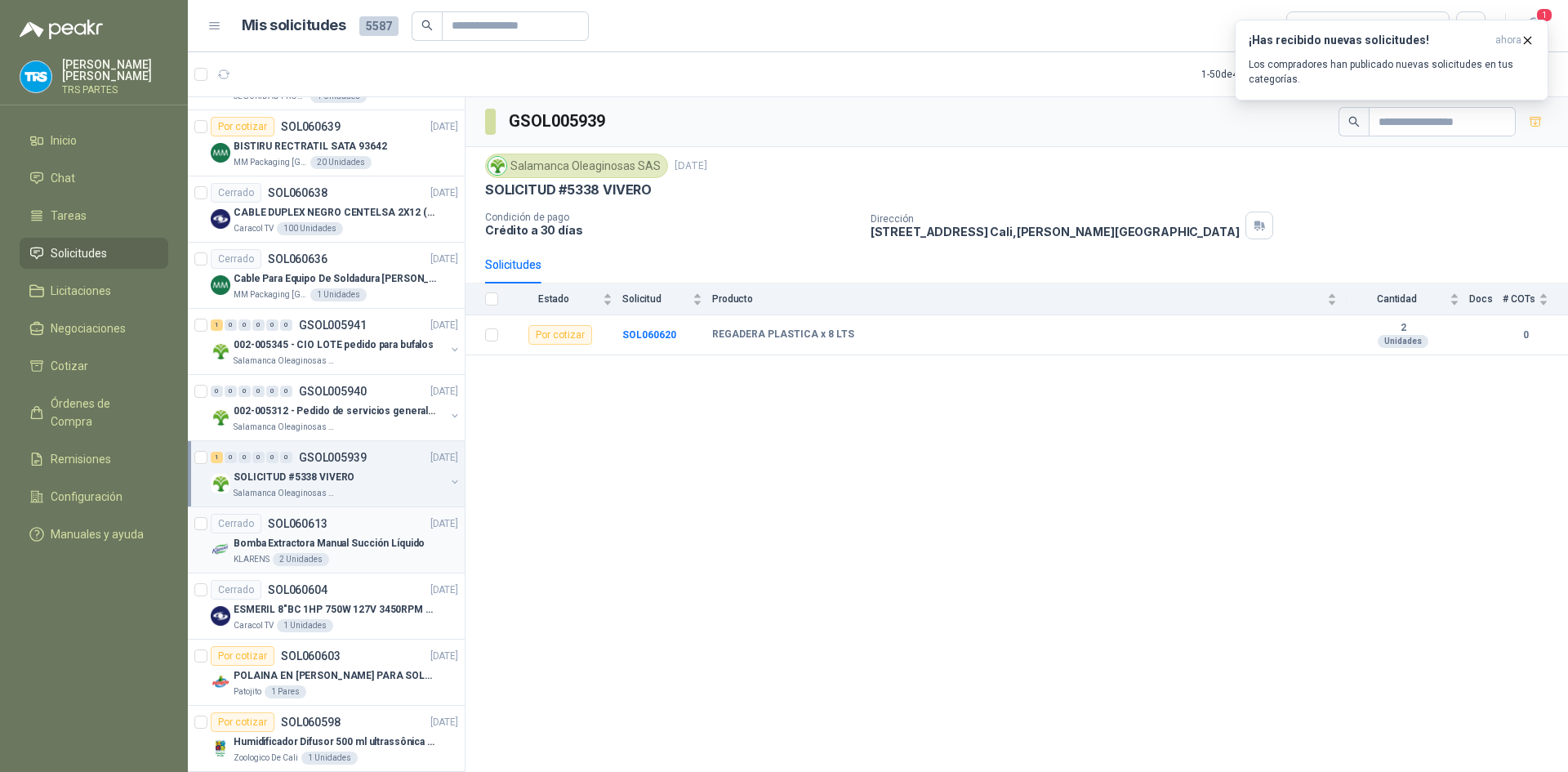
click at [382, 539] on p "Bomba Extractora Manual Succión Líquido" at bounding box center [328, 544] width 191 height 15
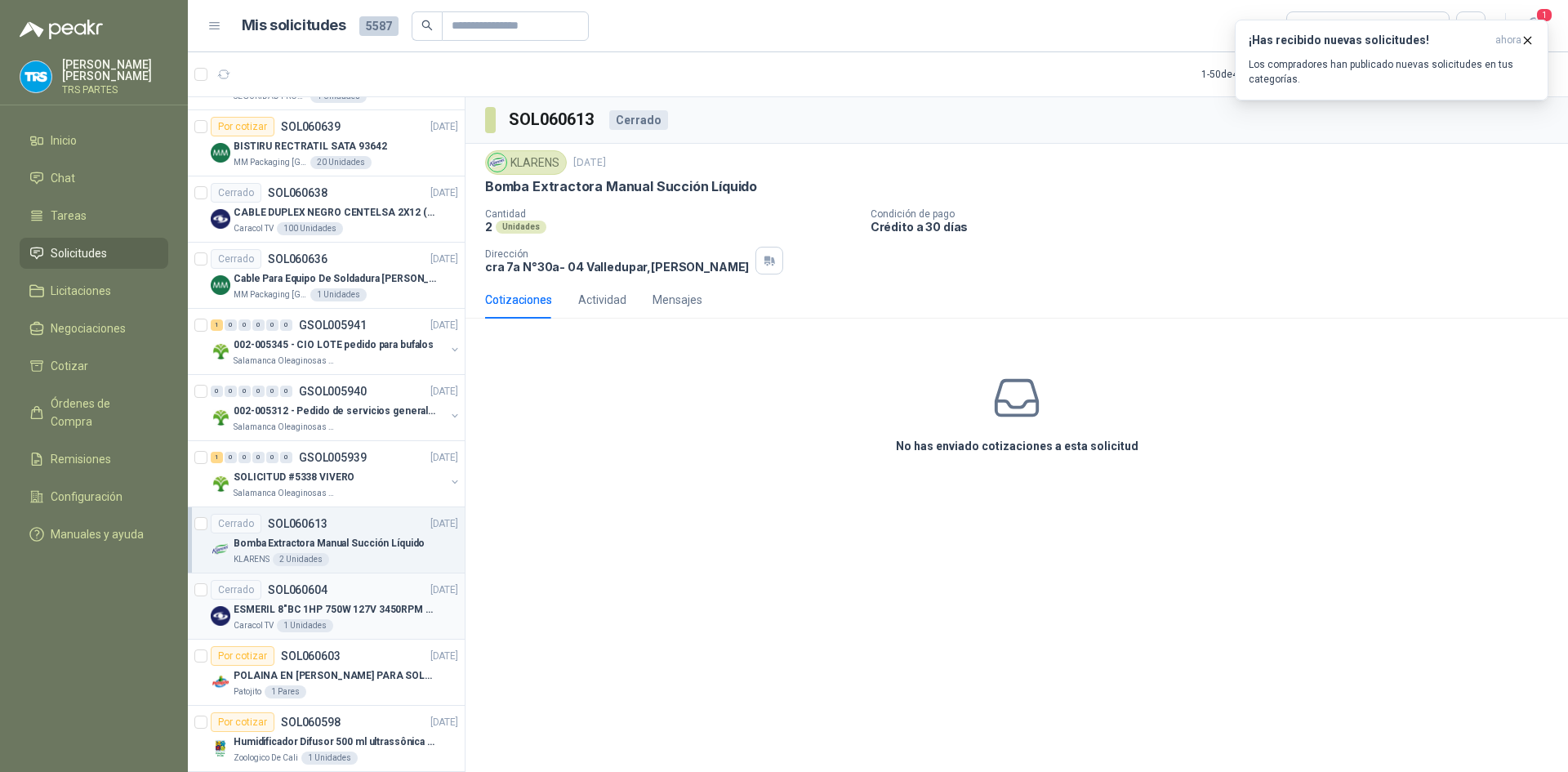
click at [357, 587] on div "Cerrado SOL060604 [DATE]" at bounding box center [334, 589] width 248 height 20
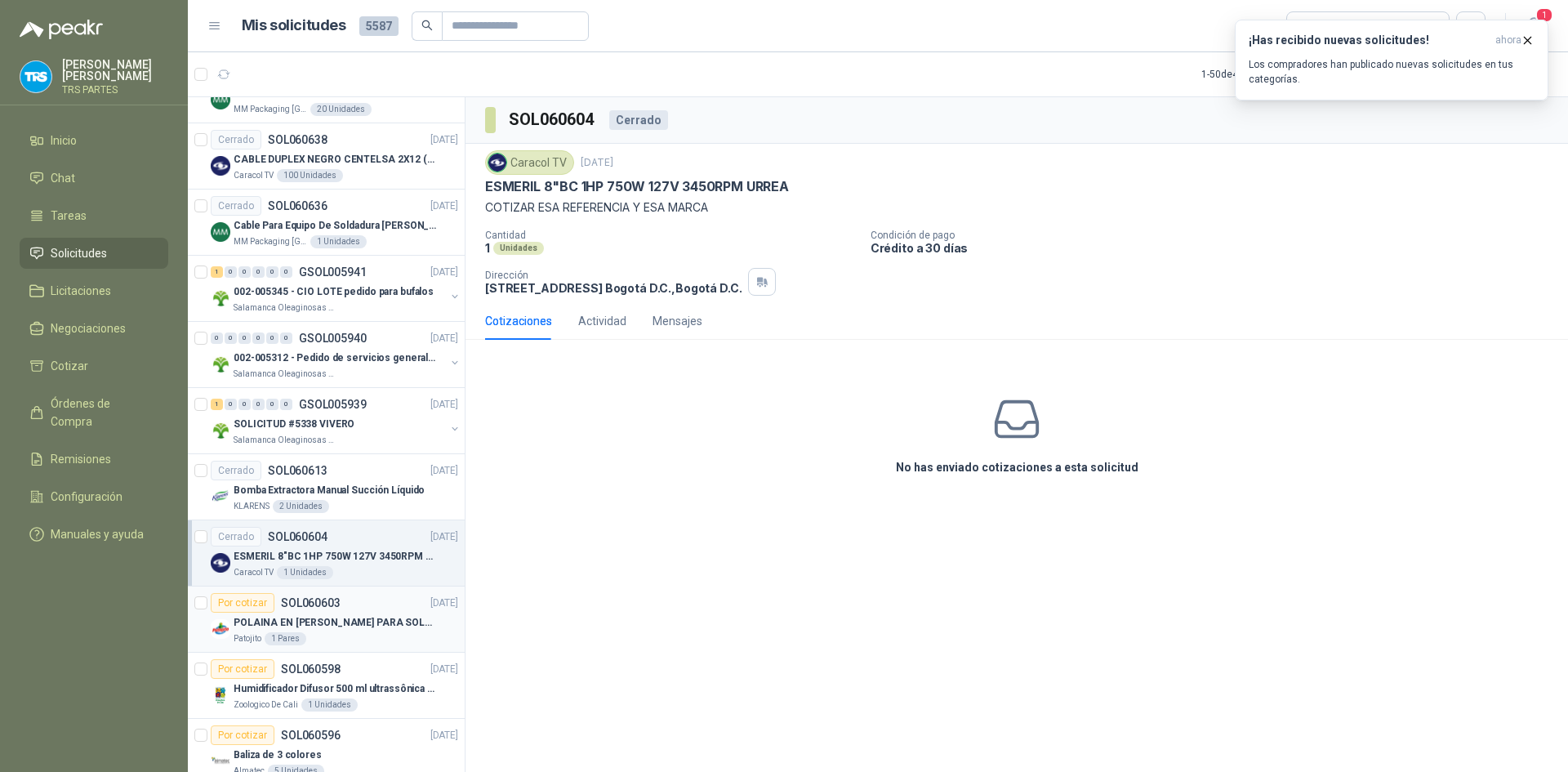
scroll to position [2449, 0]
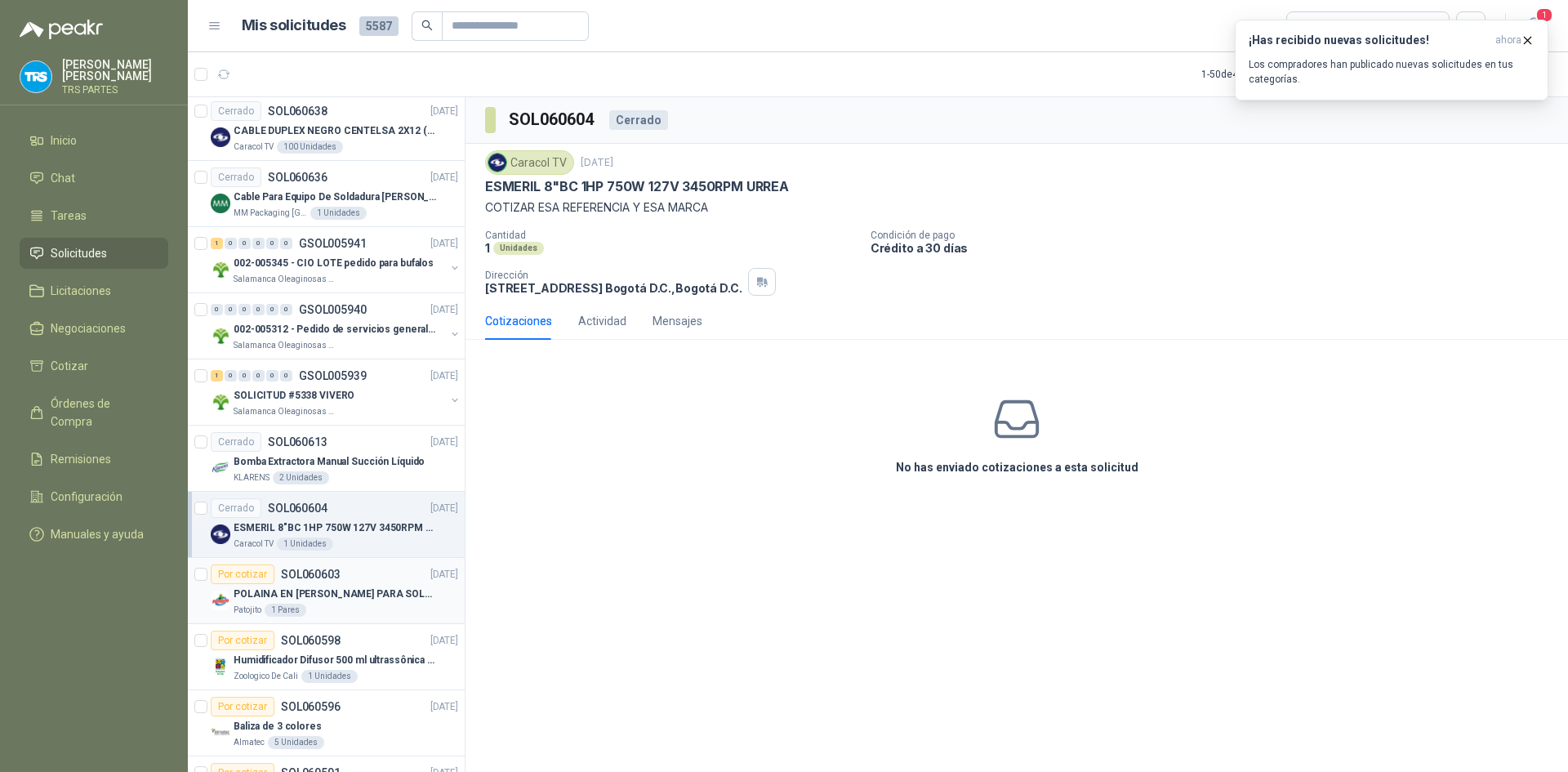
click at [368, 584] on div "POLAINA EN [PERSON_NAME] PARA SOLDADOR / ADJUNTAR FICHA TECNICA" at bounding box center [346, 593] width 225 height 20
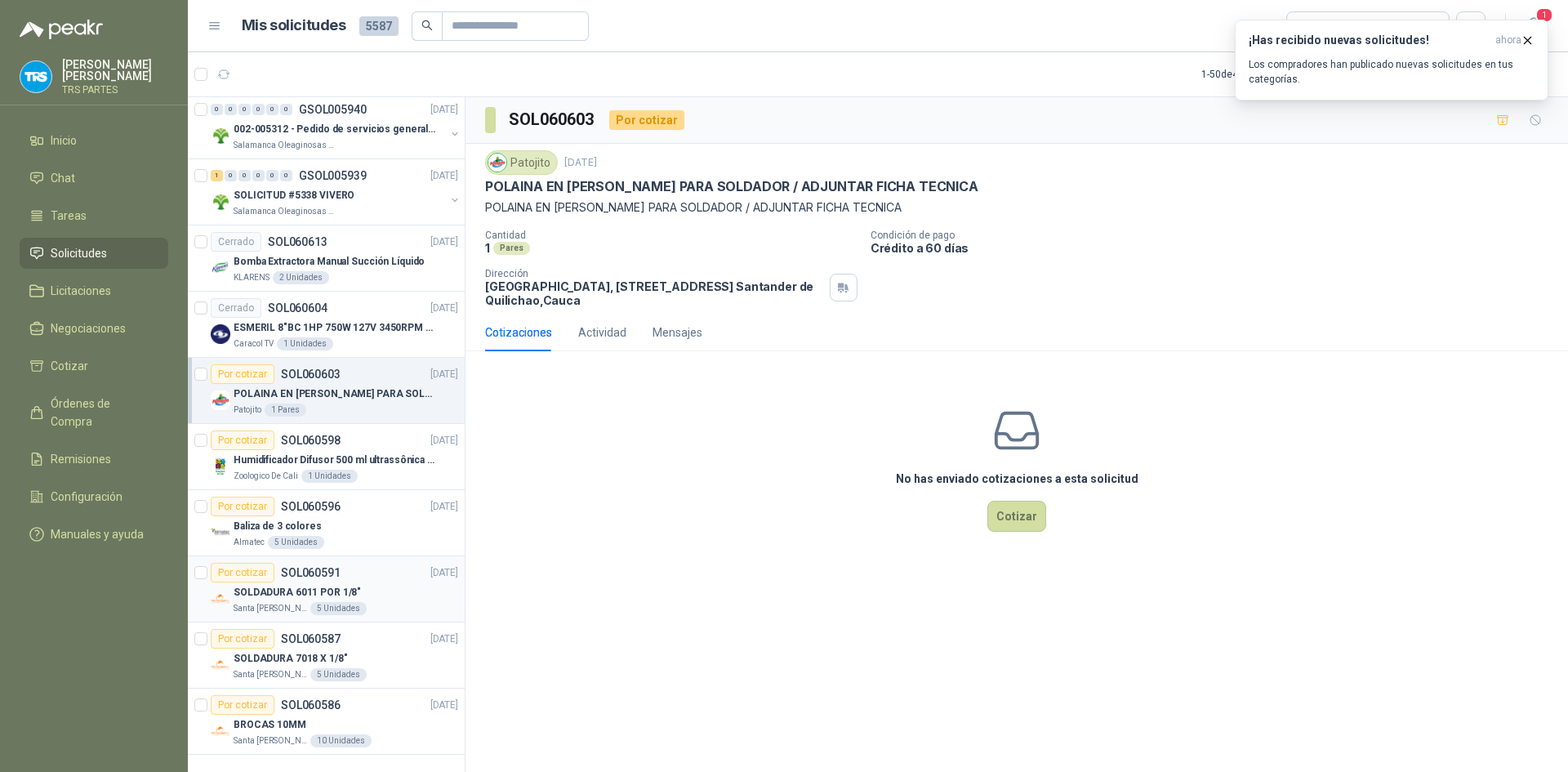
scroll to position [2662, 0]
click at [373, 450] on div "Humidificador Difusor 500 ml ultrassônica Residencial Ultrassônico 500ml con vo…" at bounding box center [346, 460] width 225 height 20
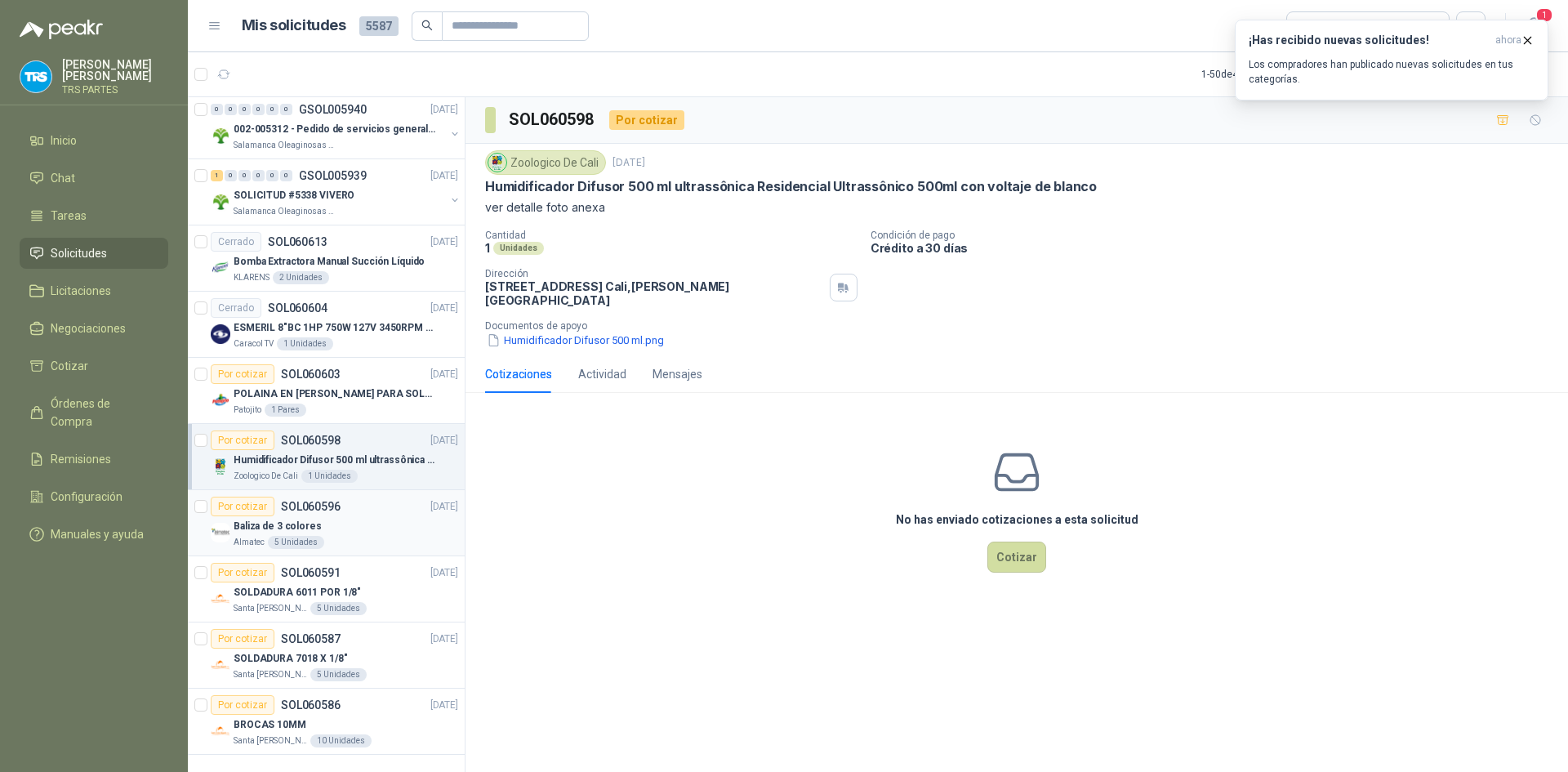
click at [365, 490] on article "Por cotizar SOL060596 [DATE] Baliza de 3 colores Almatec 5 Unidades" at bounding box center [326, 523] width 277 height 66
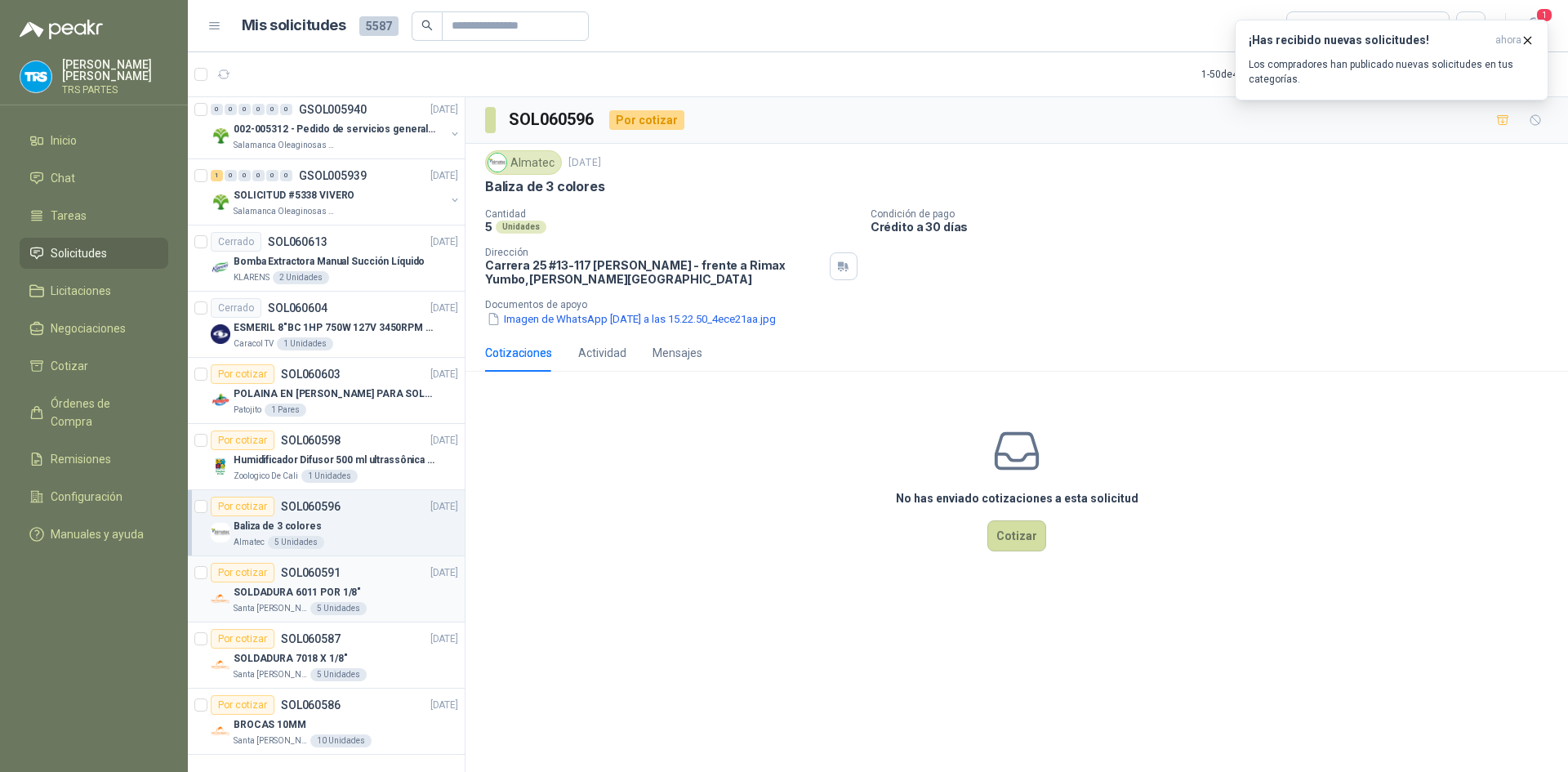
click at [364, 563] on div "Por cotizar SOL060591 [DATE]" at bounding box center [334, 572] width 248 height 20
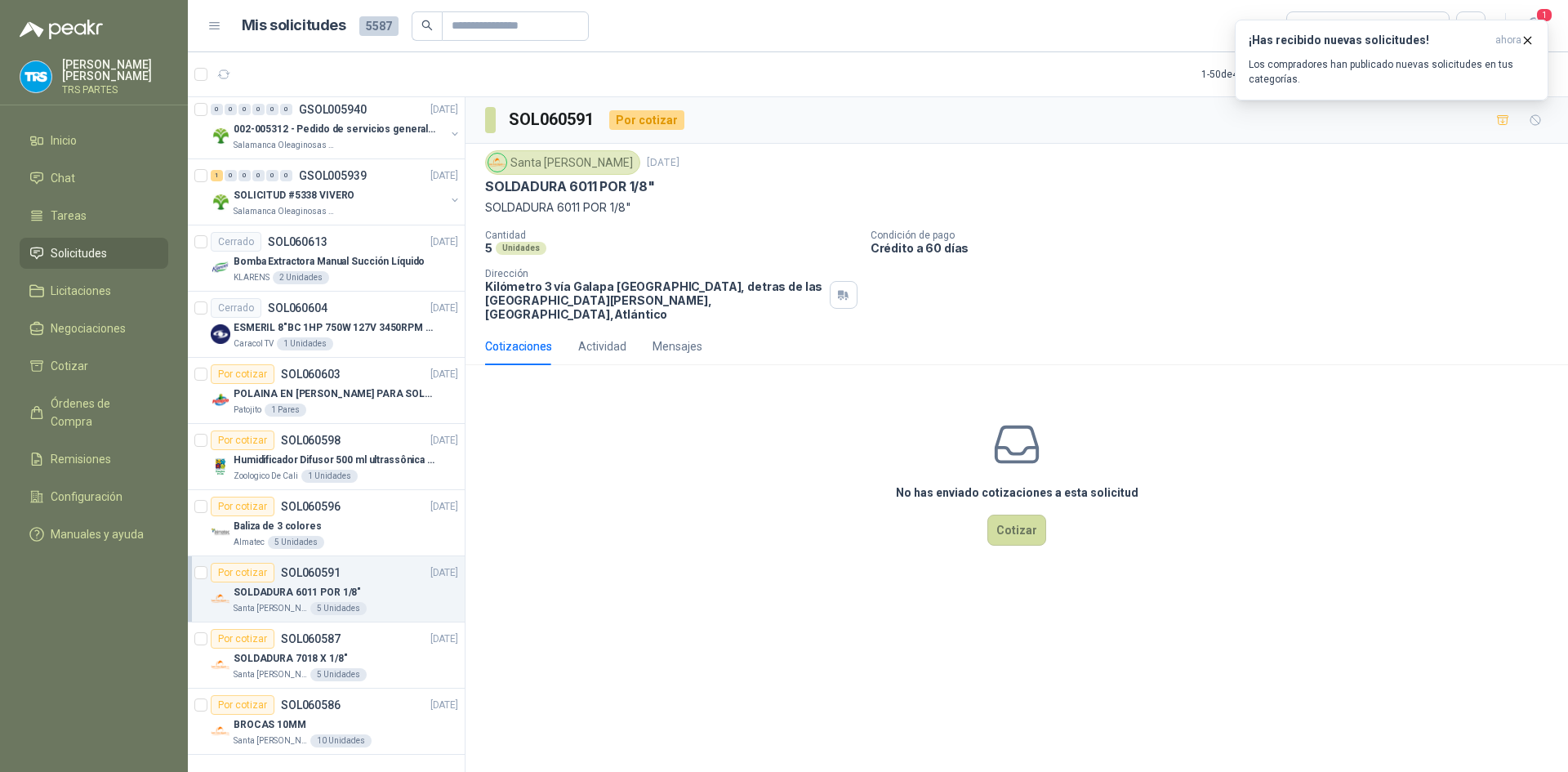
click at [367, 563] on div "Por cotizar SOL060591 [DATE]" at bounding box center [334, 572] width 248 height 20
click at [377, 628] on div "Por cotizar SOL060587 [DATE]" at bounding box center [334, 638] width 248 height 20
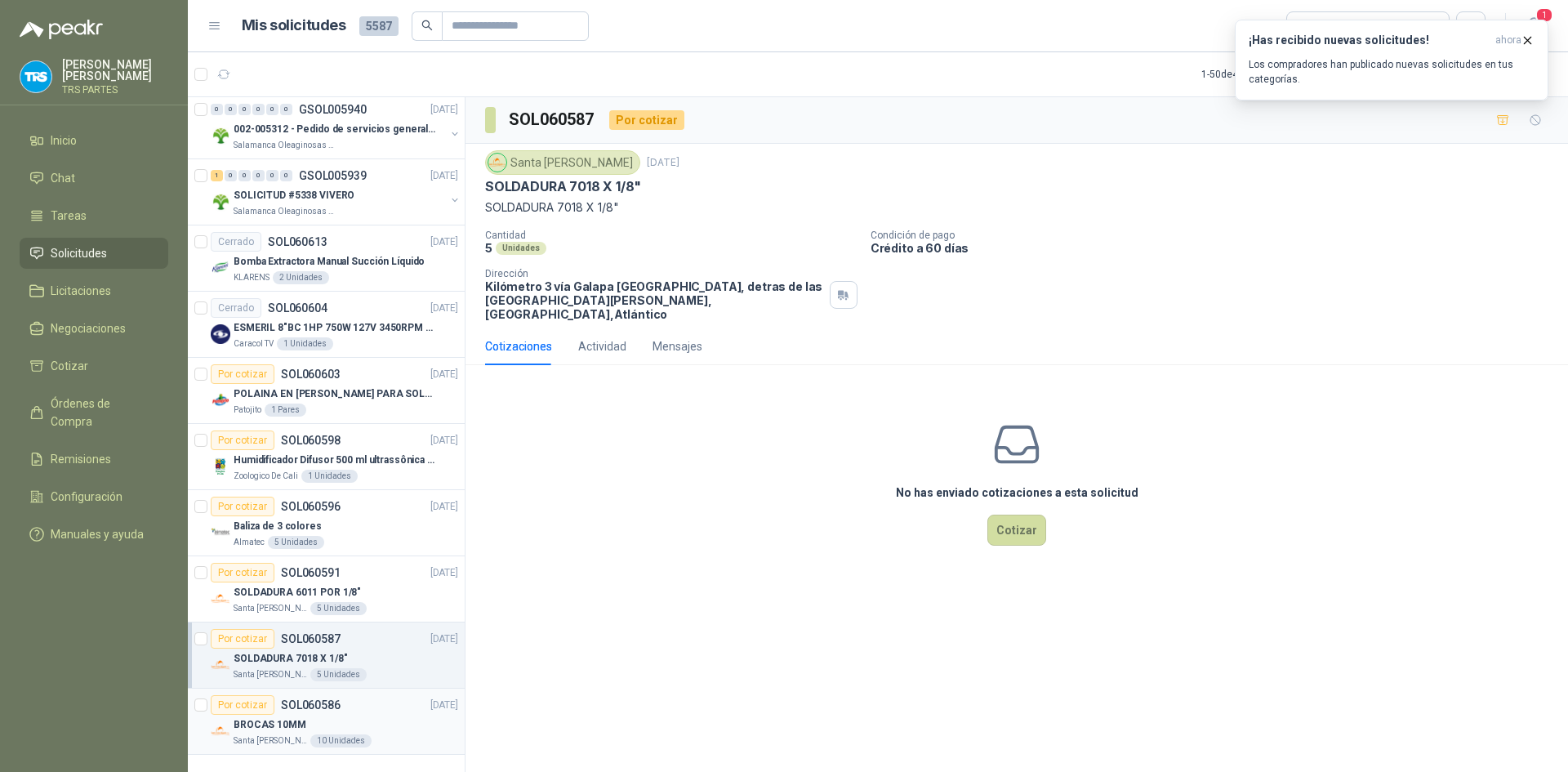
click at [361, 695] on div "Por cotizar SOL060586 [DATE]" at bounding box center [334, 704] width 248 height 20
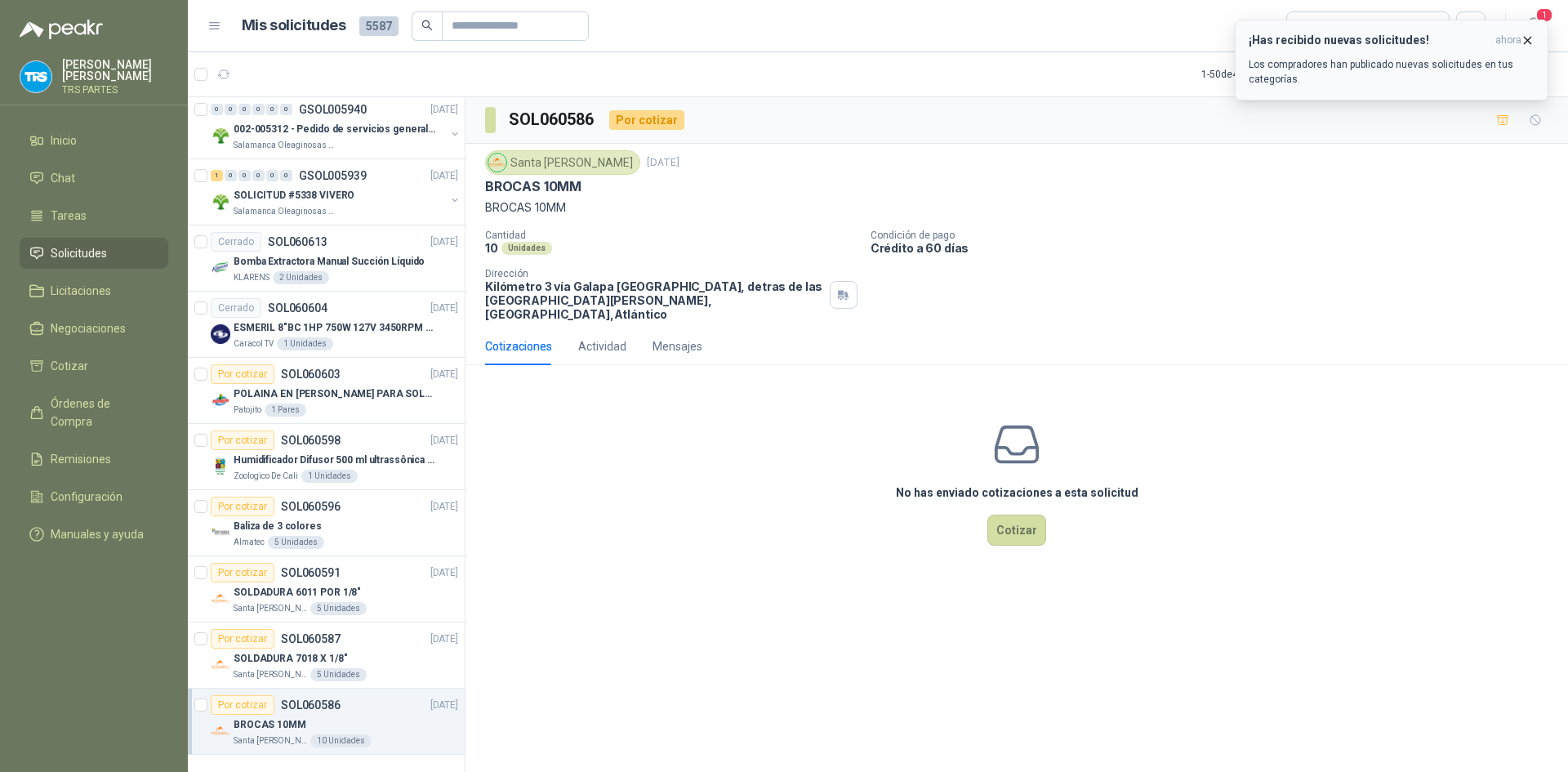
click at [1524, 34] on icon "button" at bounding box center [1527, 40] width 14 height 14
